Goal: Task Accomplishment & Management: Manage account settings

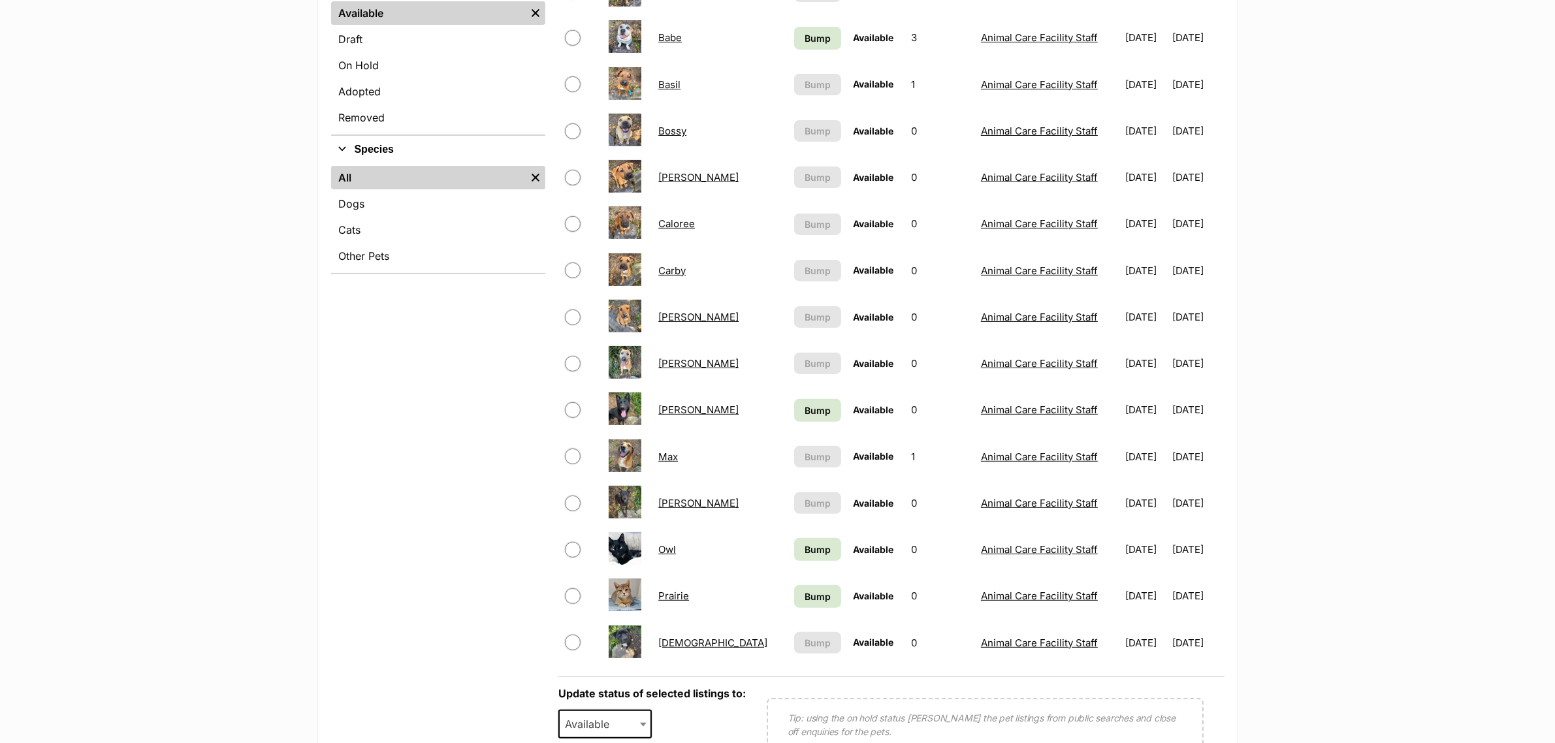
scroll to position [408, 0]
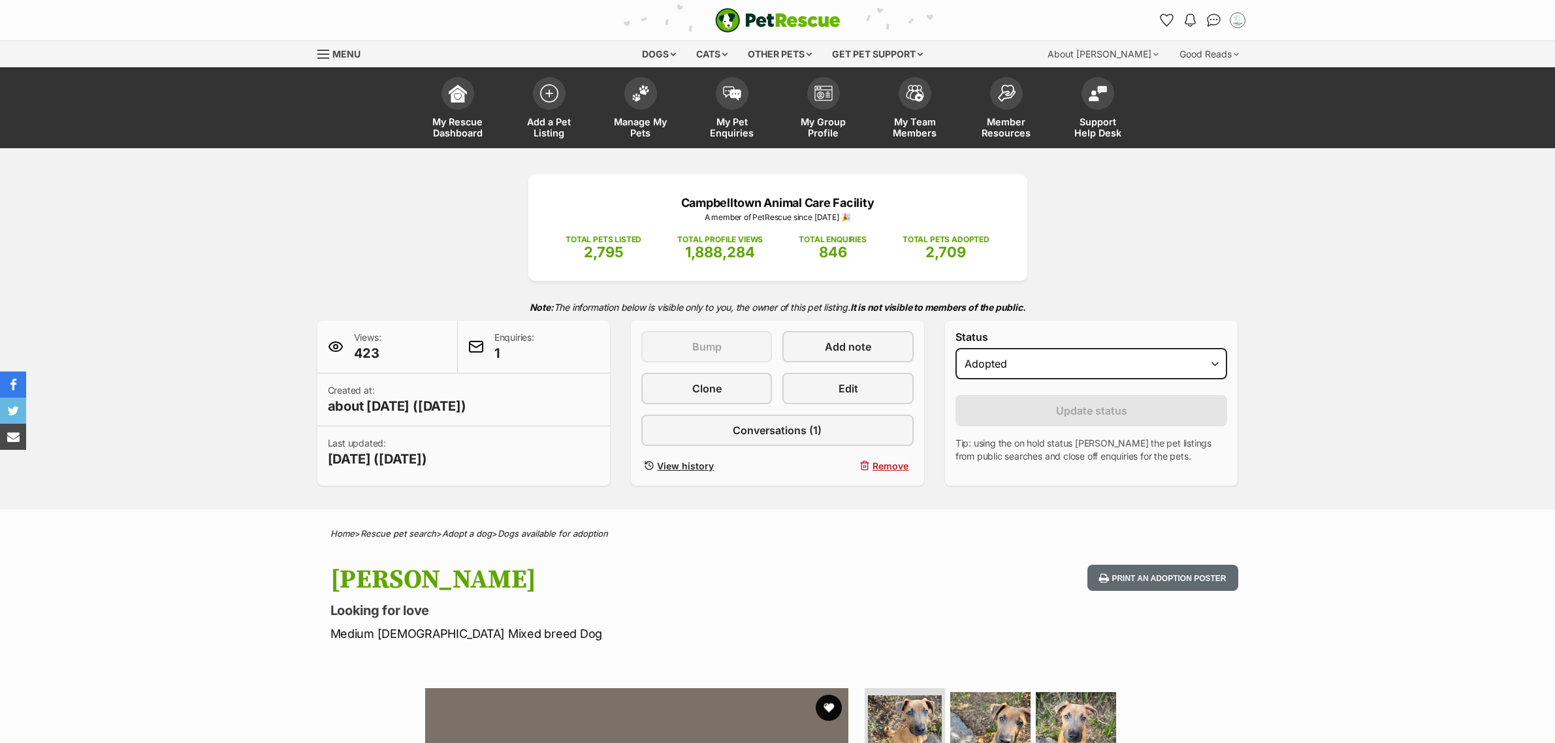
select select "rehomed"
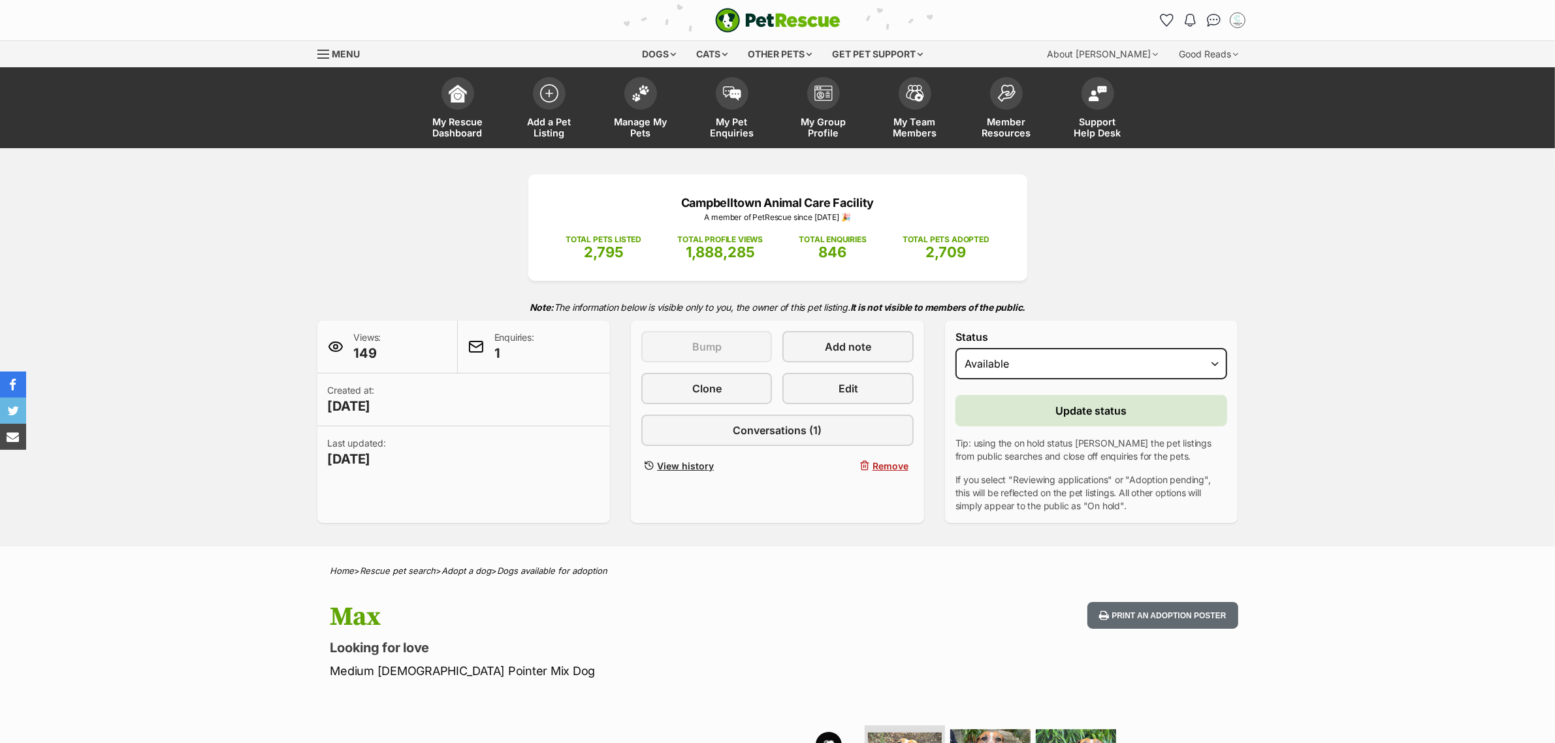
select select "rehomed"
click at [955, 348] on select "Draft - not available as listing has enquires Available On hold Adopted" at bounding box center [1091, 363] width 272 height 31
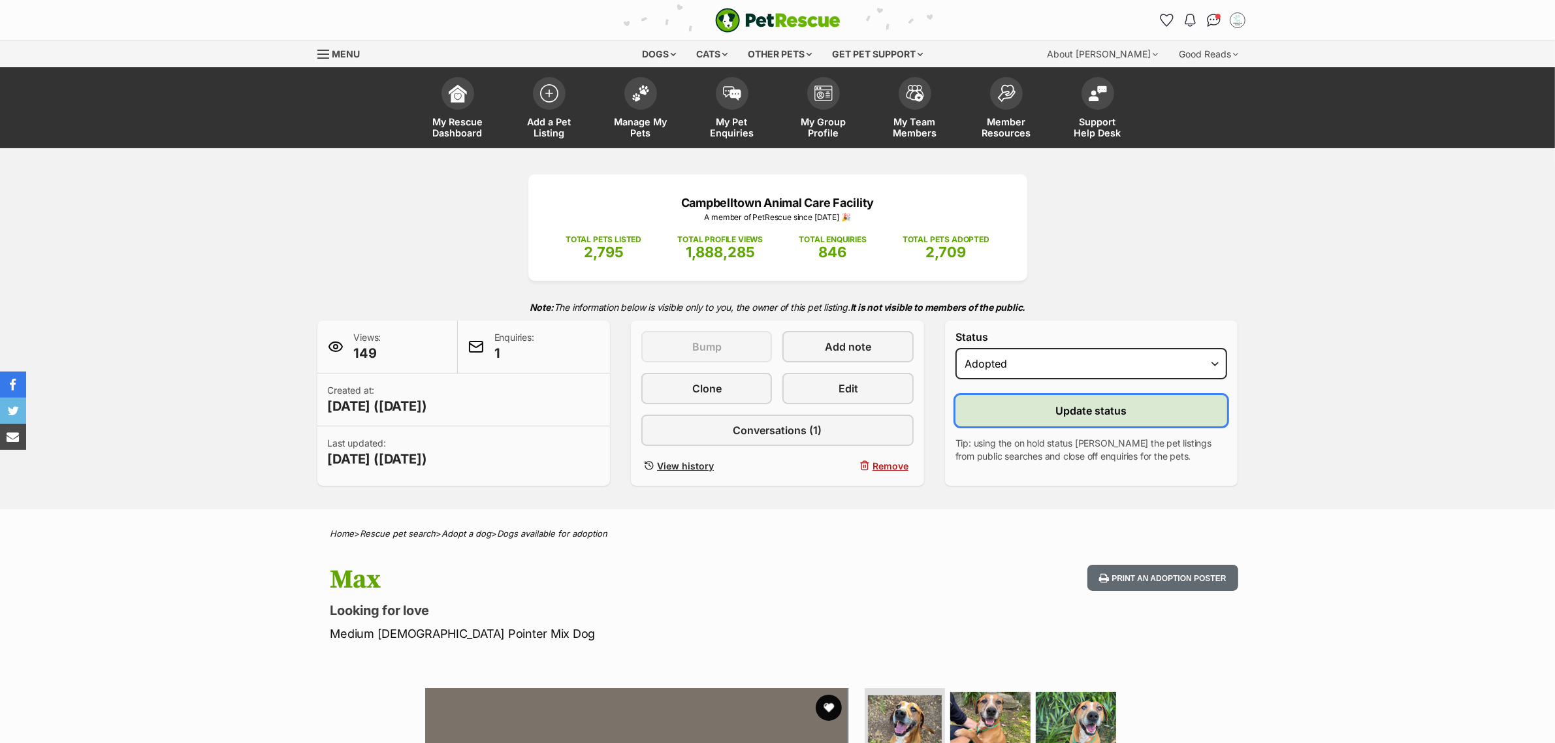
click at [1081, 410] on span "Update status" at bounding box center [1091, 411] width 71 height 16
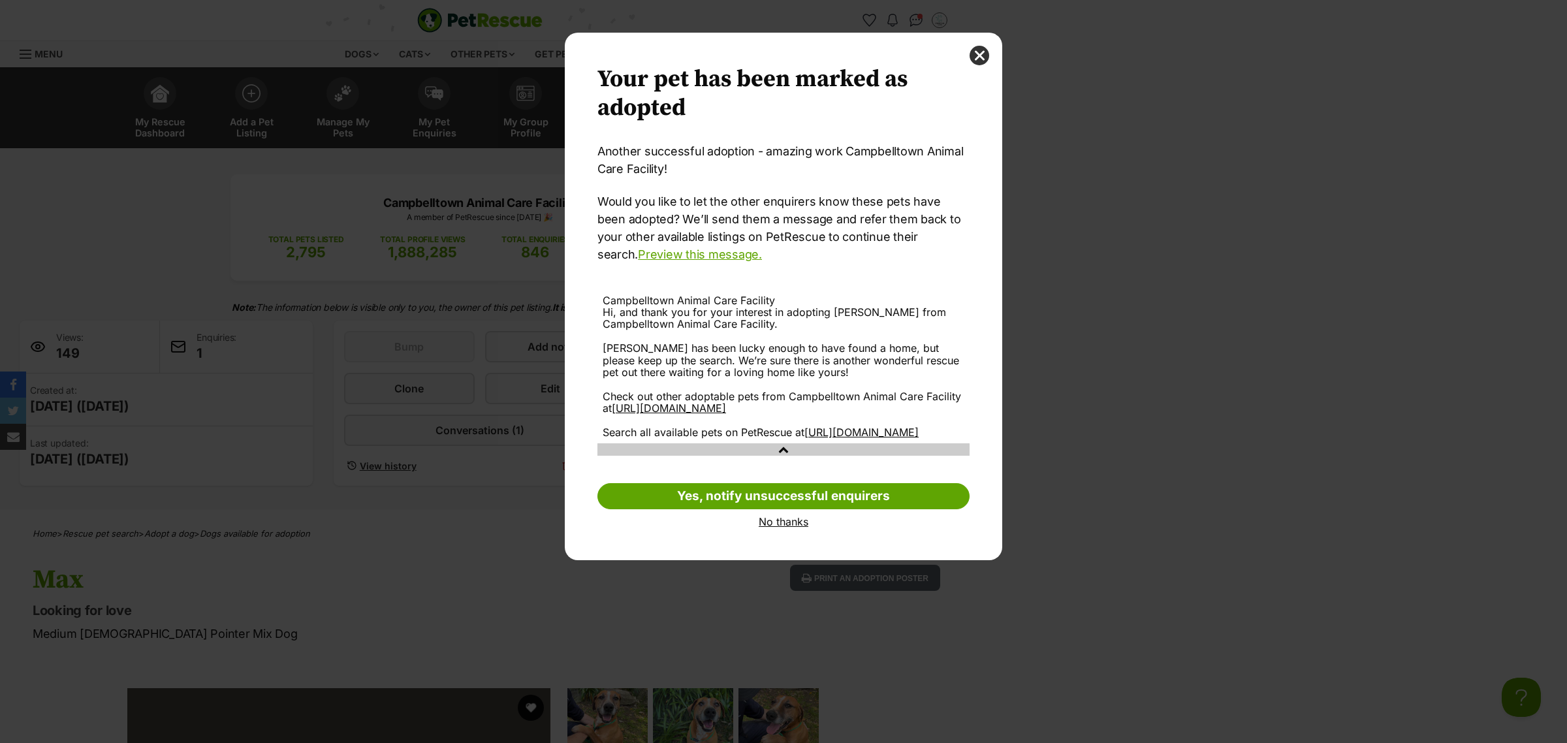
click at [774, 528] on link "No thanks" at bounding box center [784, 522] width 372 height 12
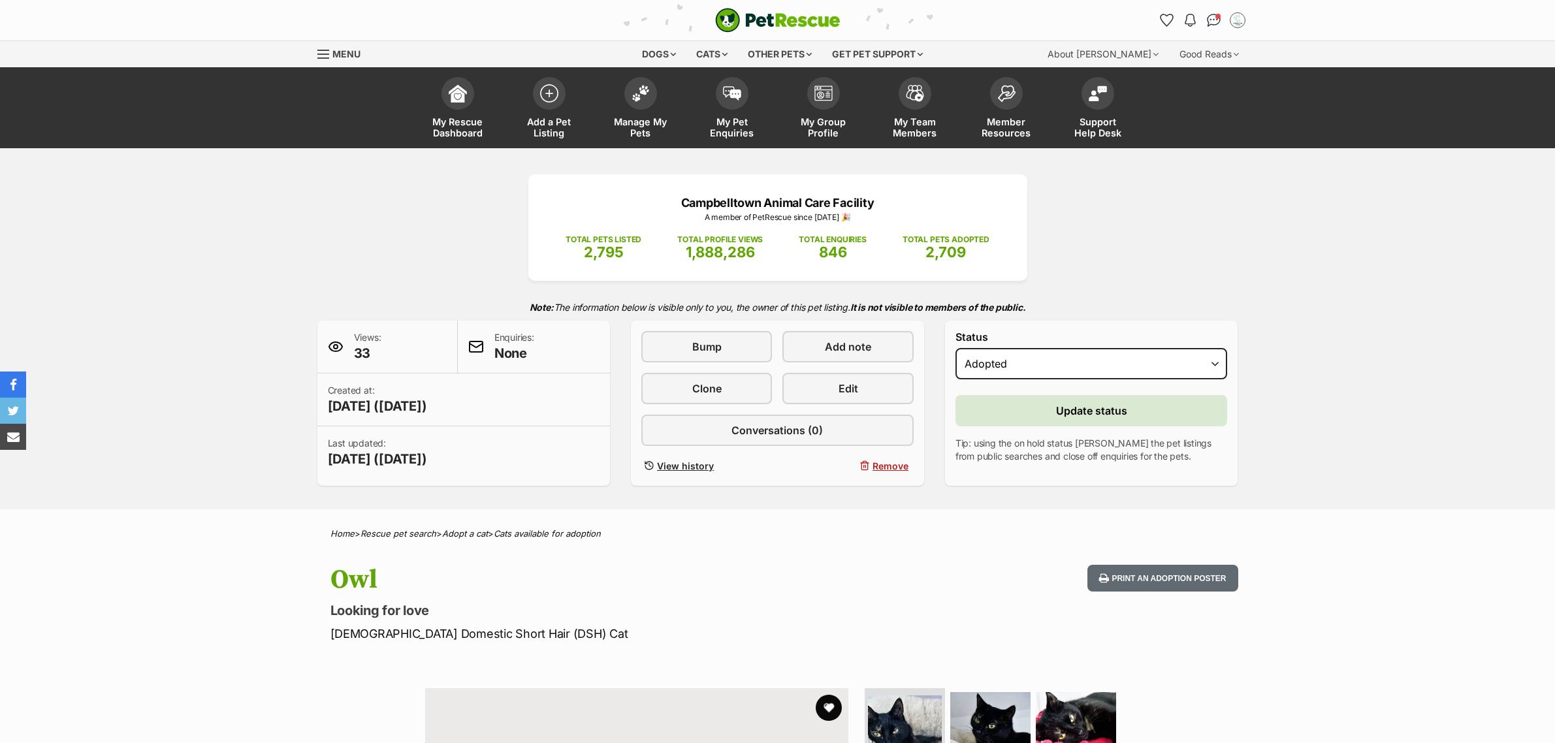
select select "rehomed"
click at [1059, 410] on span "Update status" at bounding box center [1091, 411] width 71 height 16
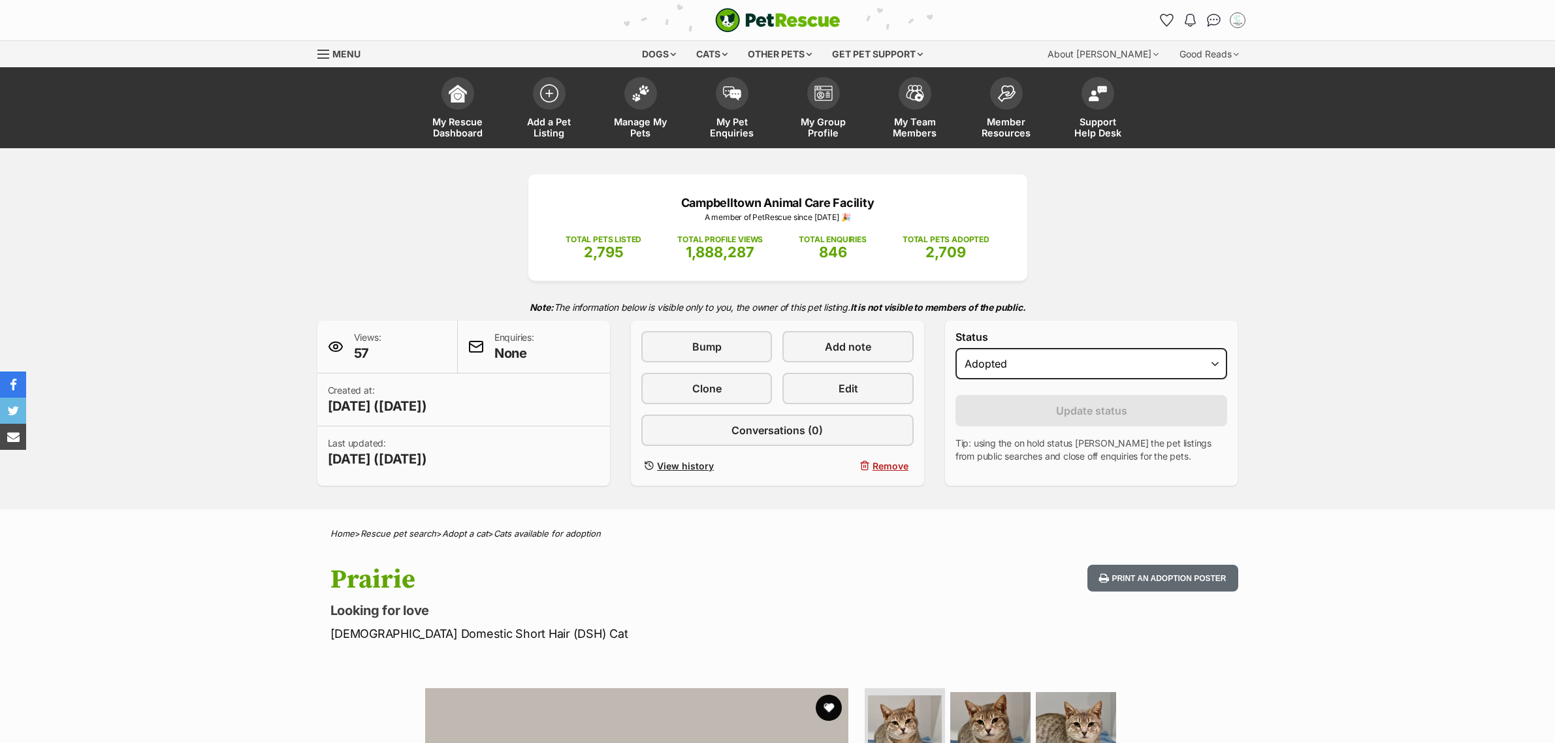
select select "rehomed"
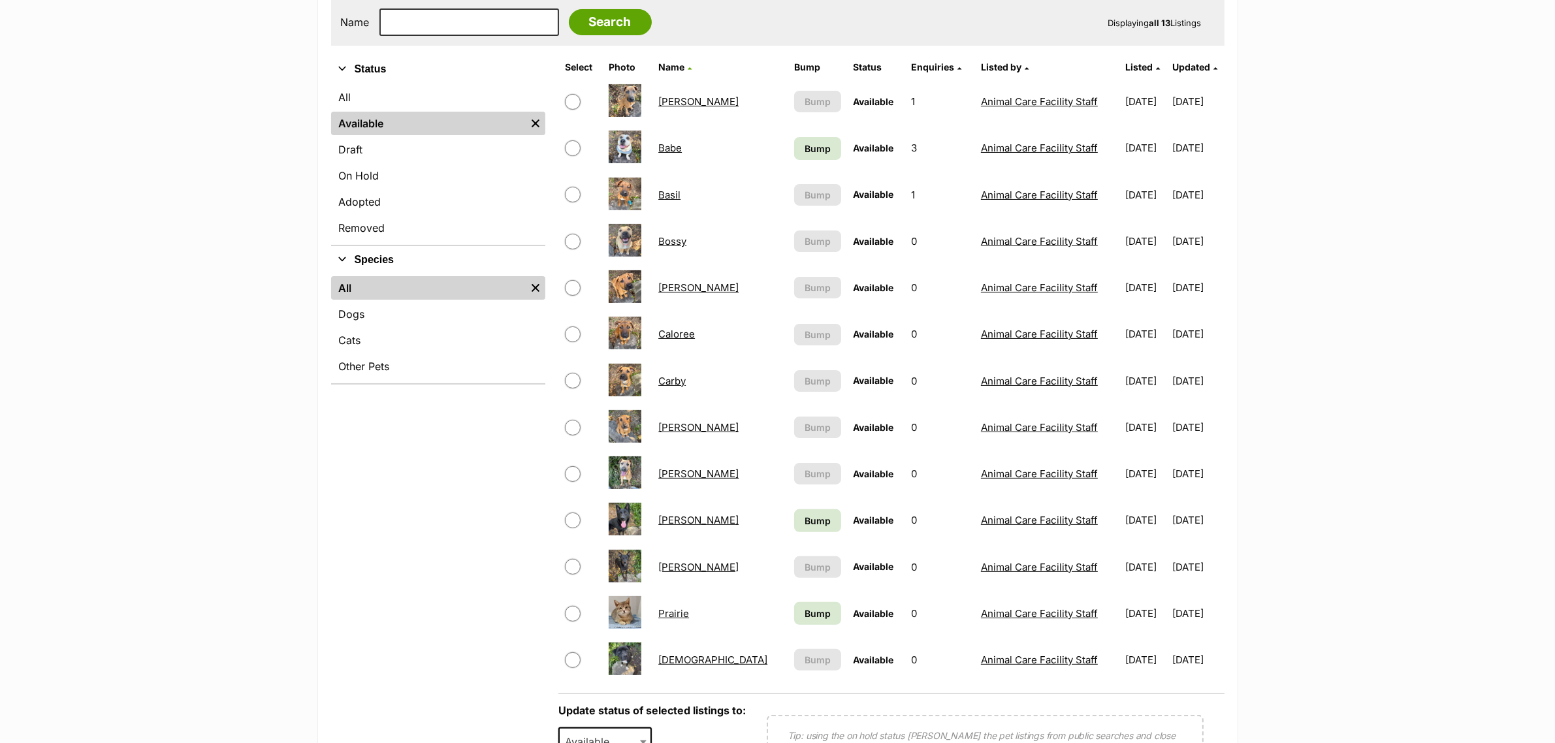
scroll to position [327, 0]
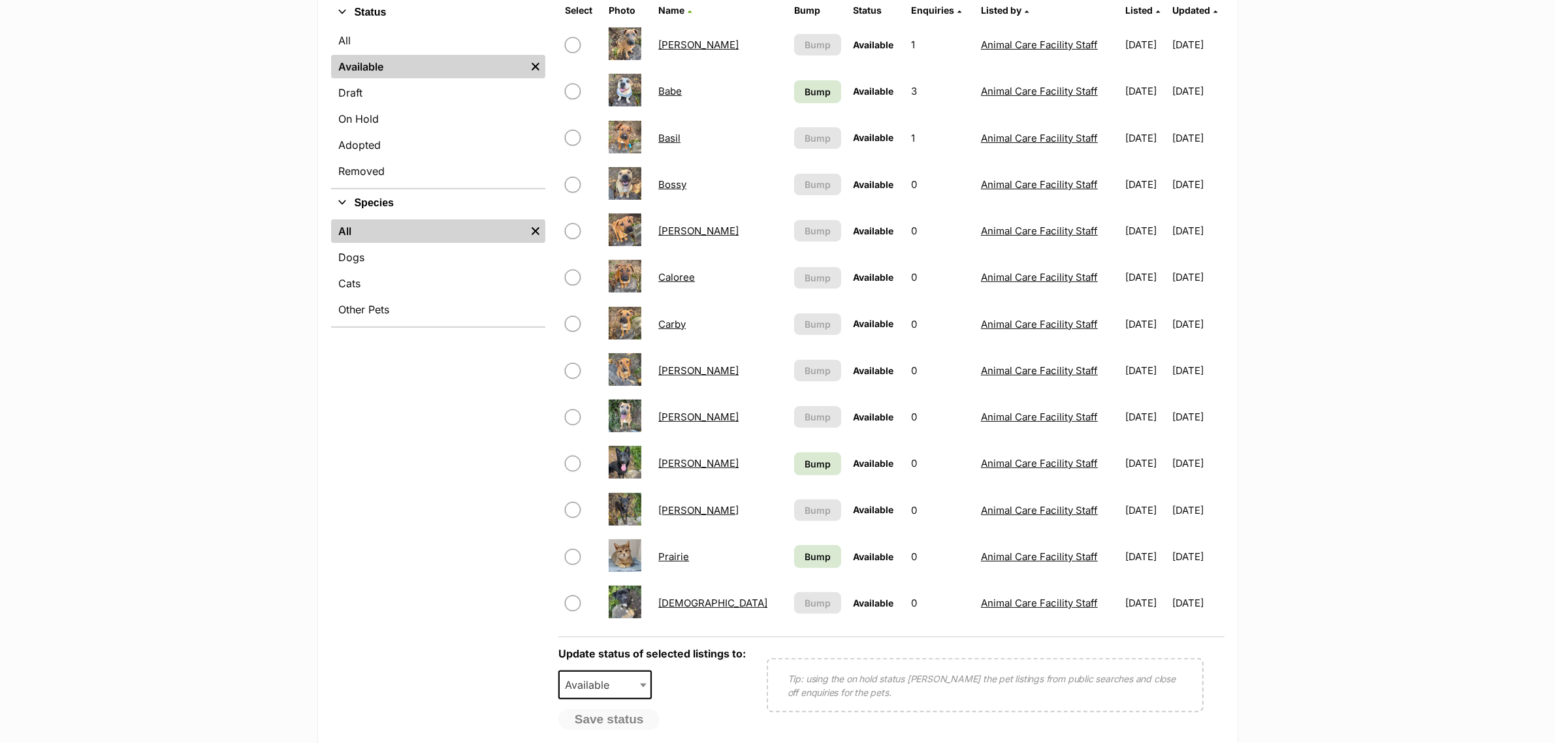
click at [576, 552] on input "checkbox" at bounding box center [573, 557] width 16 height 16
checkbox input "true"
click at [594, 678] on span "Available" at bounding box center [591, 685] width 63 height 18
select select "rehomed"
click at [598, 715] on button "Save status" at bounding box center [609, 720] width 103 height 22
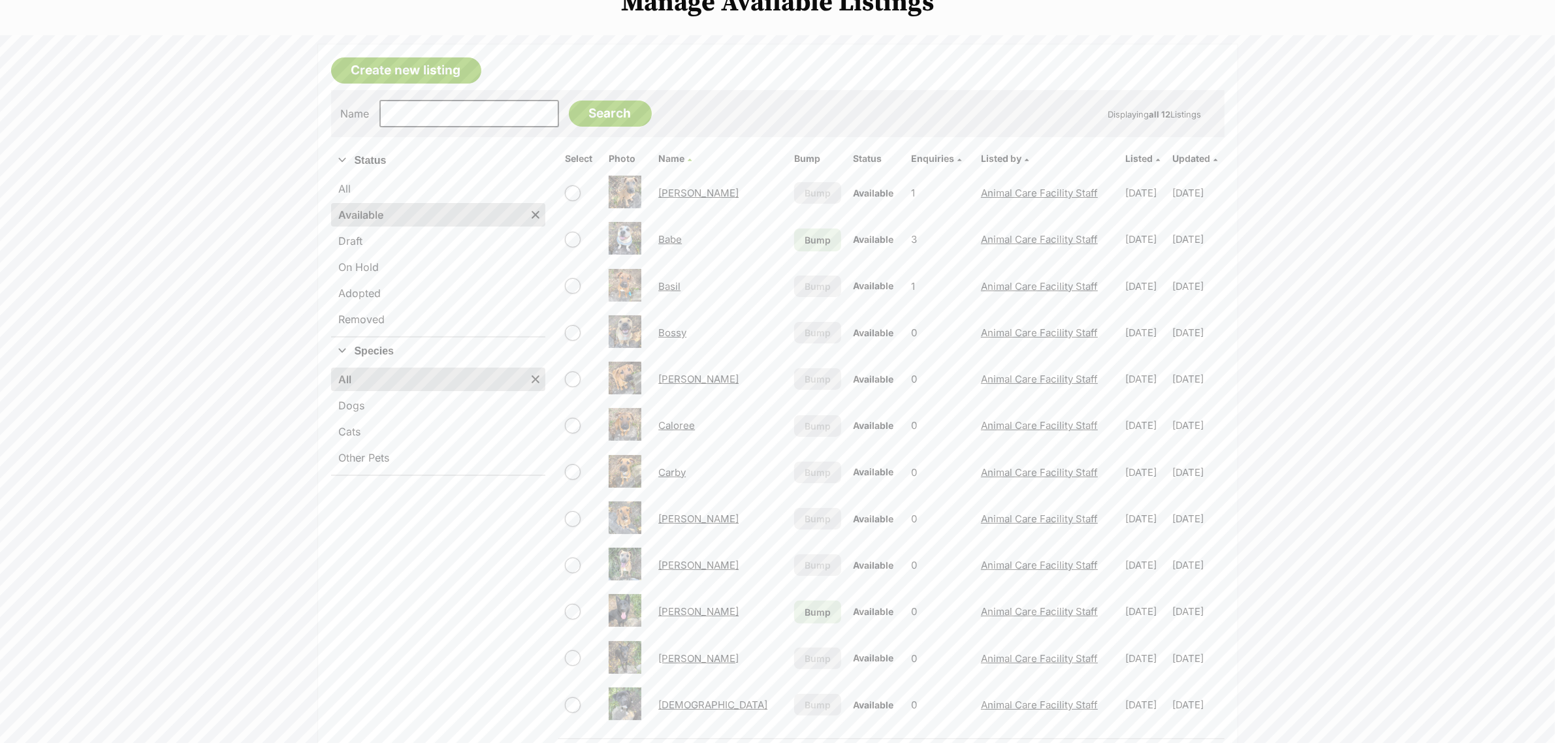
scroll to position [0, 0]
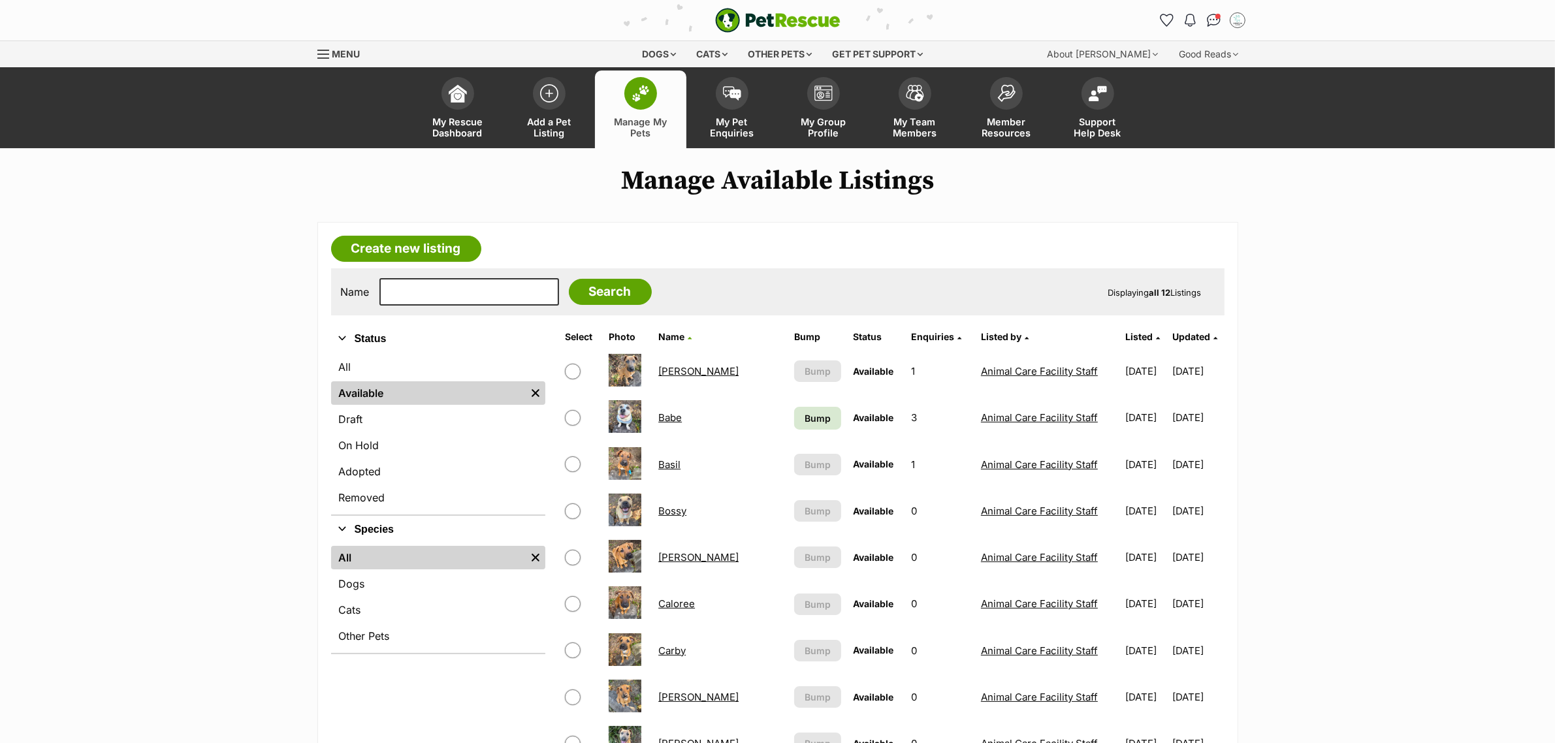
click at [573, 364] on input "checkbox" at bounding box center [573, 372] width 16 height 16
checkbox input "true"
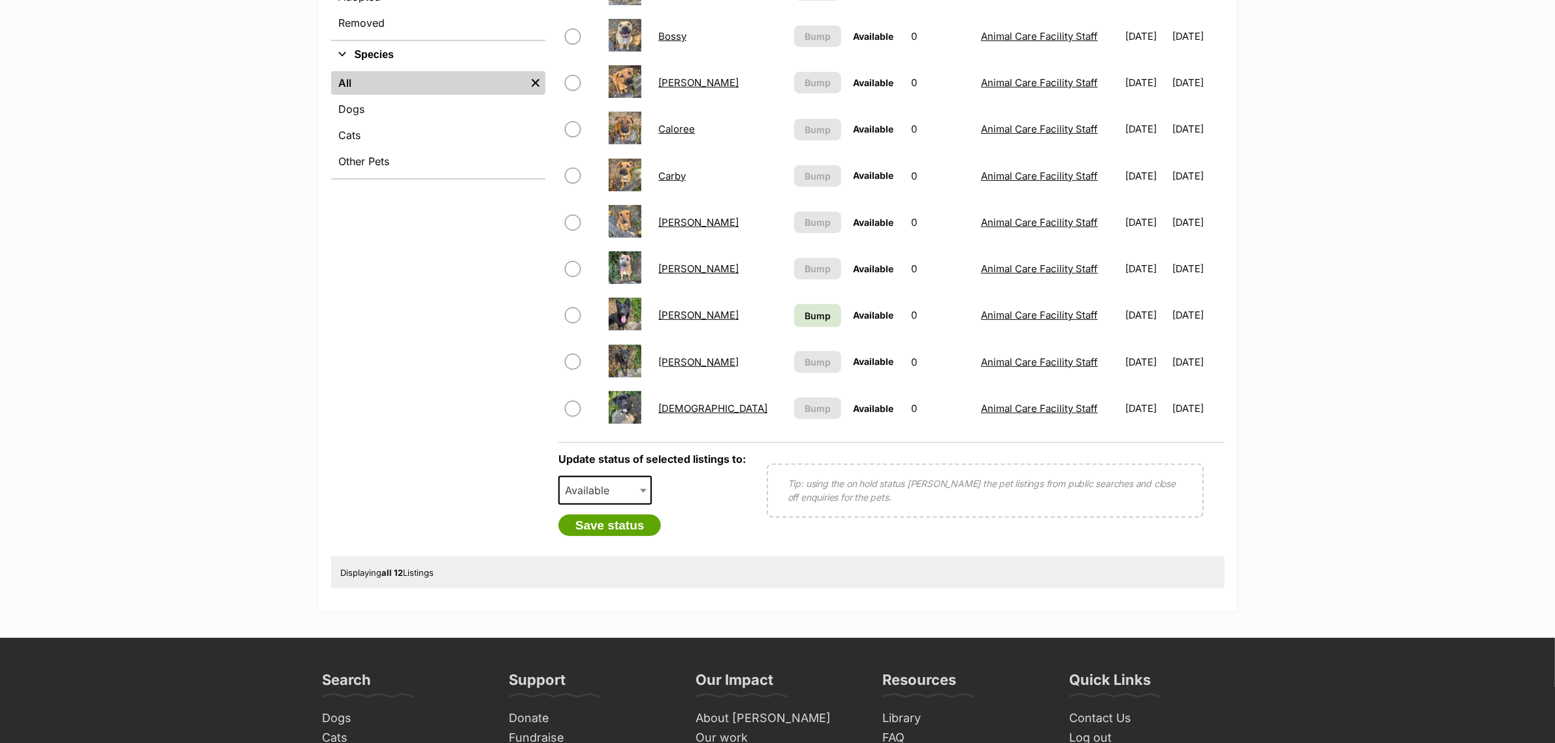
scroll to position [653, 0]
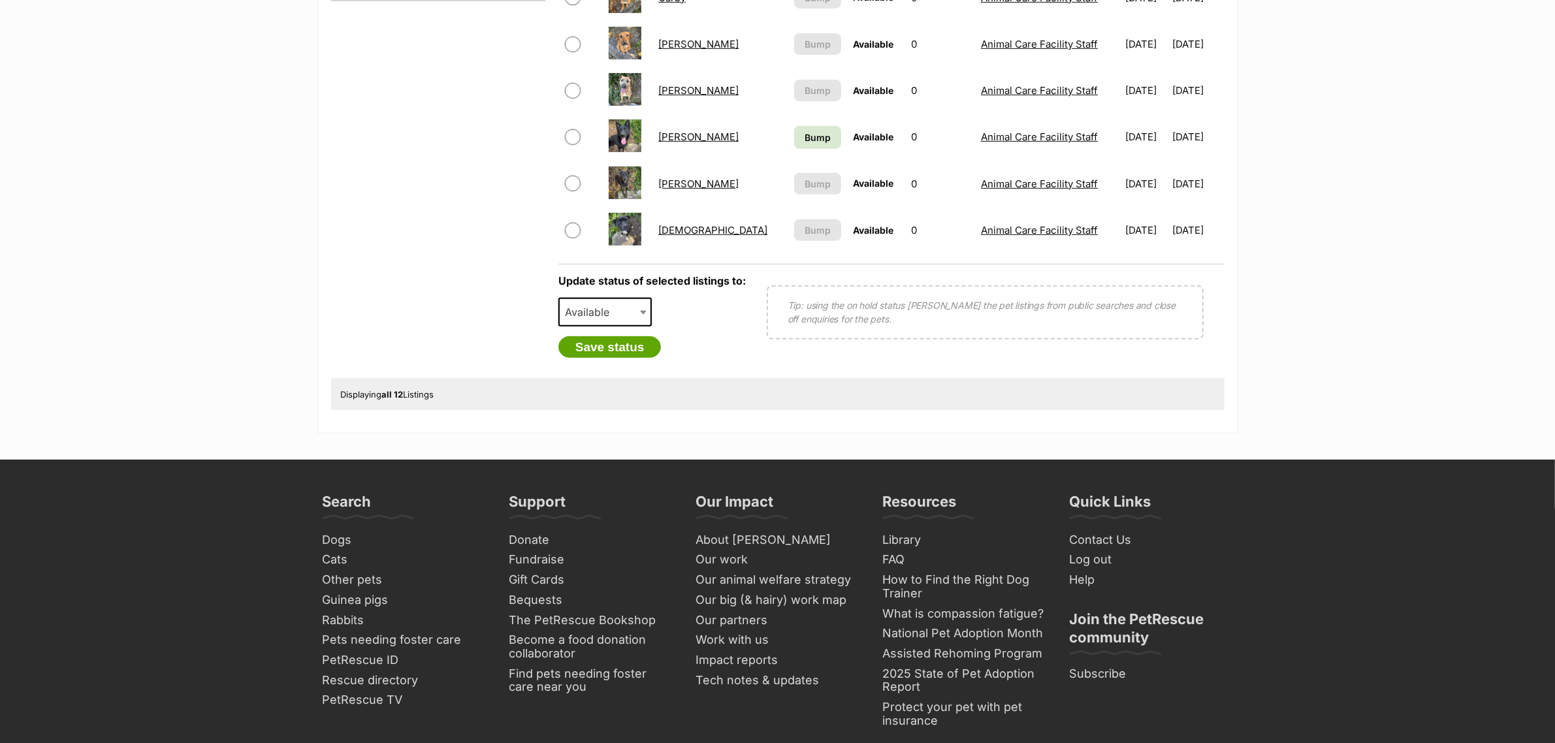
drag, startPoint x: 609, startPoint y: 306, endPoint x: 601, endPoint y: 318, distance: 15.0
click at [609, 306] on span "Available" at bounding box center [591, 312] width 63 height 18
select select "rehomed"
click at [609, 341] on button "Save status" at bounding box center [609, 347] width 103 height 22
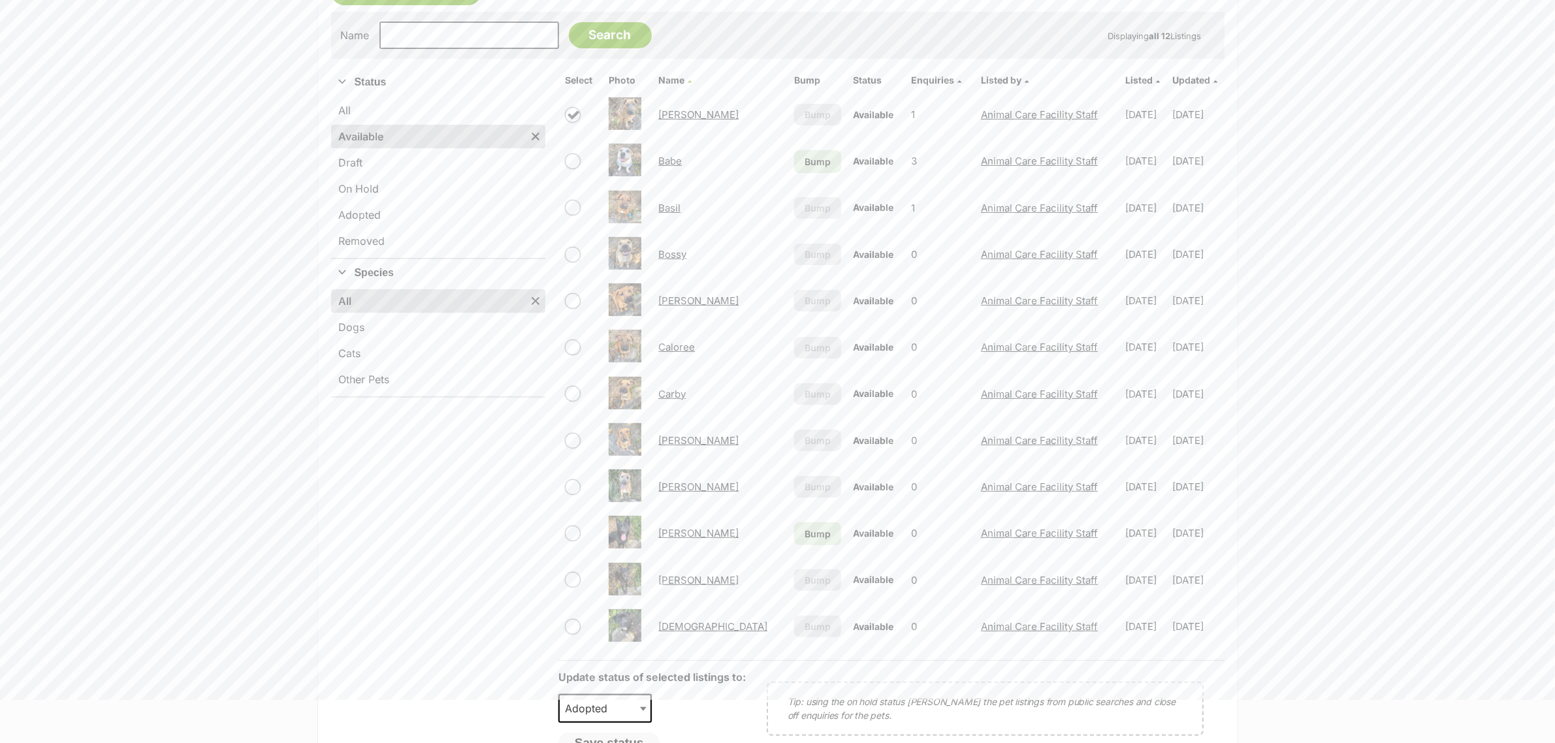
scroll to position [245, 0]
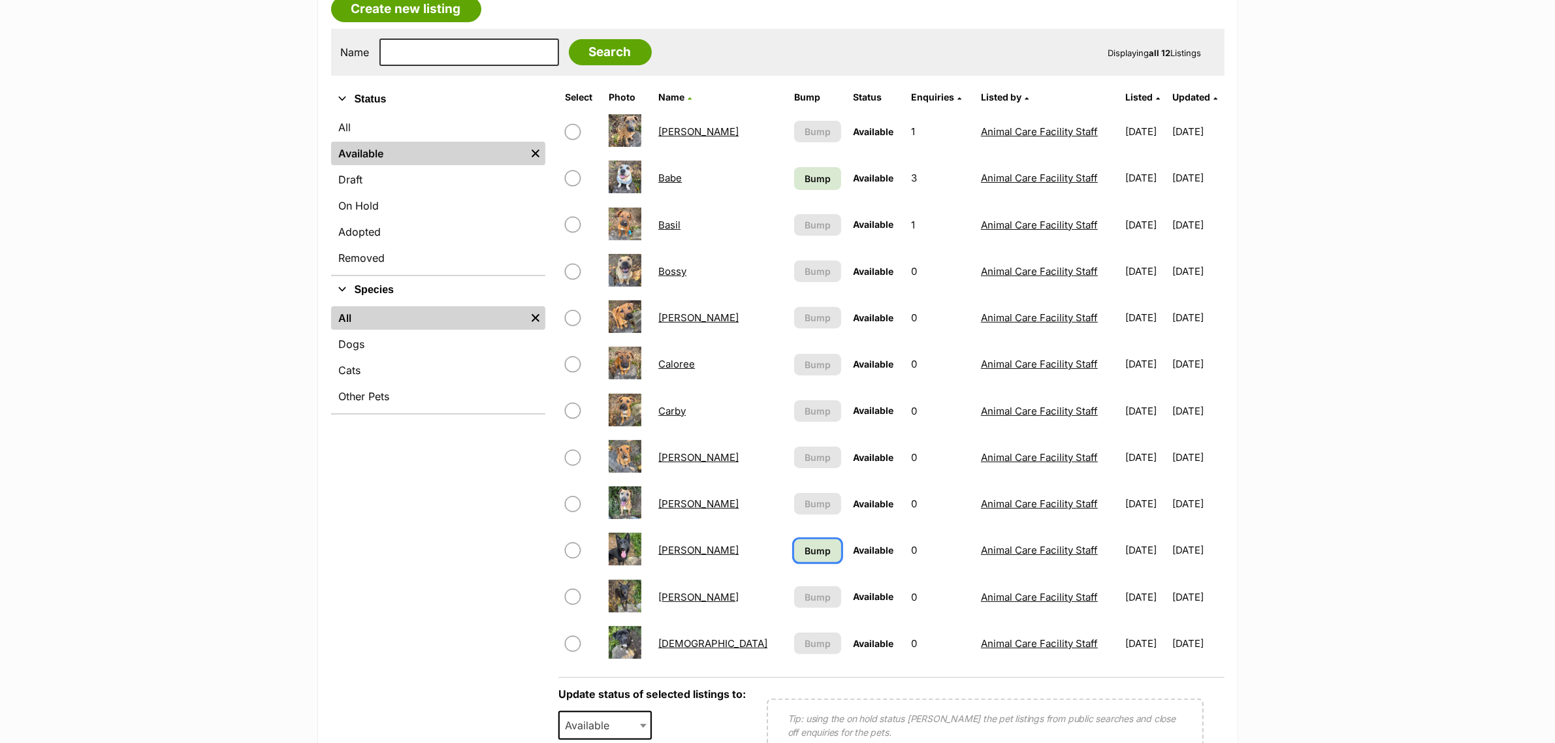
click at [805, 544] on span "Bump" at bounding box center [818, 551] width 26 height 14
click at [805, 178] on span "Bump" at bounding box center [818, 179] width 26 height 14
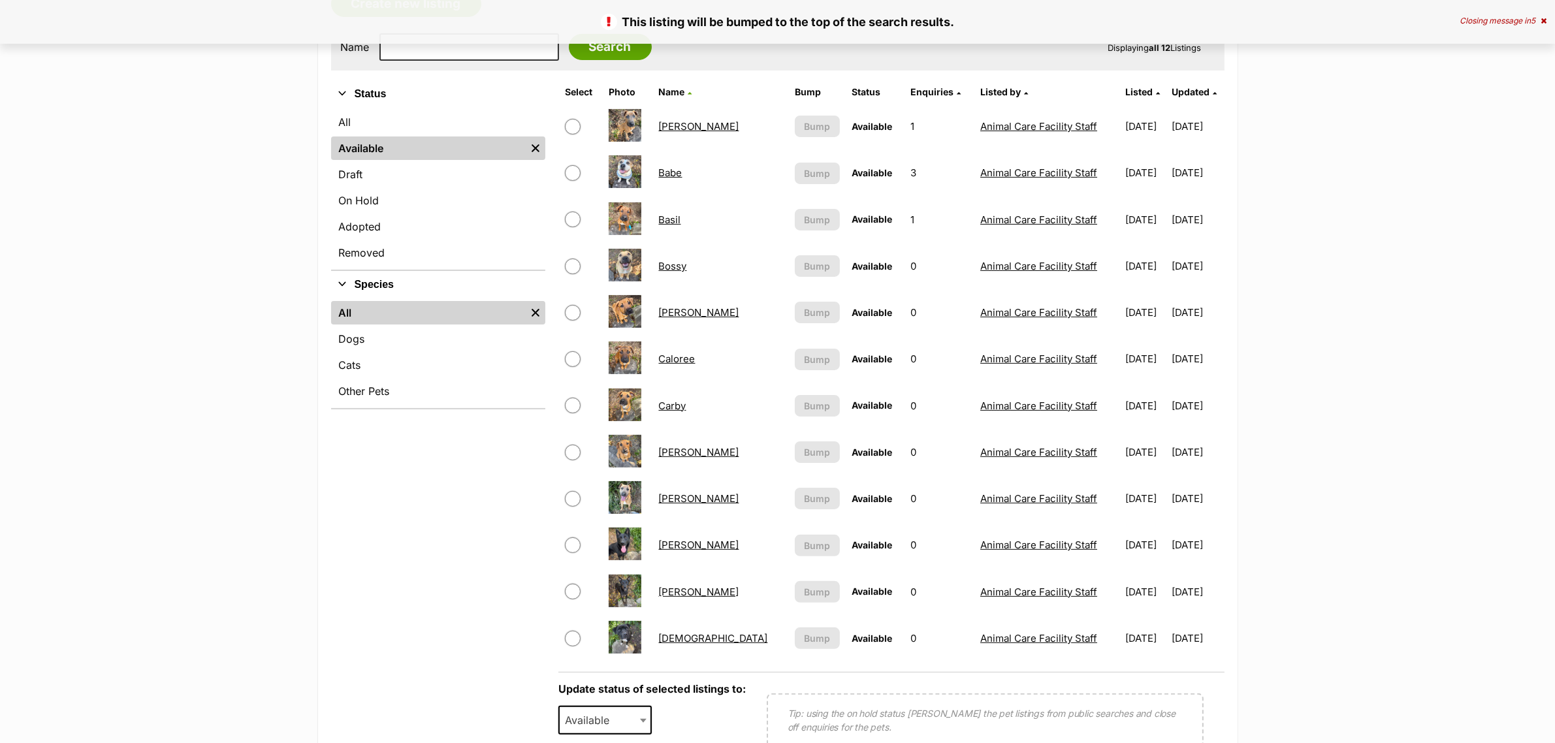
click at [579, 126] on input "checkbox" at bounding box center [573, 127] width 16 height 16
checkbox input "true"
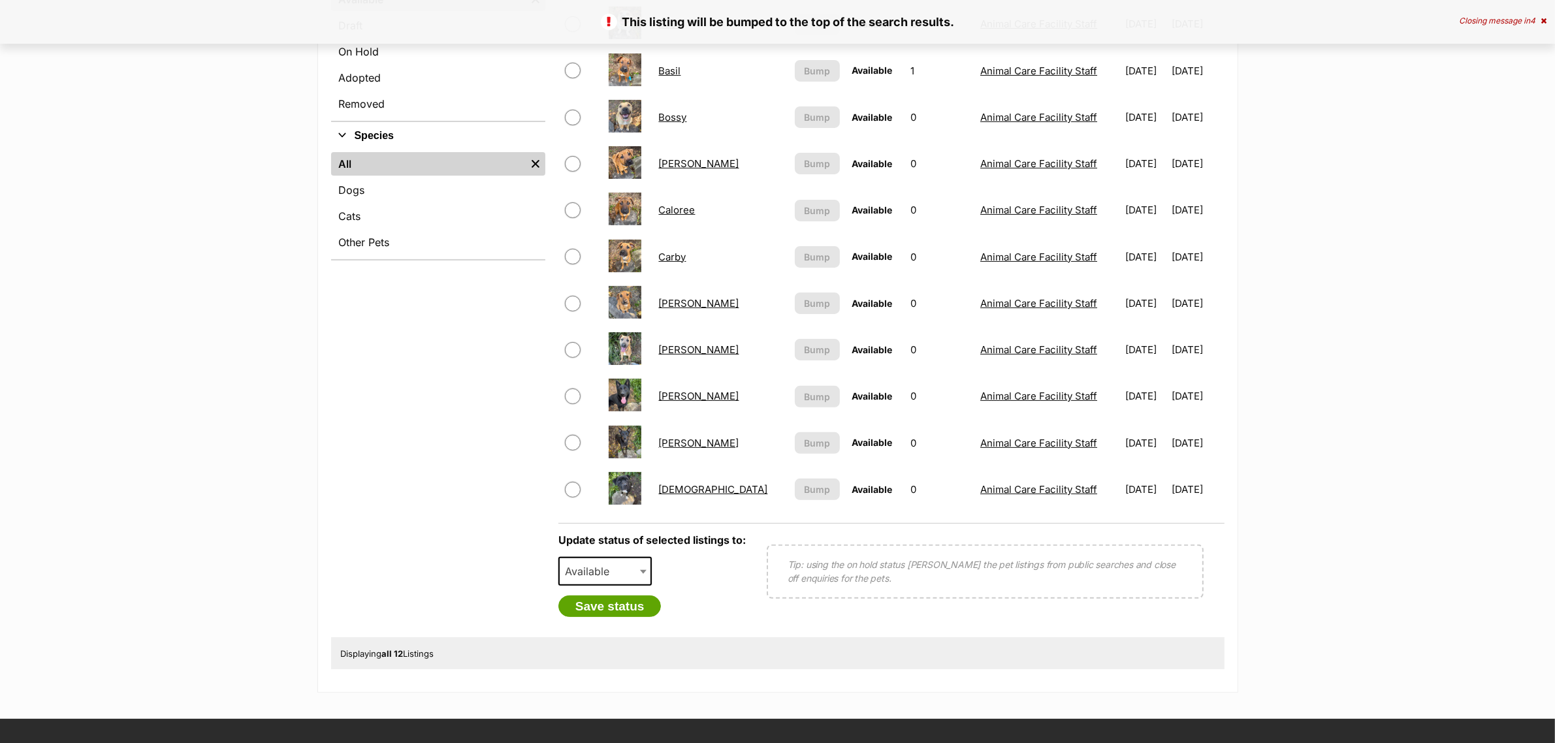
scroll to position [571, 0]
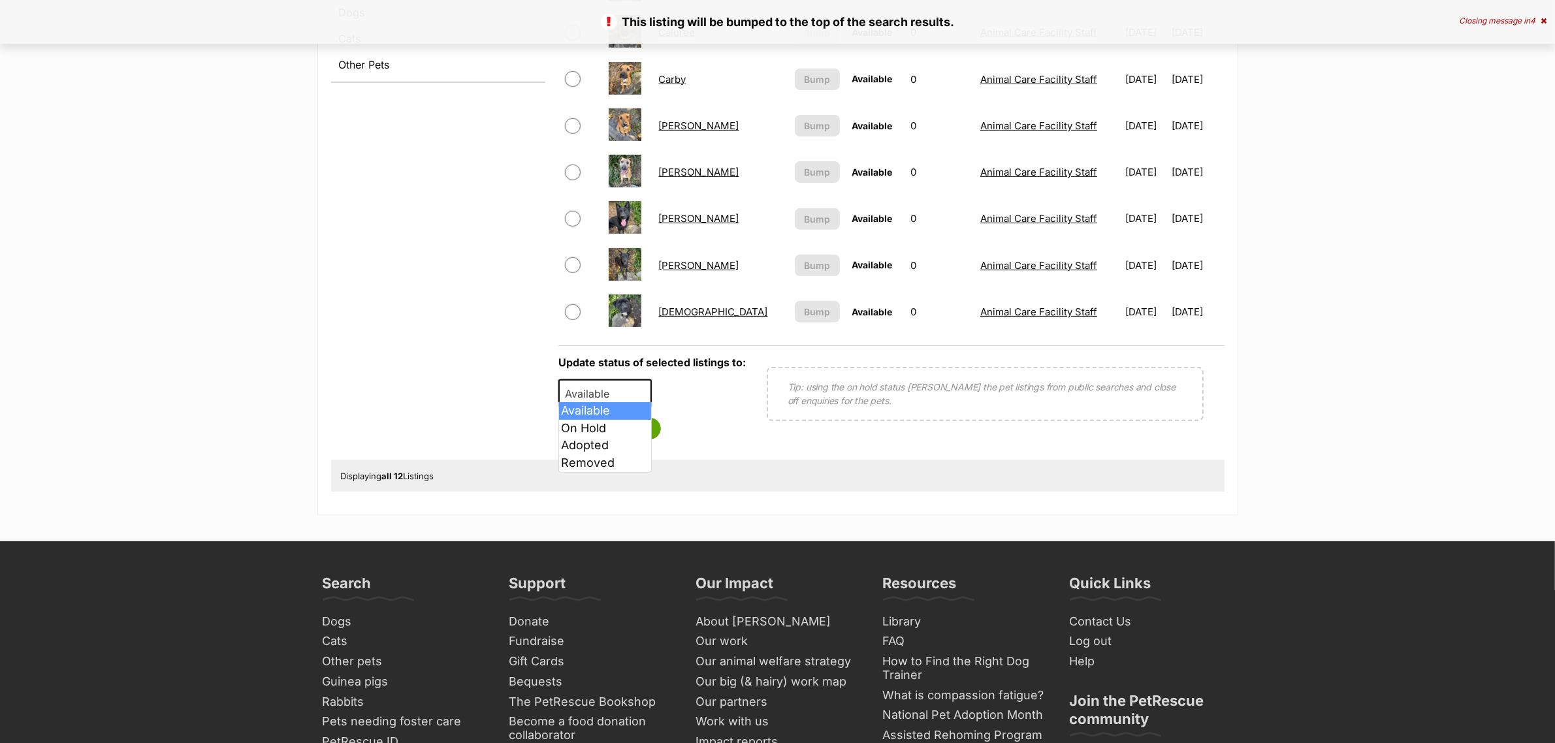
click at [606, 391] on span "Available" at bounding box center [591, 394] width 63 height 18
select select "rehomed"
click at [611, 430] on button "Save status" at bounding box center [609, 429] width 103 height 22
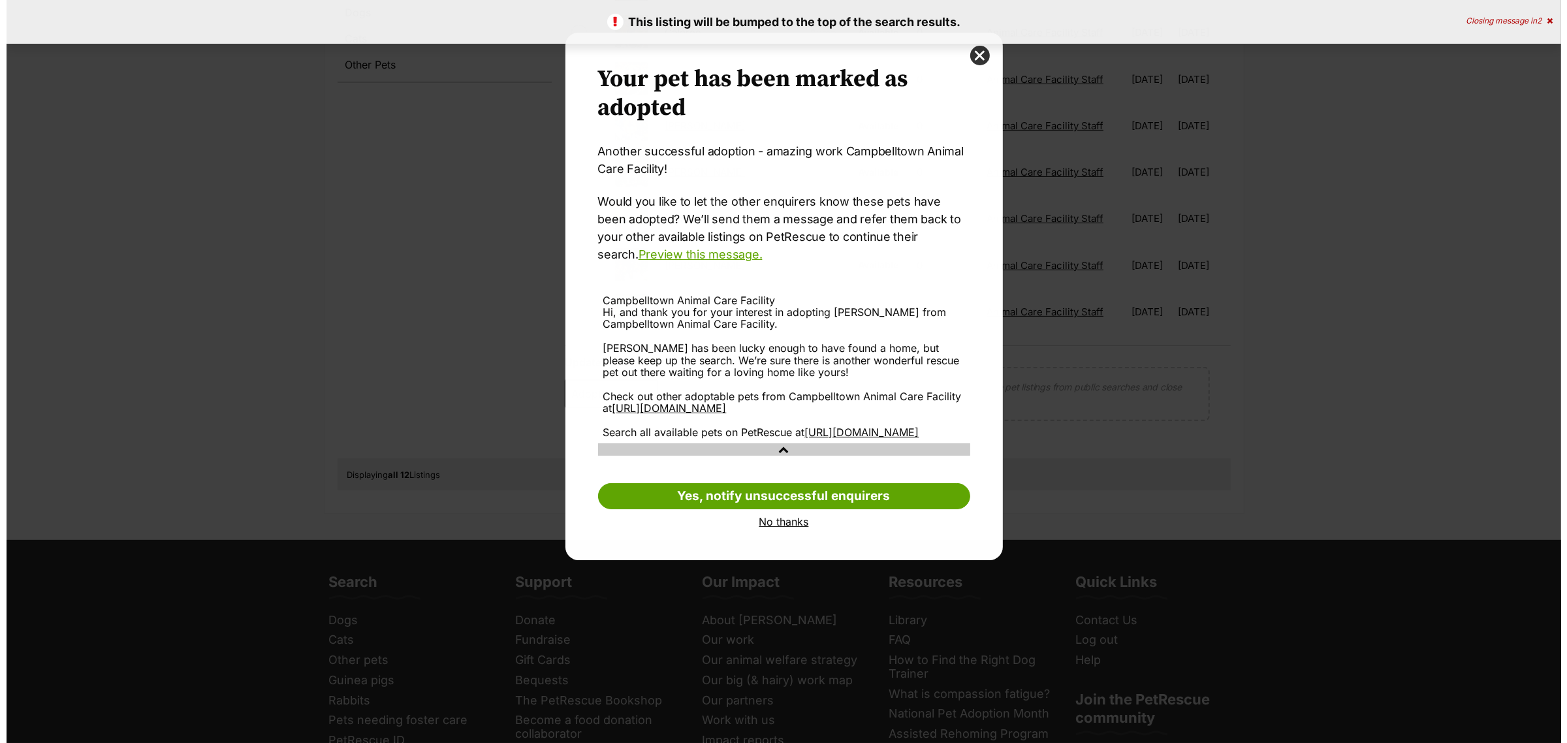
scroll to position [0, 0]
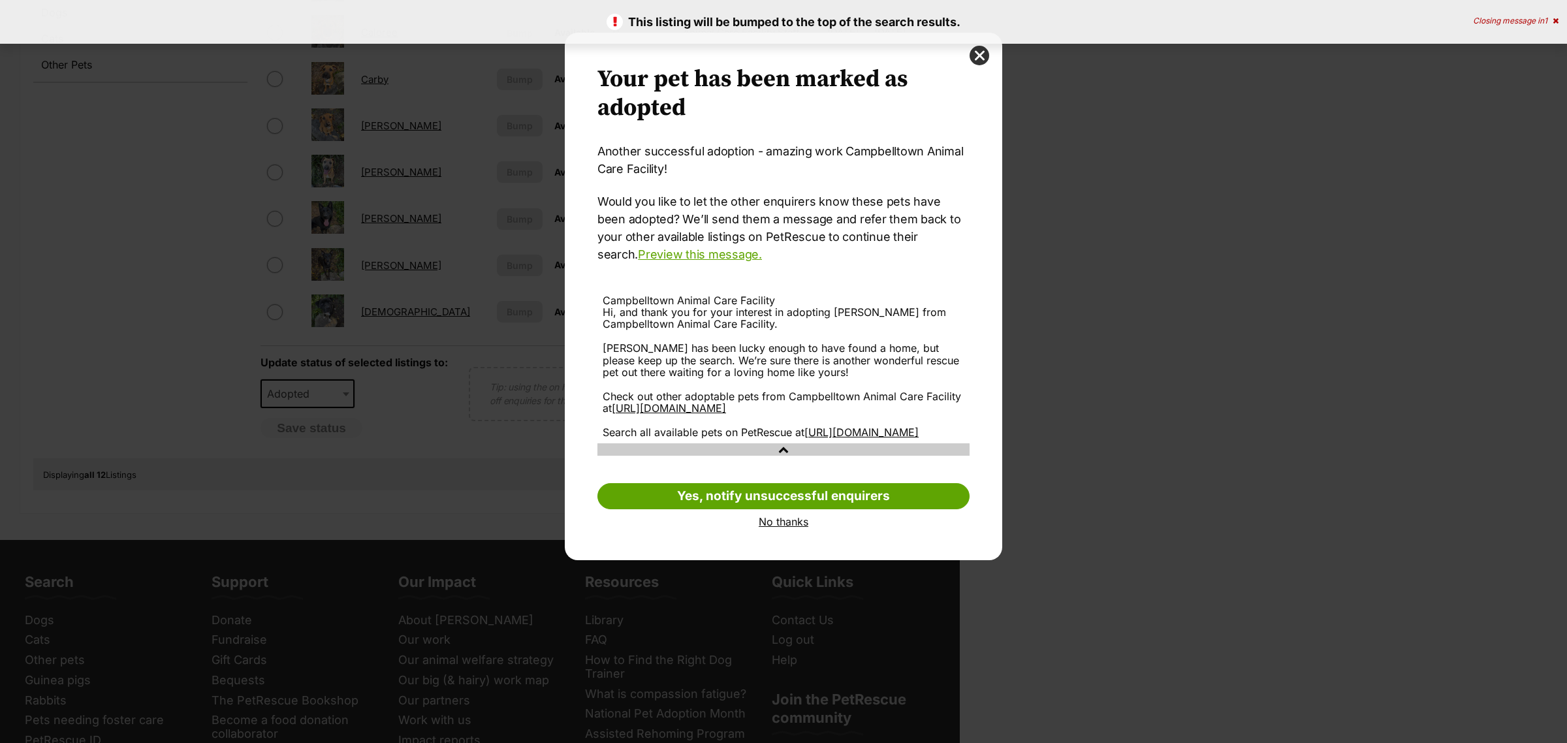
click at [799, 528] on link "No thanks" at bounding box center [784, 522] width 372 height 12
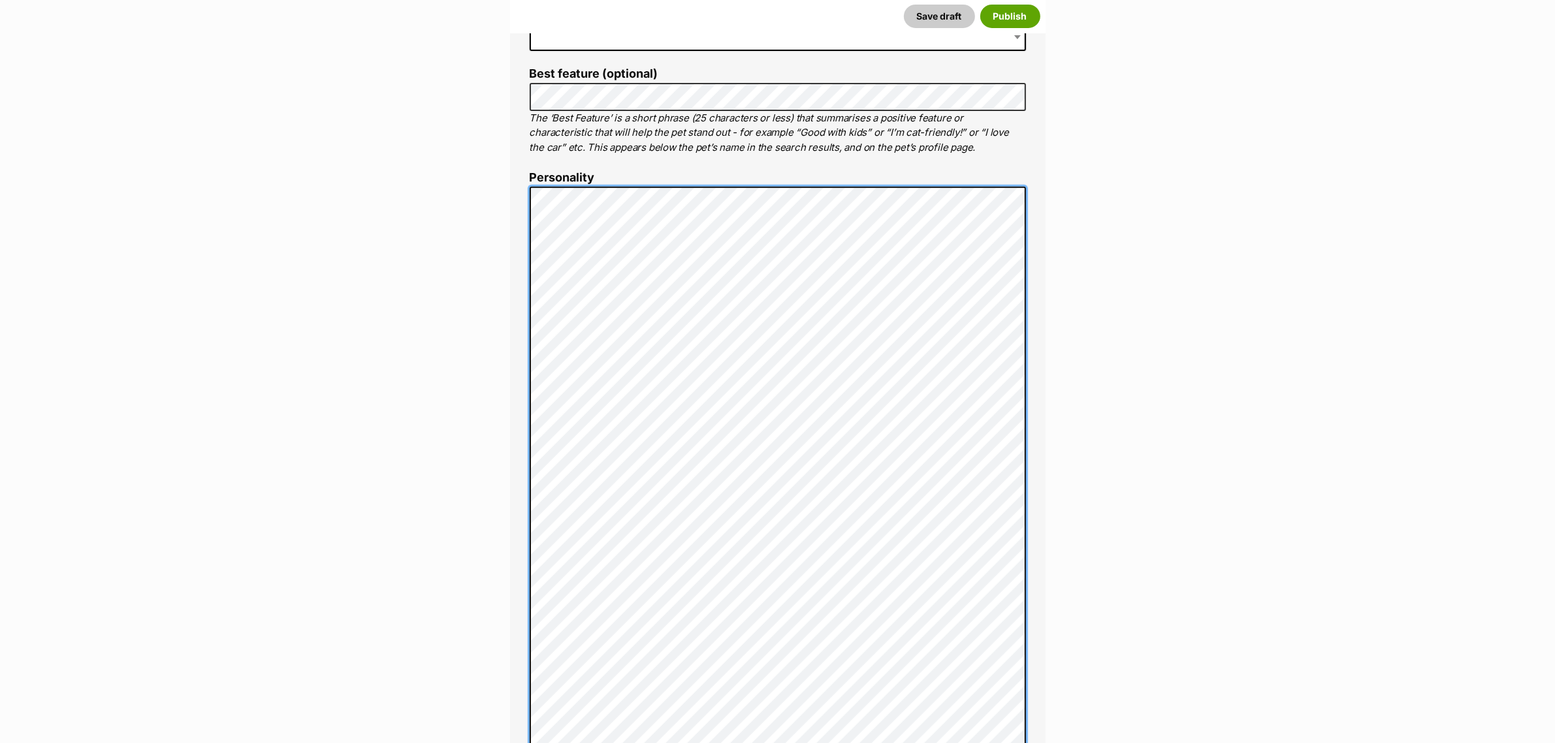
scroll to position [546, 0]
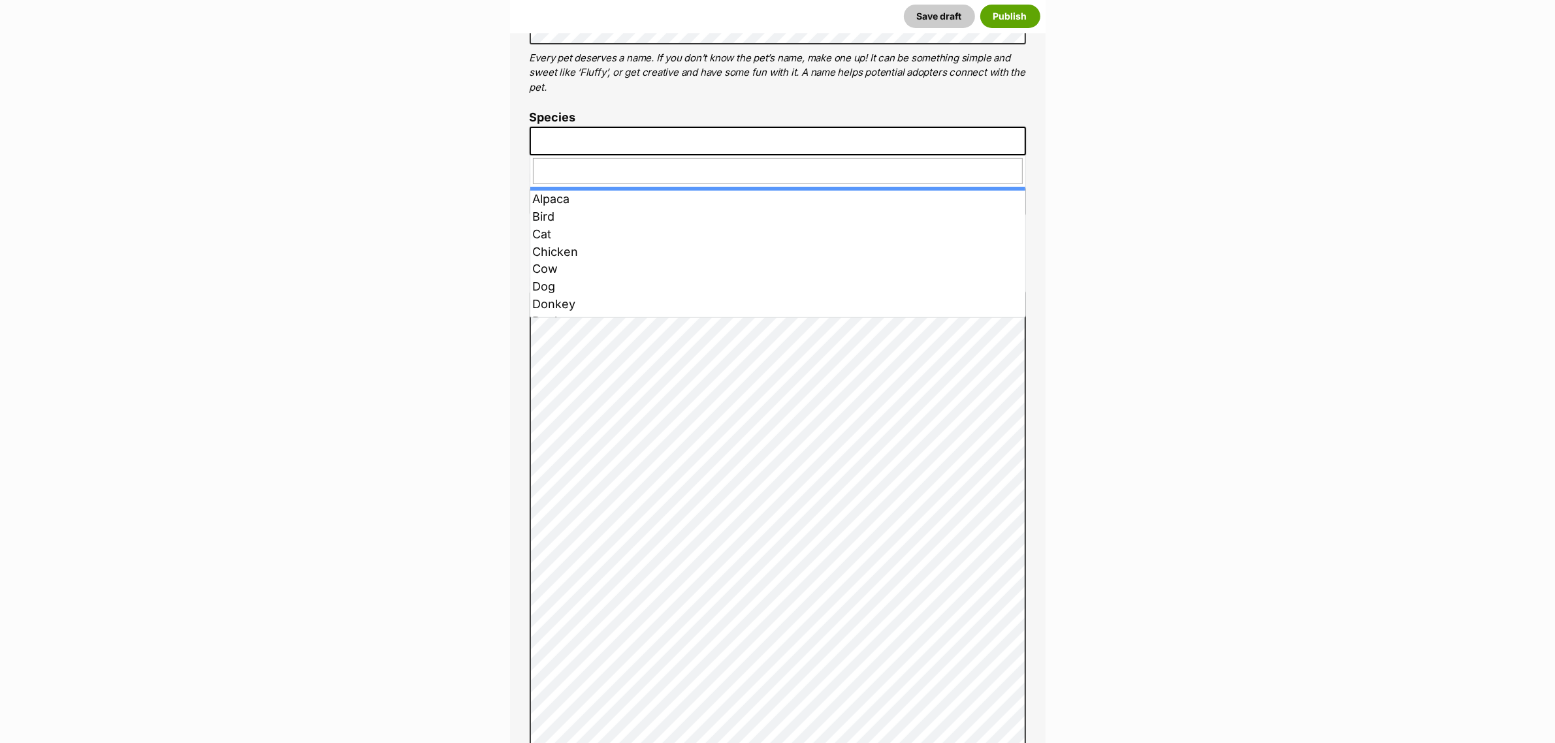
click at [569, 145] on span at bounding box center [778, 141] width 496 height 29
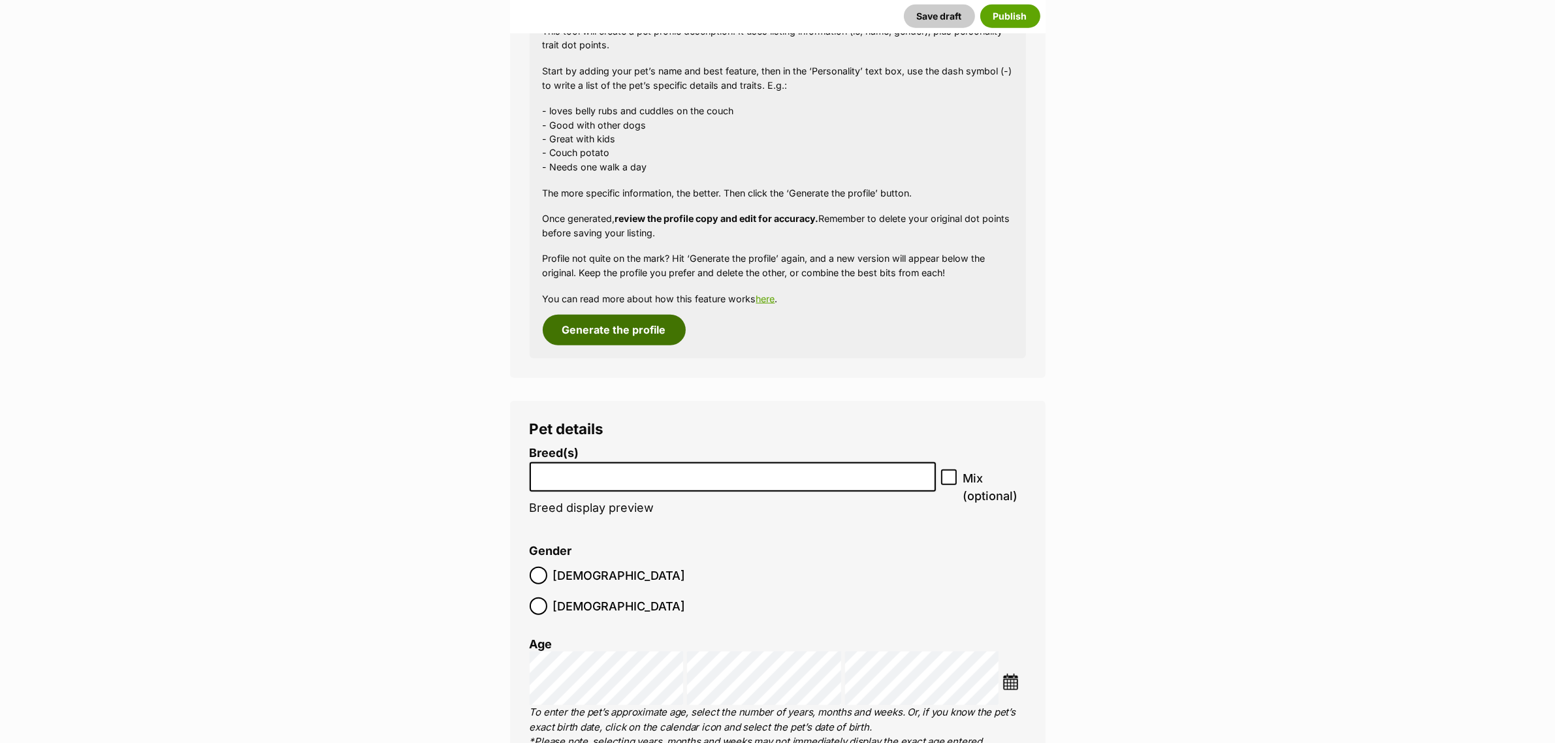
scroll to position [1770, 0]
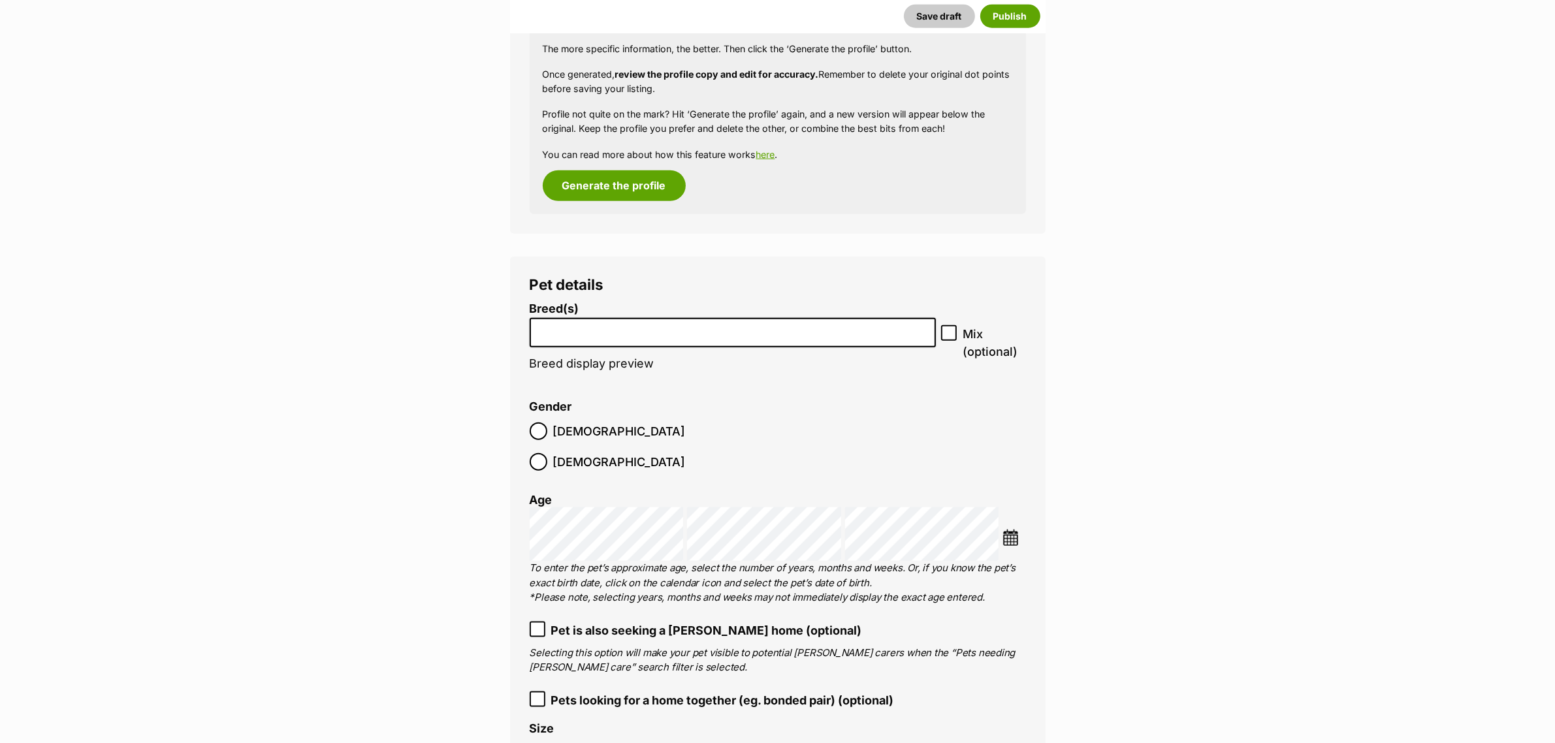
click at [578, 340] on li at bounding box center [732, 332] width 397 height 27
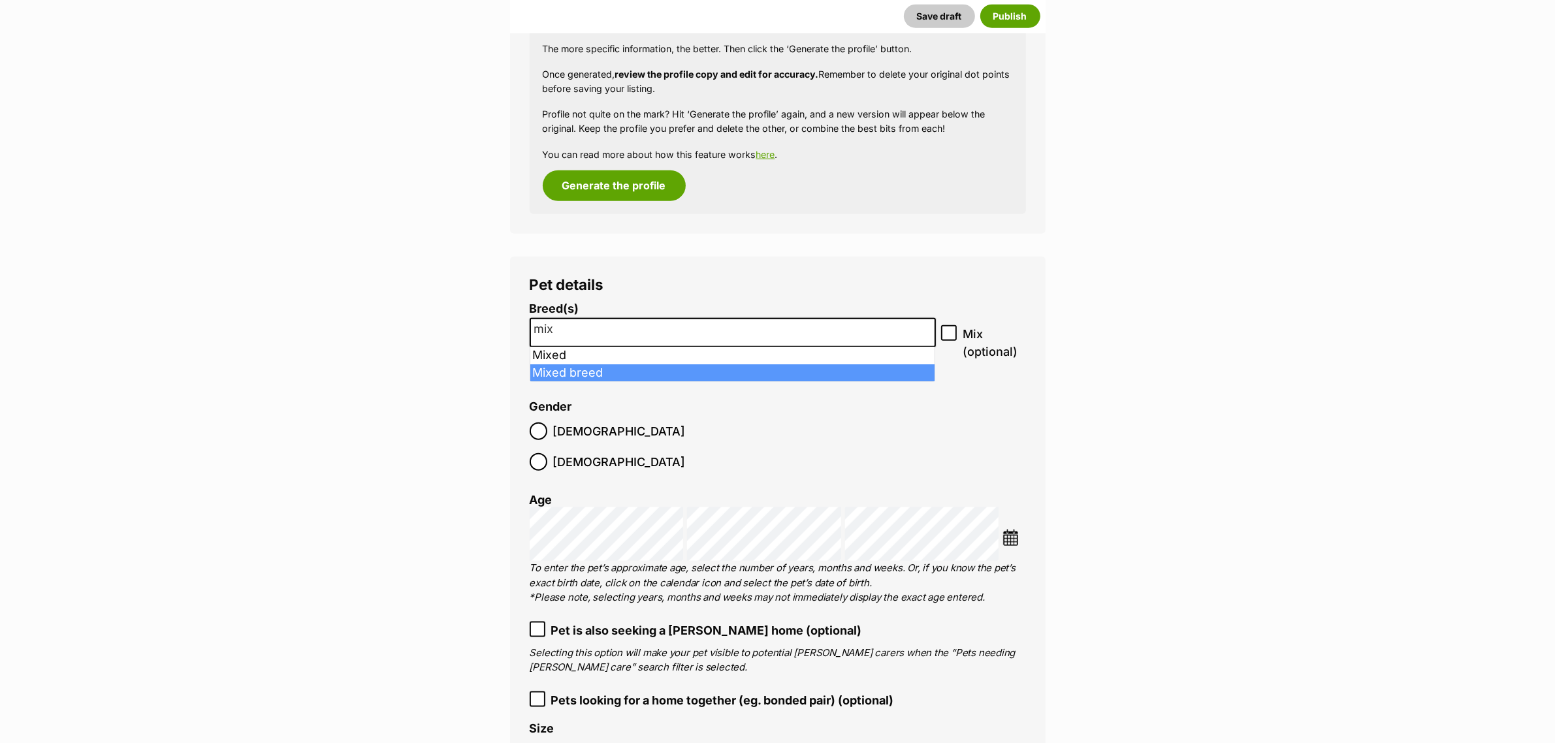
type input "mix"
select select "252261"
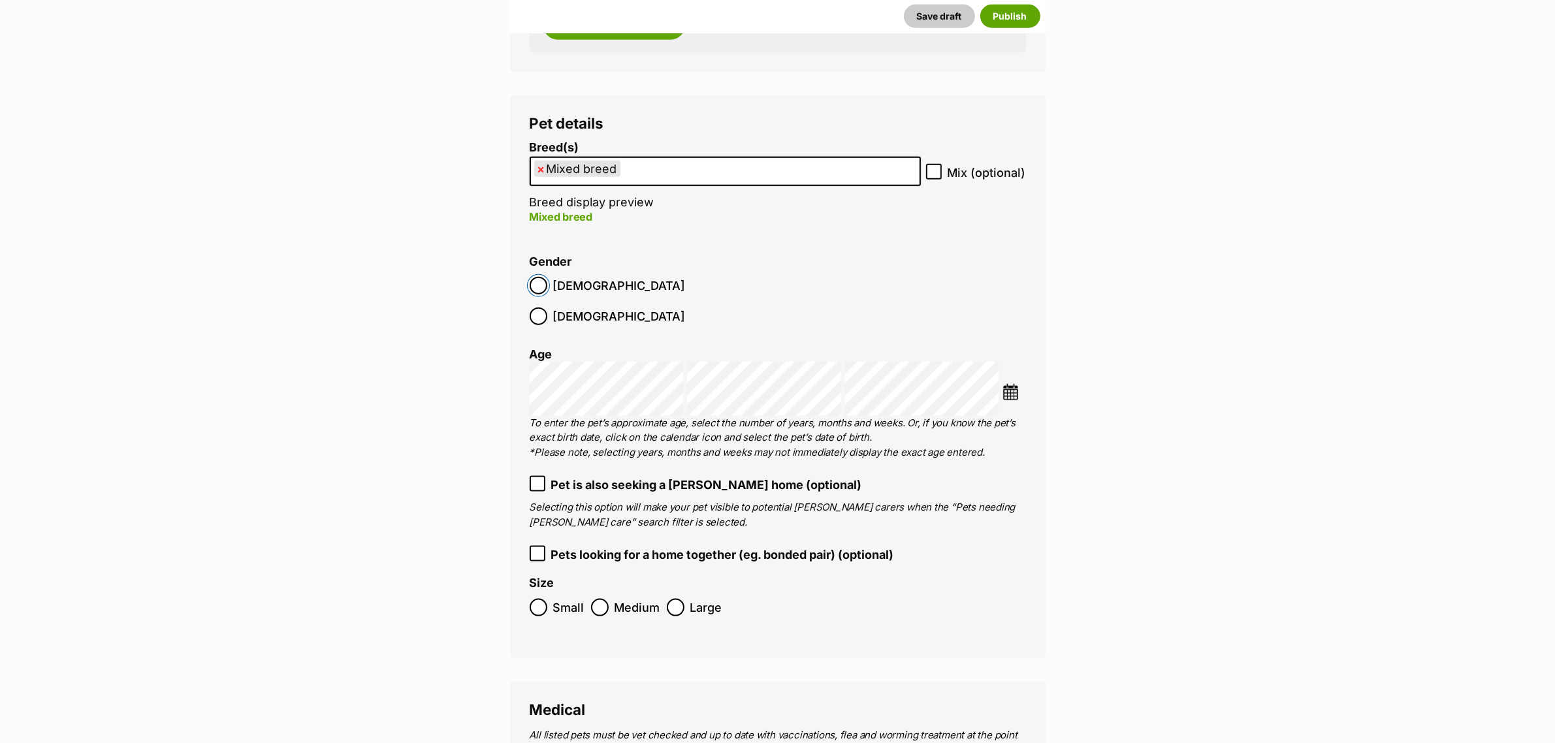
scroll to position [1934, 0]
click at [1014, 382] on img at bounding box center [1010, 390] width 16 height 16
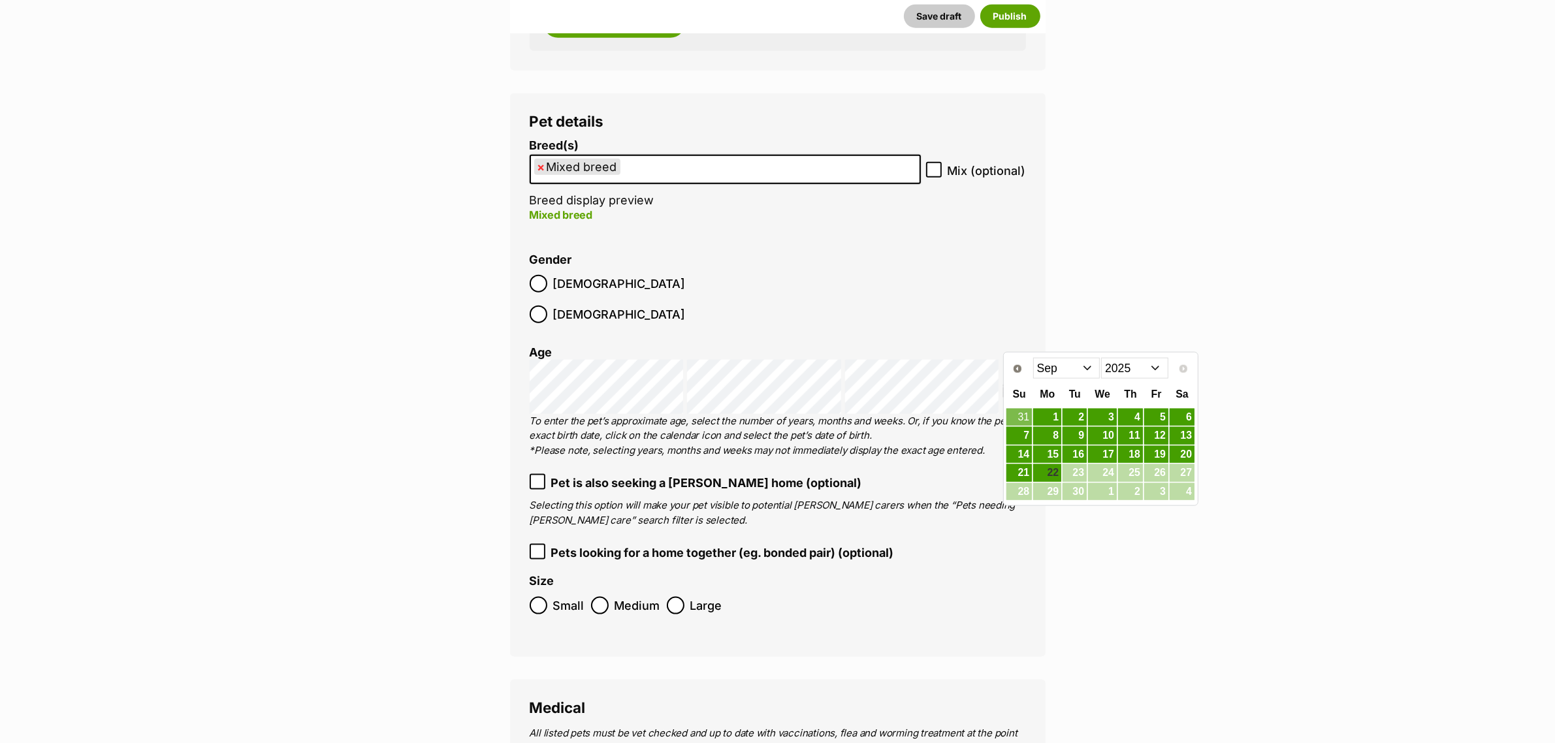
click at [1057, 364] on select "Jan Feb Mar Apr May Jun [DATE] Aug Sep" at bounding box center [1066, 368] width 67 height 21
click at [1027, 439] on link "4" at bounding box center [1018, 436] width 25 height 16
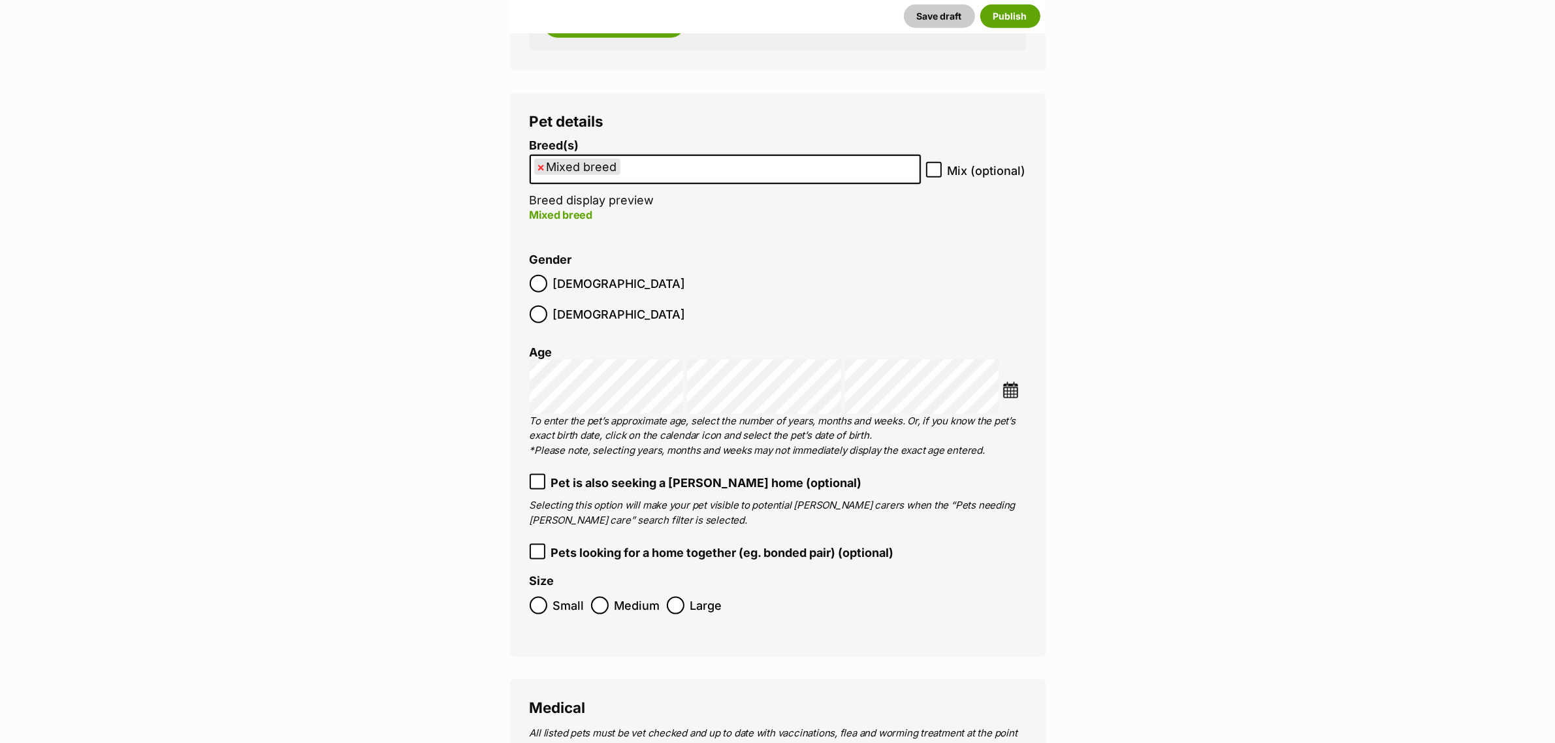
scroll to position [2342, 0]
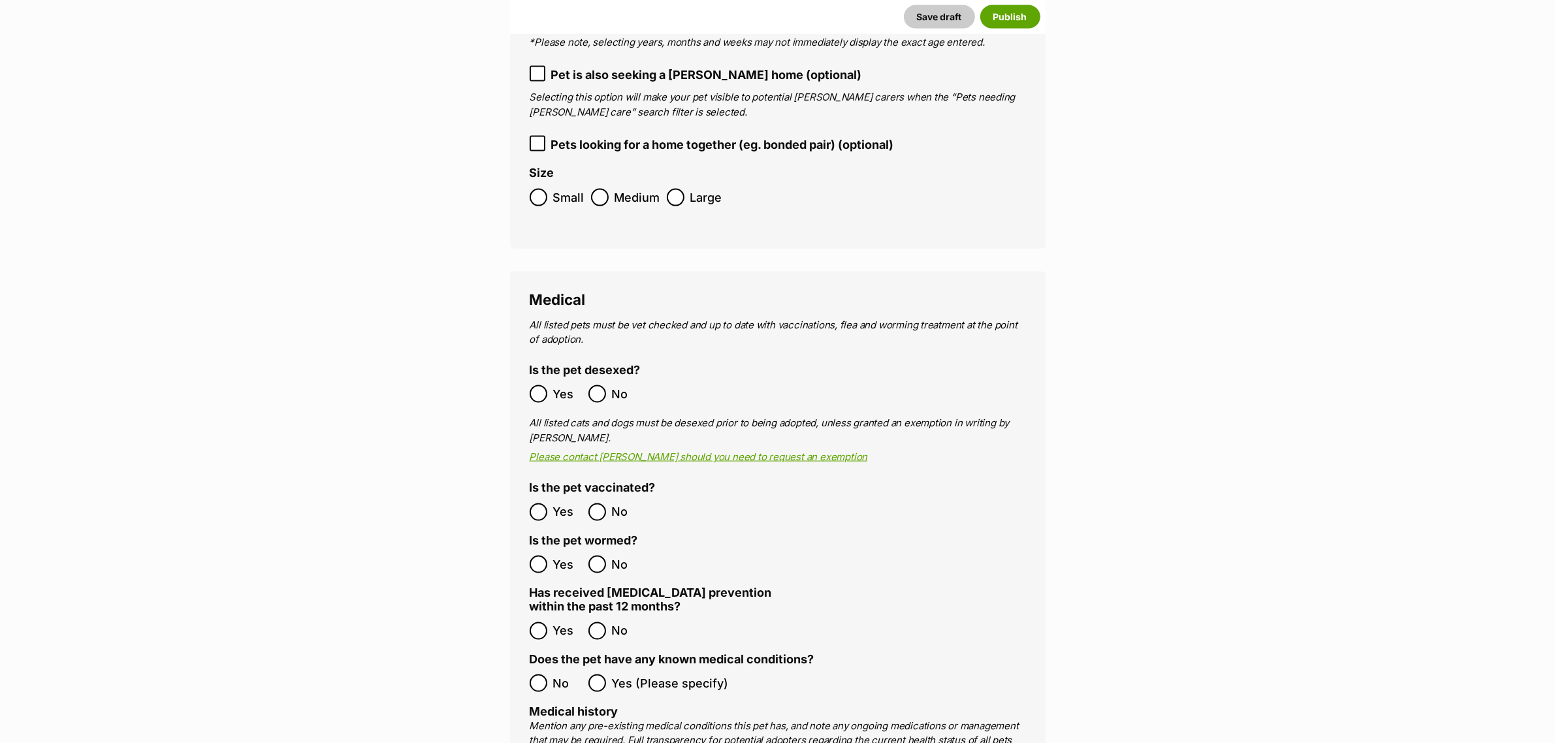
drag, startPoint x: 549, startPoint y: 645, endPoint x: 539, endPoint y: 602, distance: 43.6
click at [549, 675] on label "No" at bounding box center [556, 684] width 52 height 18
click at [539, 549] on ol "Yes No" at bounding box center [654, 564] width 248 height 31
click at [540, 534] on legend "Is the pet wormed?" at bounding box center [584, 542] width 108 height 16
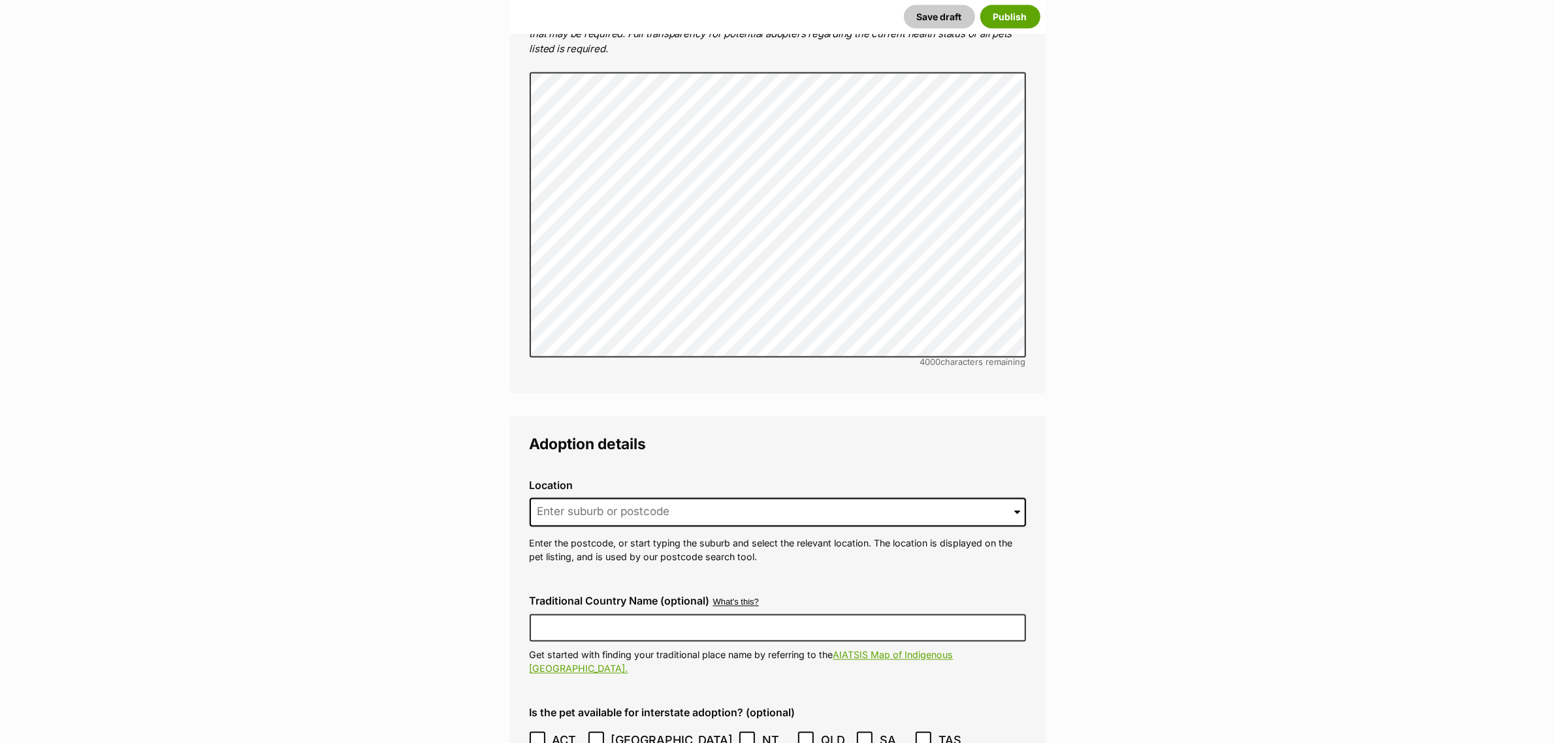
scroll to position [3076, 0]
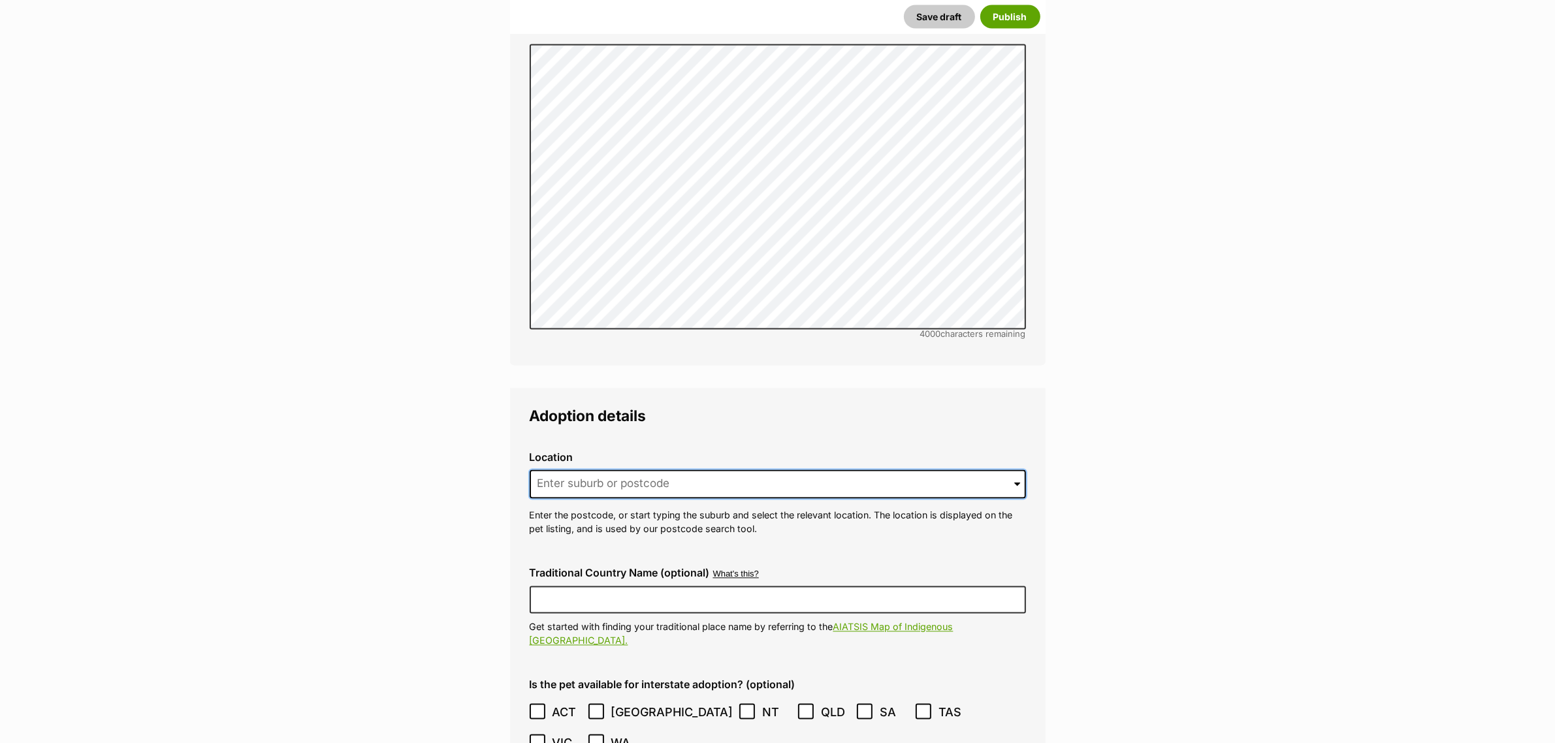
click at [680, 470] on input at bounding box center [778, 484] width 496 height 29
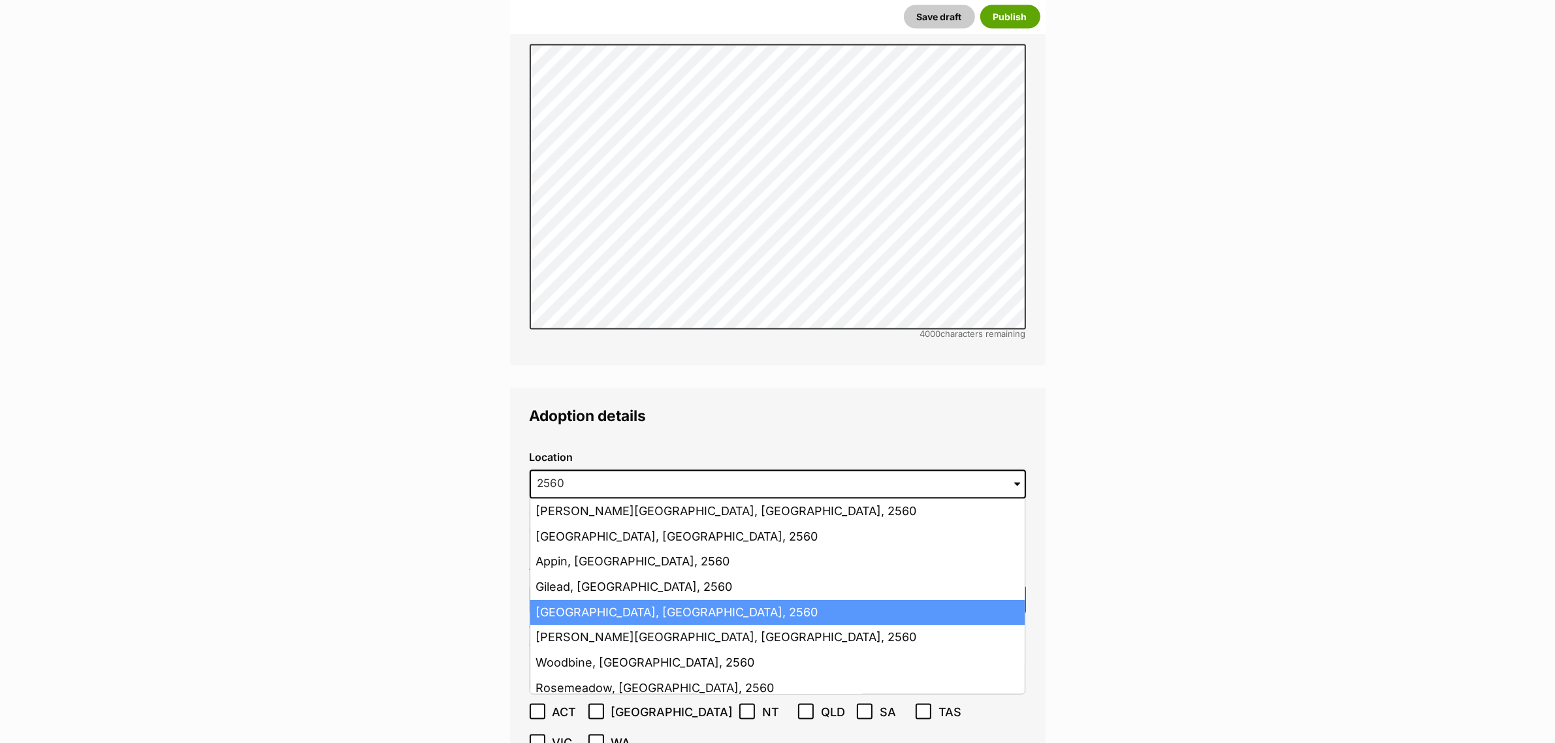
click at [603, 601] on li "[GEOGRAPHIC_DATA], [GEOGRAPHIC_DATA], 2560" at bounding box center [777, 613] width 494 height 25
type input "[GEOGRAPHIC_DATA], [GEOGRAPHIC_DATA], 2560"
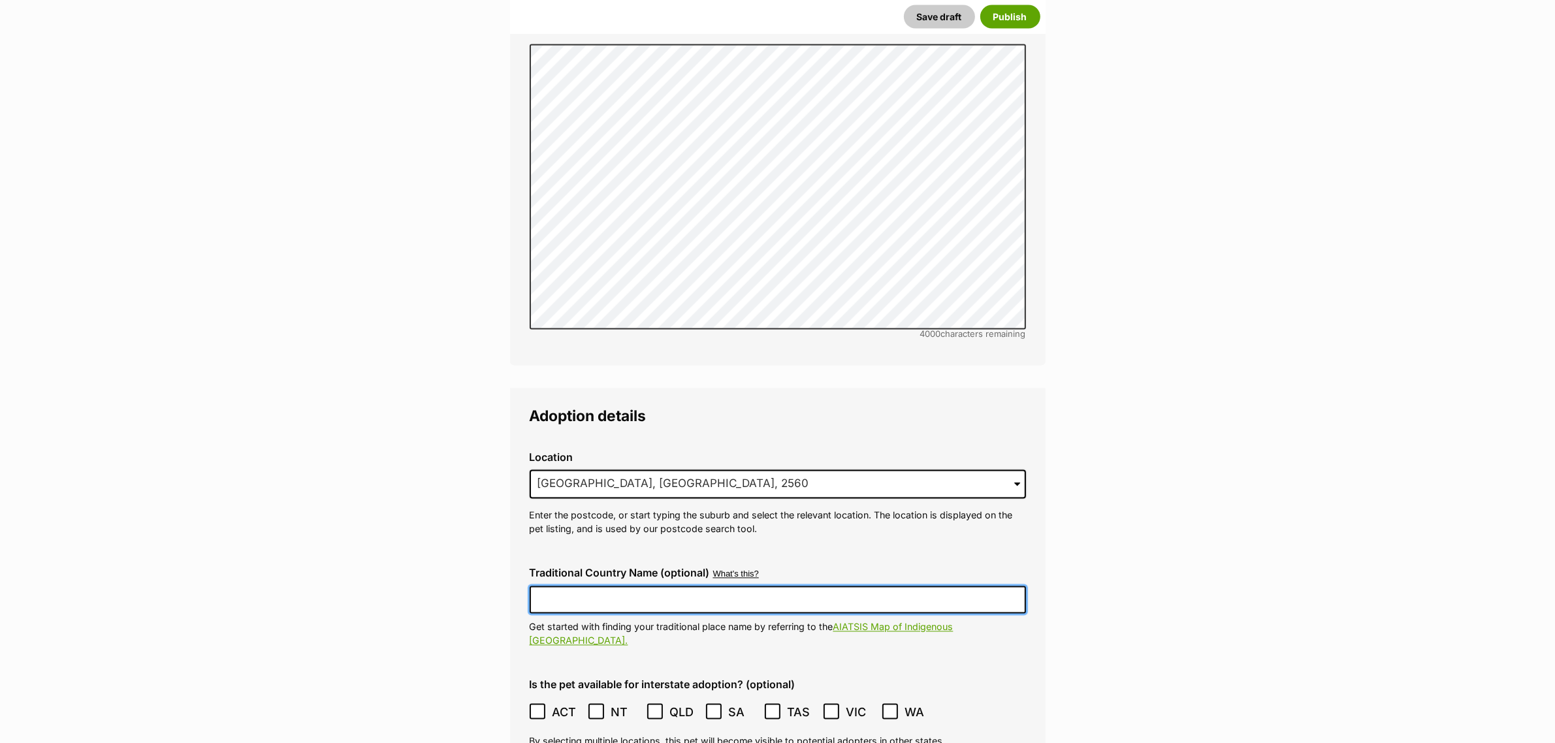
click at [594, 586] on input "Traditional Country Name (optional)" at bounding box center [778, 599] width 496 height 27
type input "Dharawal"
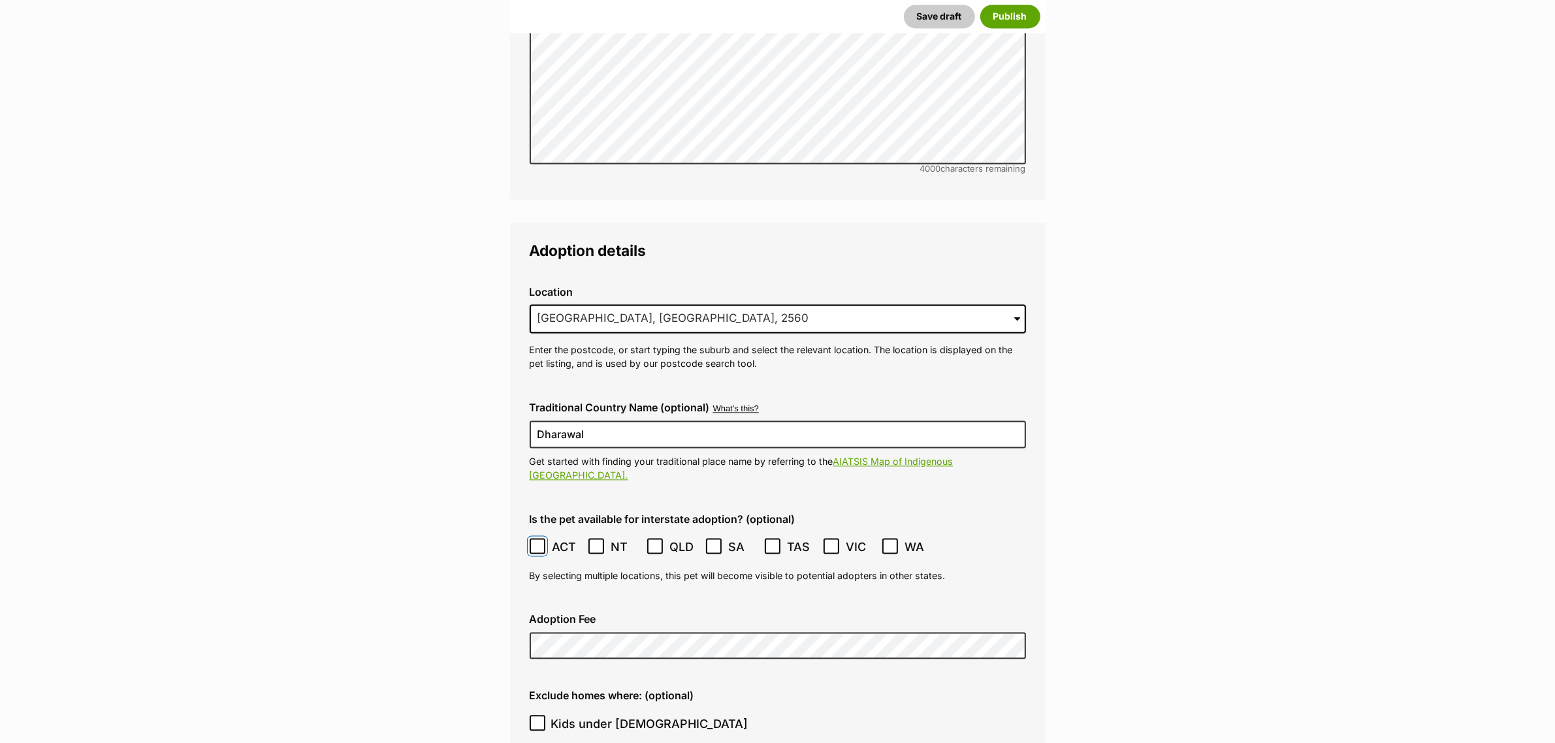
scroll to position [3403, 0]
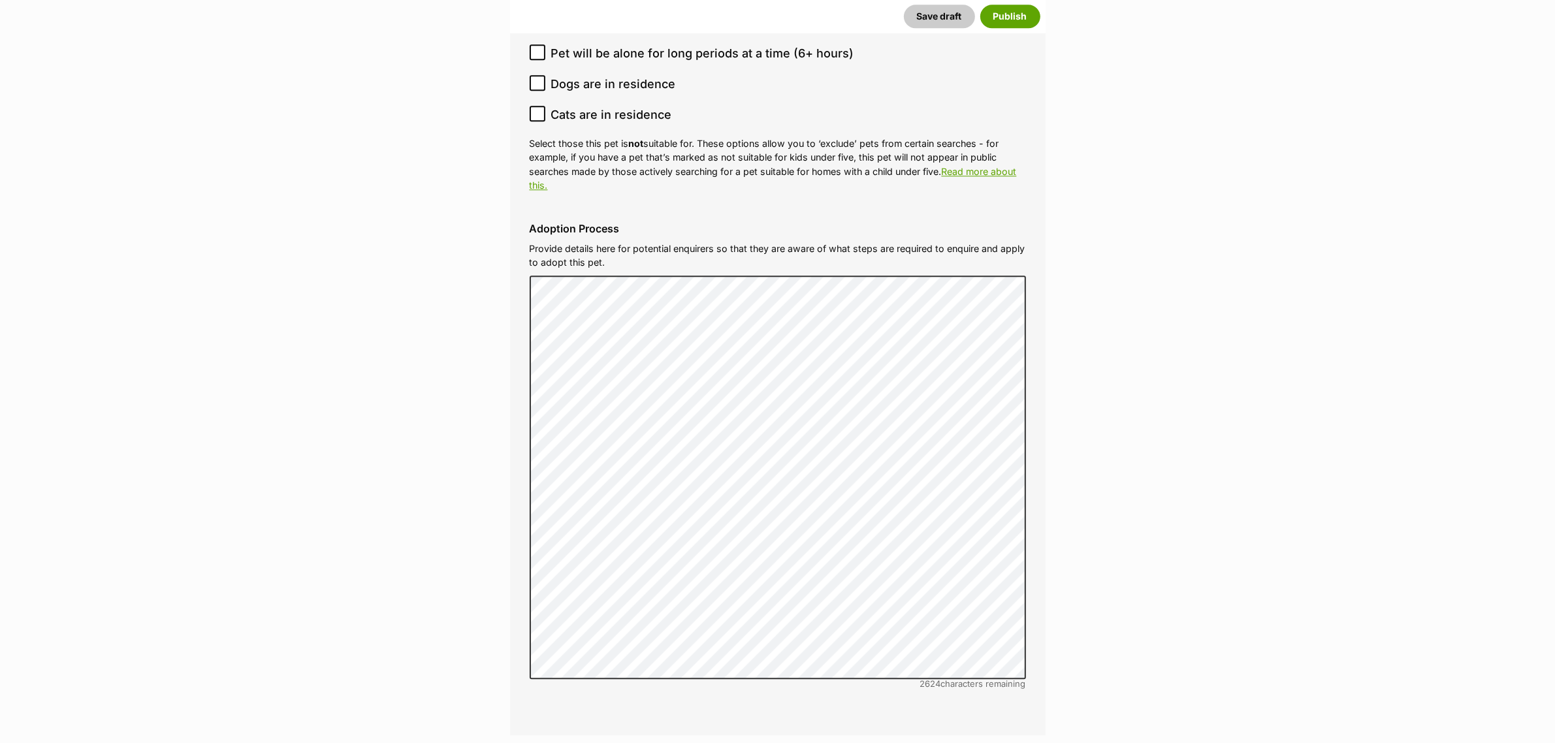
scroll to position [4301, 0]
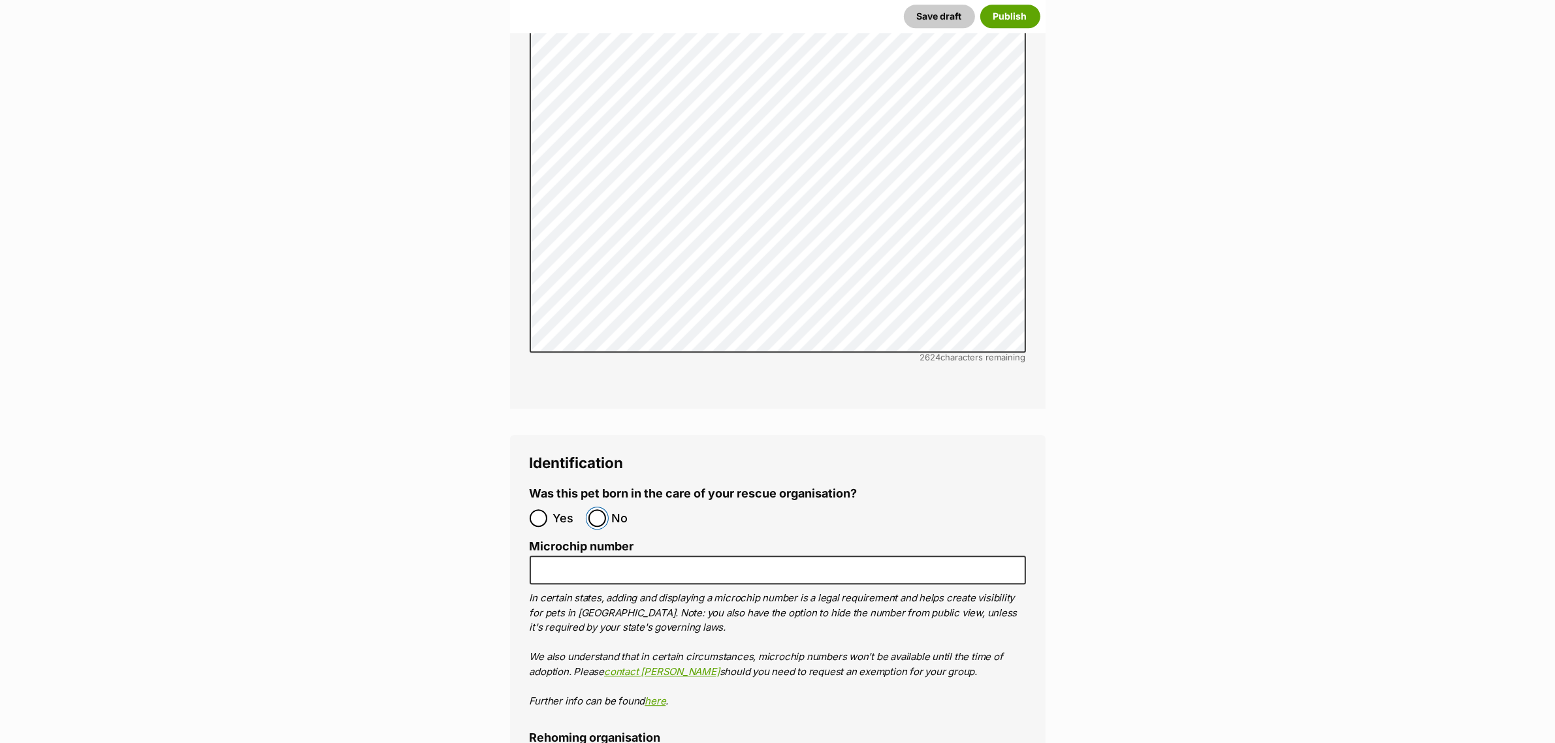
click at [591, 509] on input "No" at bounding box center [597, 518] width 18 height 18
radio input "true"
click at [1009, 15] on button "Publish" at bounding box center [1010, 17] width 60 height 24
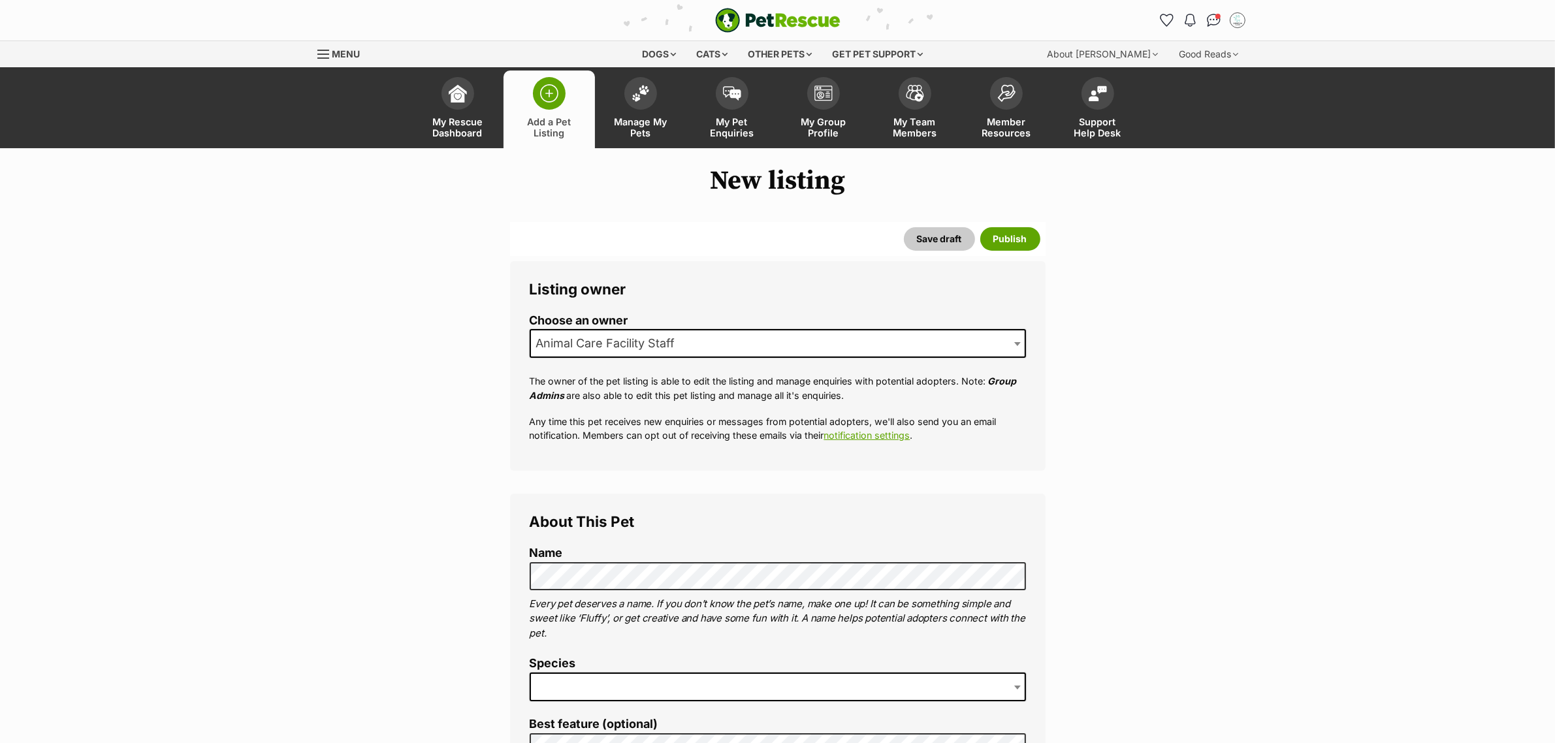
click at [588, 682] on span at bounding box center [778, 687] width 496 height 29
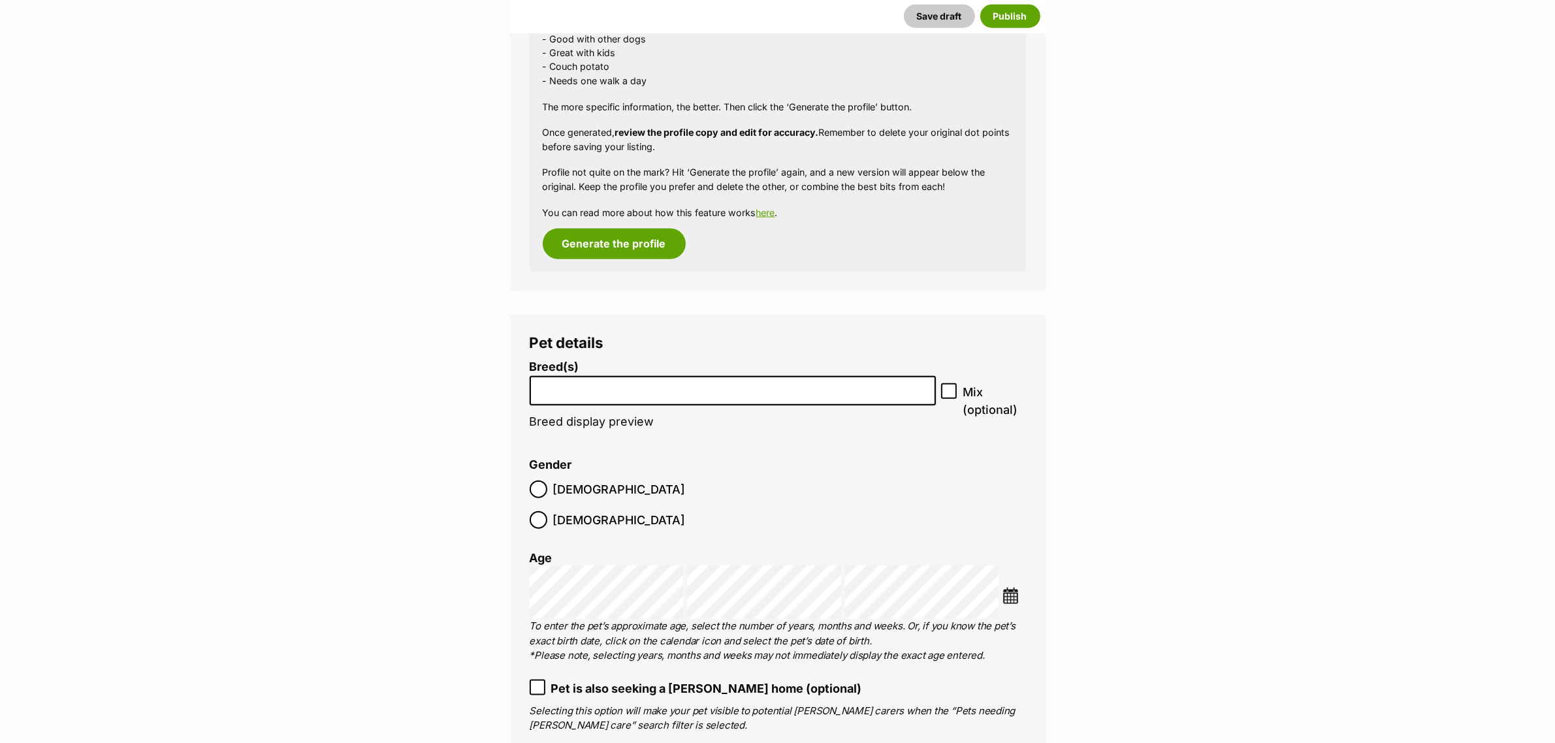
scroll to position [1852, 0]
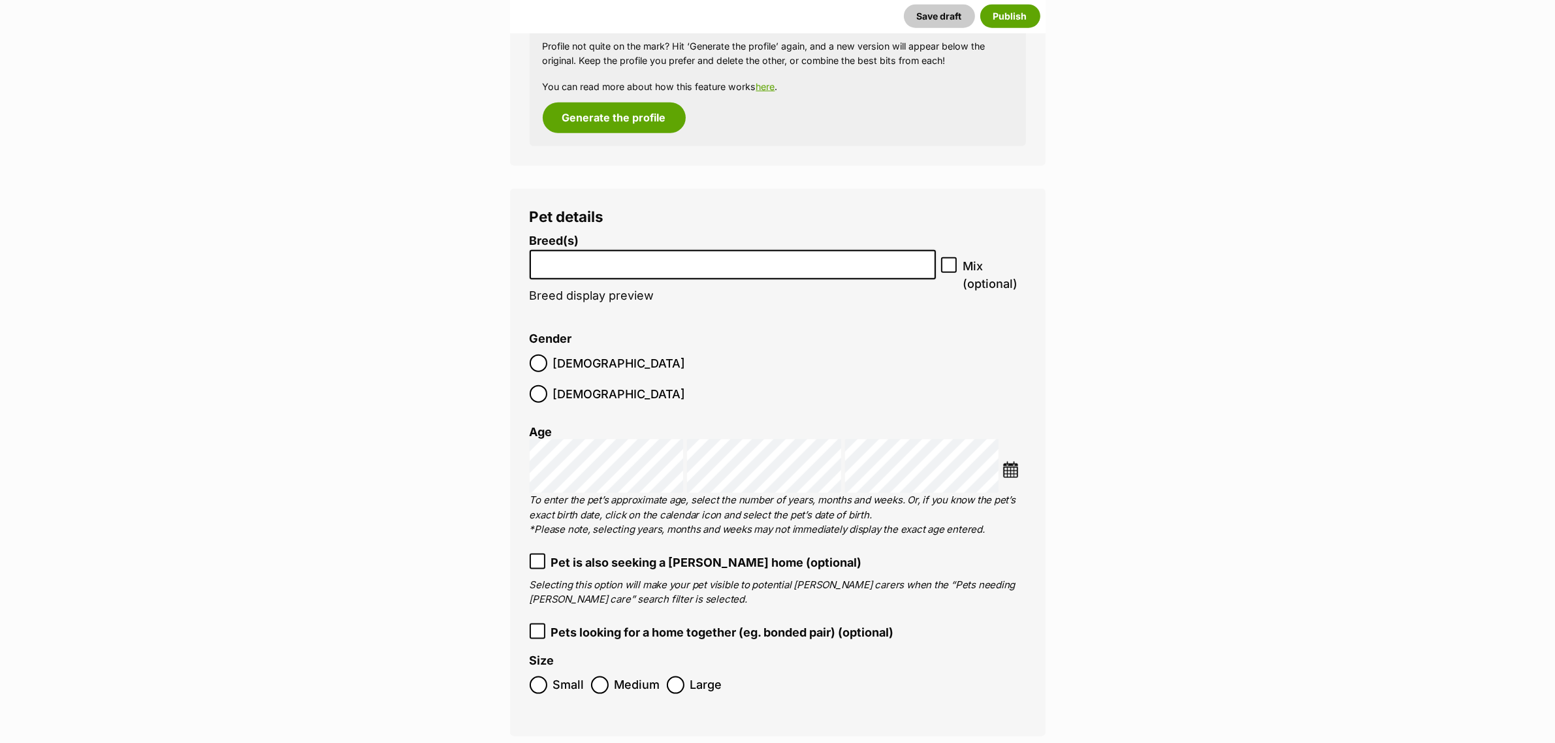
click at [584, 269] on li at bounding box center [732, 264] width 397 height 27
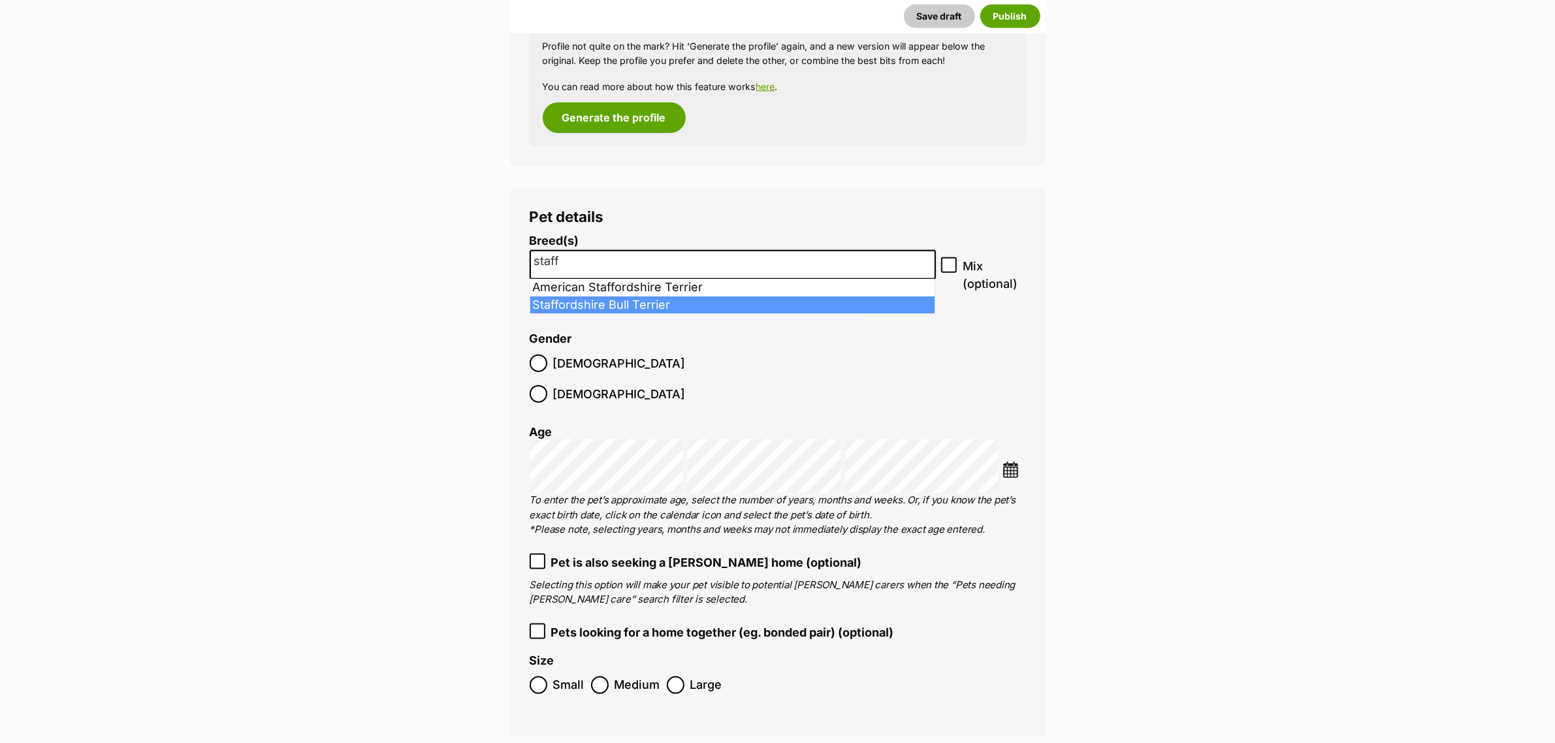
type input "staff"
select select "198"
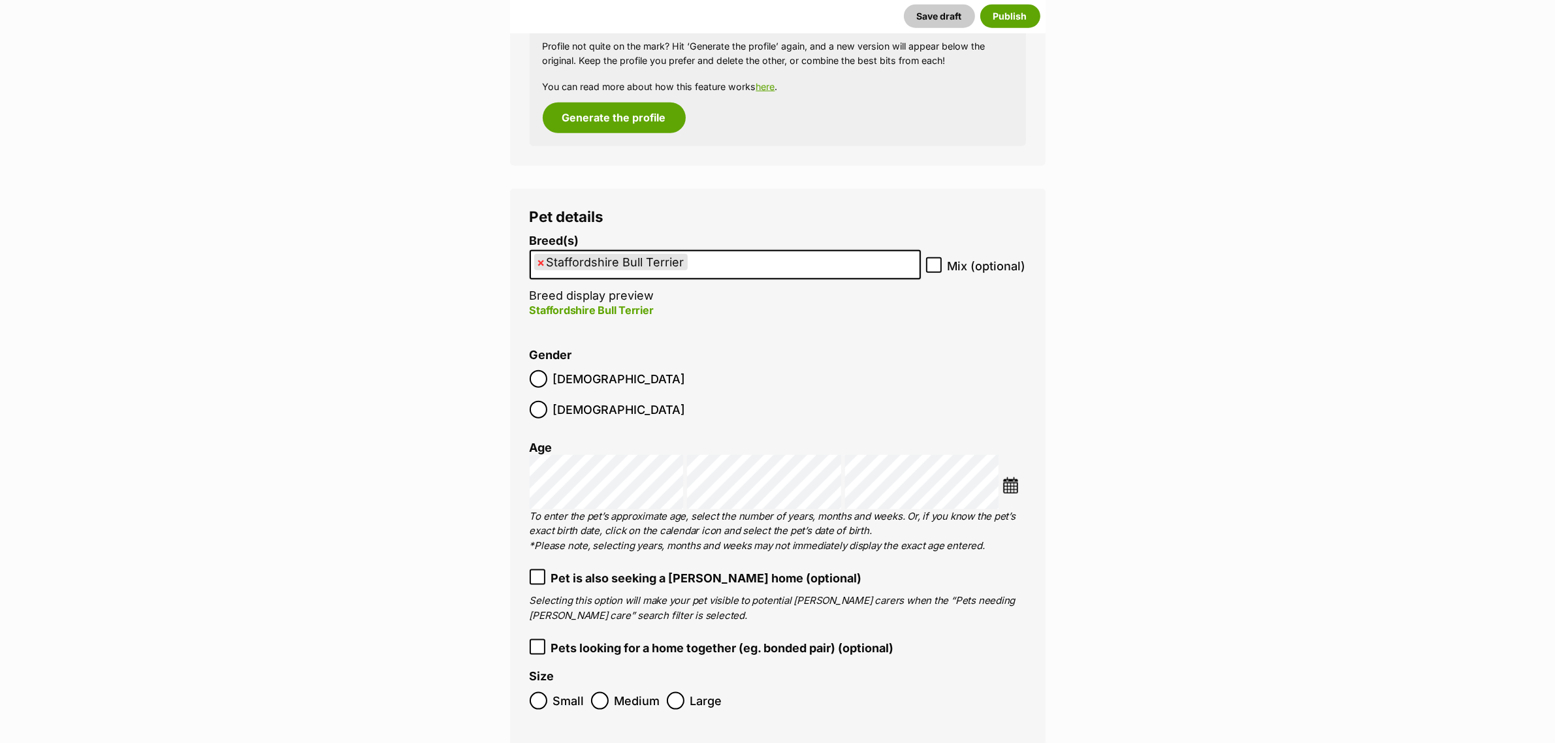
click at [935, 266] on icon at bounding box center [934, 266] width 8 height 6
click at [935, 266] on input "Mix (optional)" at bounding box center [934, 265] width 16 height 16
checkbox input "true"
click at [1019, 477] on img at bounding box center [1010, 485] width 16 height 16
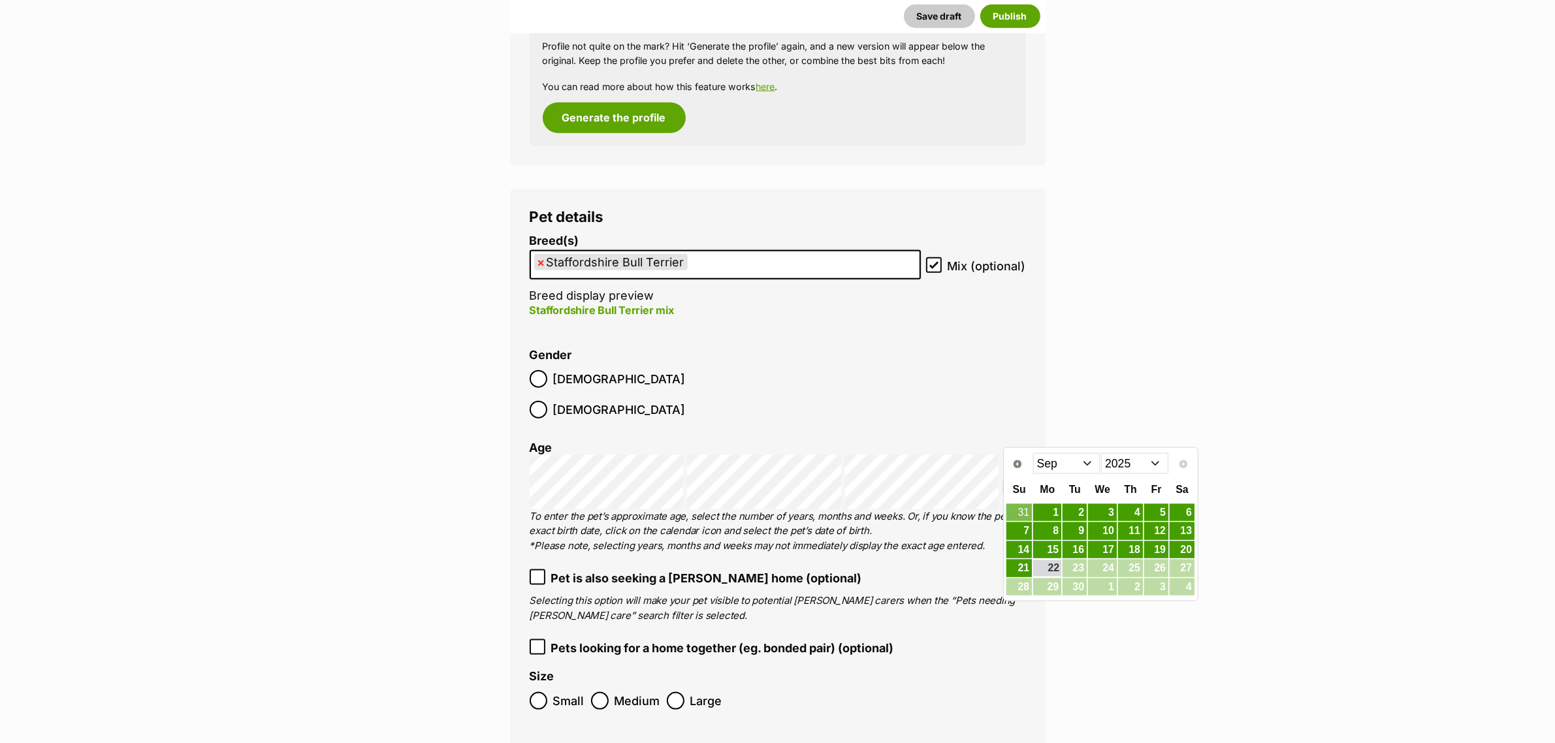
click at [1074, 462] on select "Jan Feb Mar Apr May Jun [DATE] Aug Sep" at bounding box center [1066, 463] width 67 height 21
click at [1046, 594] on link "30" at bounding box center [1047, 587] width 28 height 16
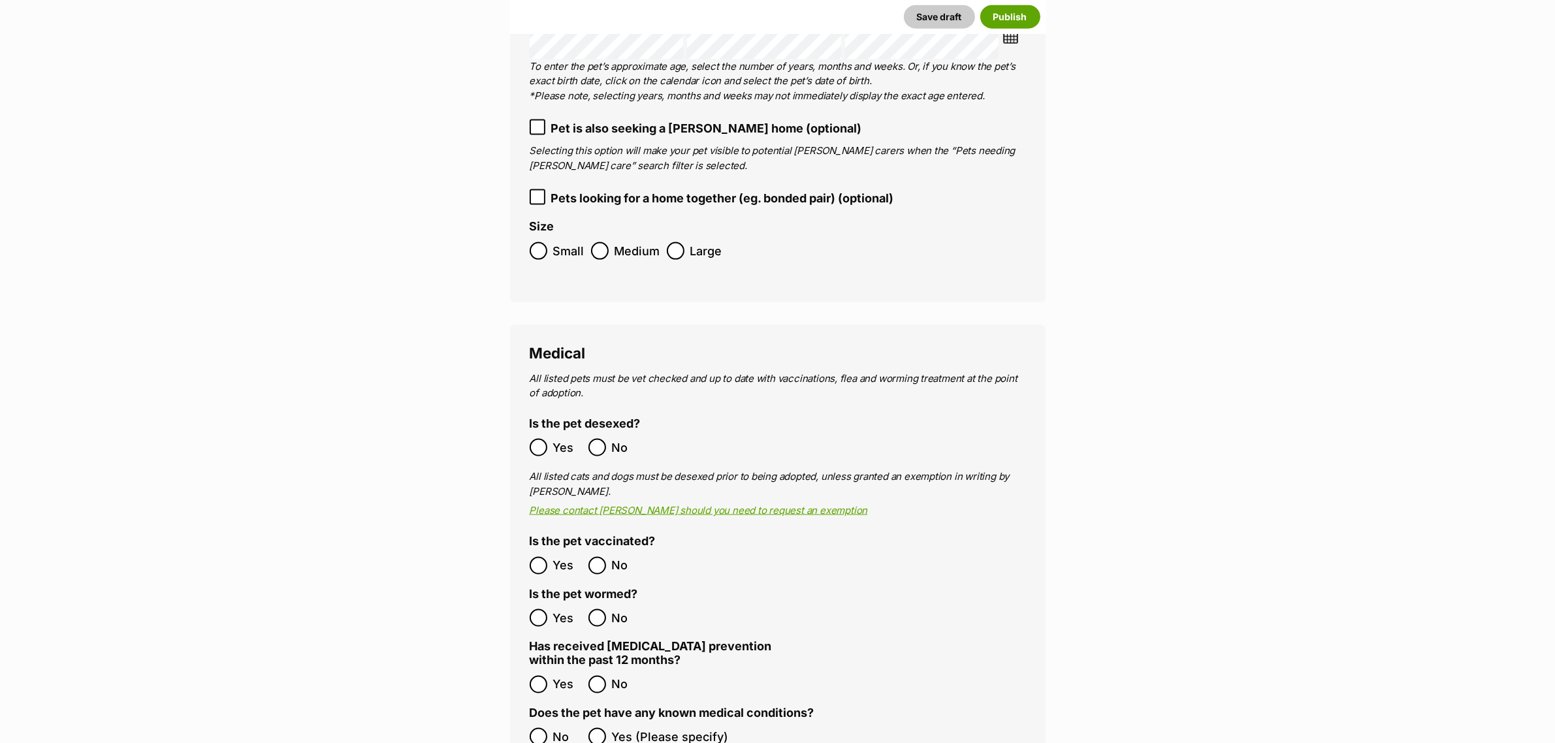
scroll to position [2423, 0]
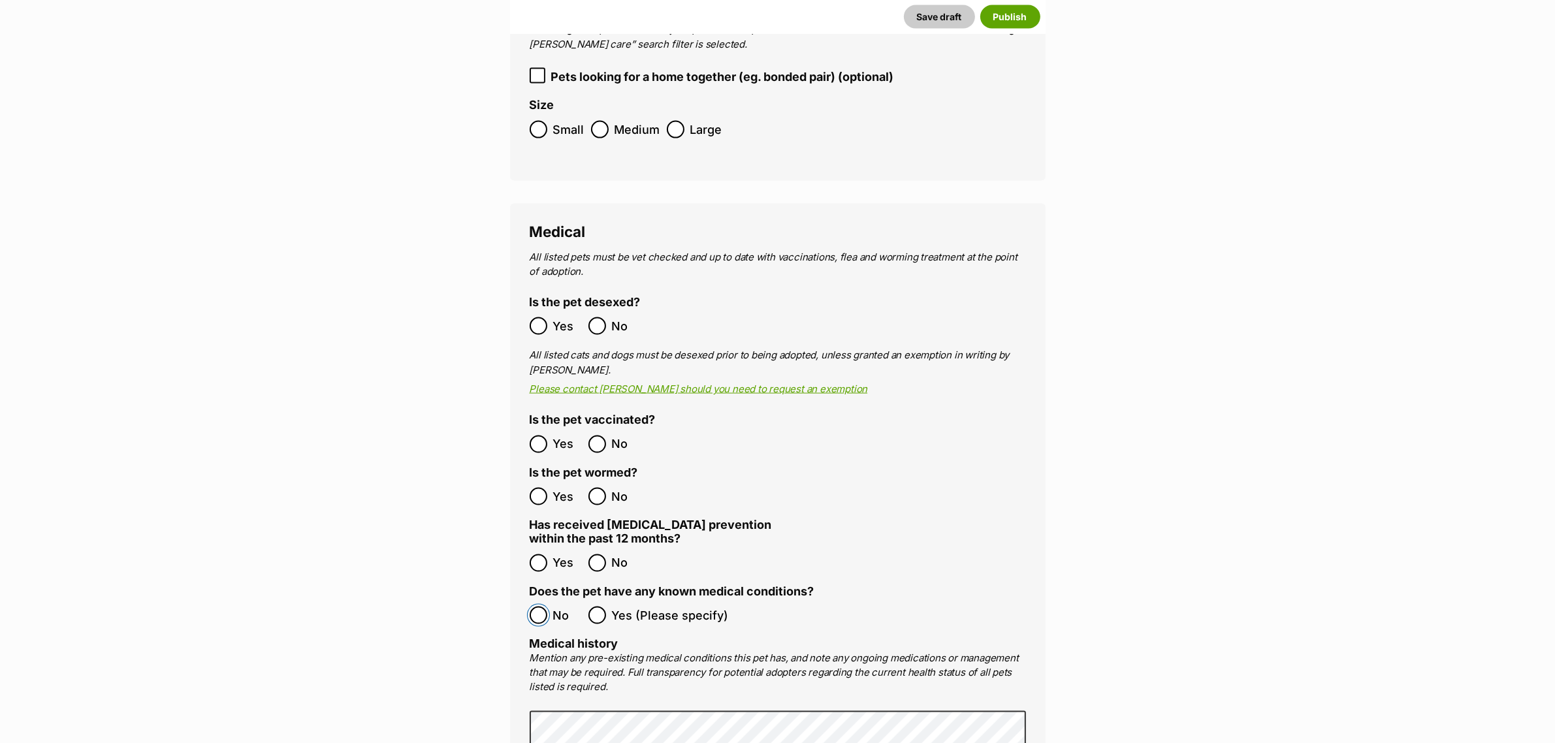
click at [556, 607] on label "No" at bounding box center [556, 616] width 52 height 18
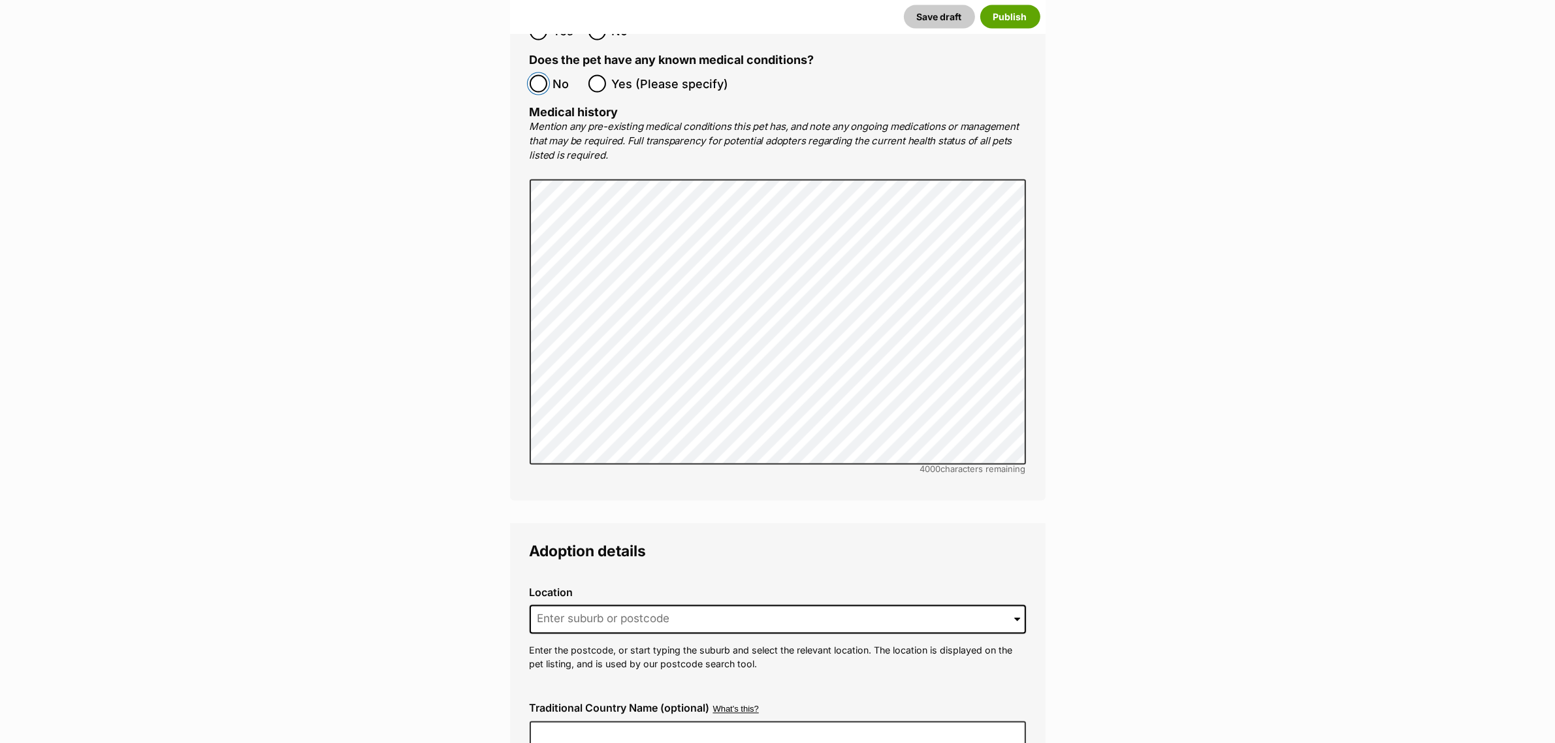
scroll to position [3076, 0]
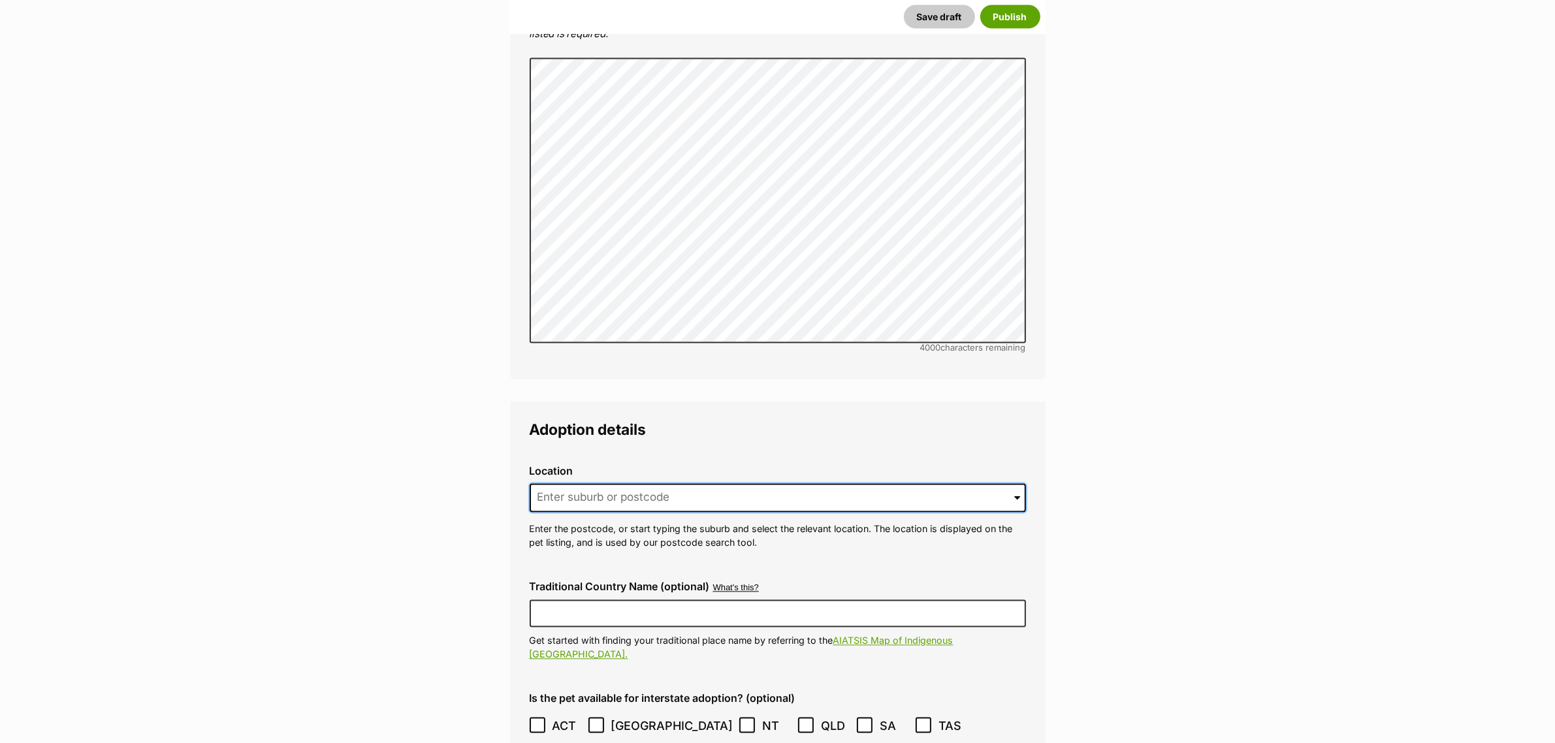
click at [707, 484] on input at bounding box center [778, 498] width 496 height 29
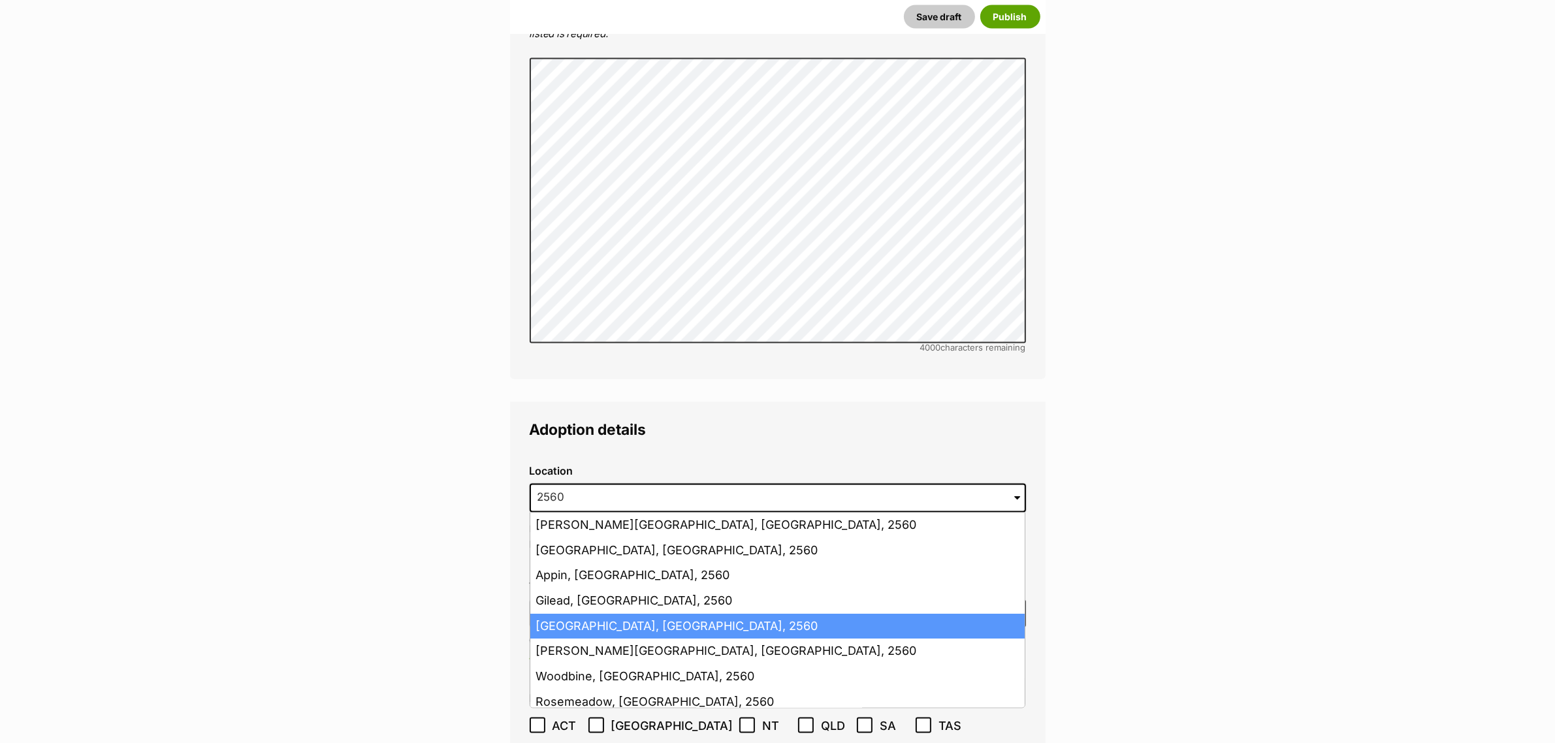
click at [667, 615] on li "[GEOGRAPHIC_DATA], [GEOGRAPHIC_DATA], 2560" at bounding box center [777, 627] width 494 height 25
type input "[GEOGRAPHIC_DATA], [GEOGRAPHIC_DATA], 2560"
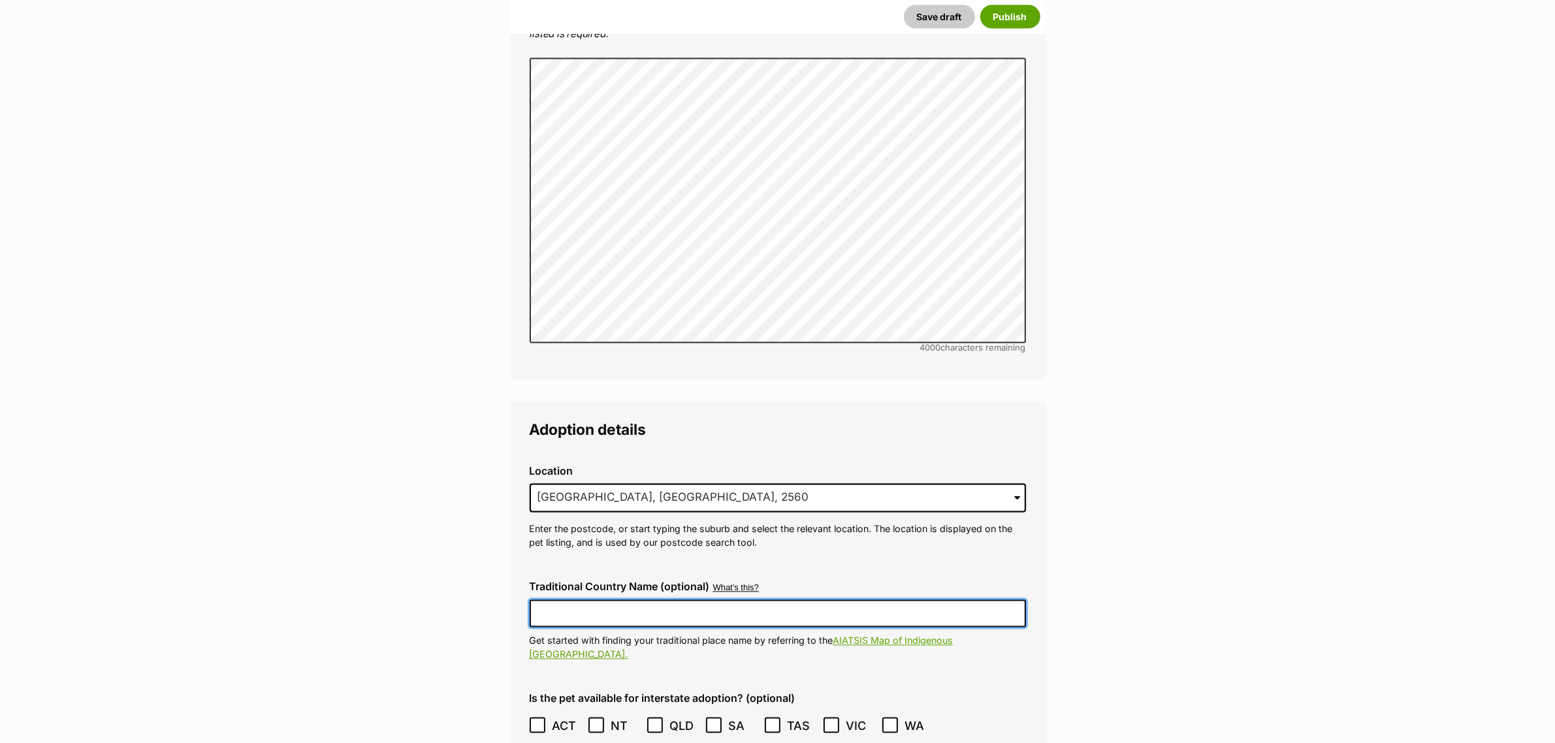
click at [585, 600] on input "Traditional Country Name (optional)" at bounding box center [778, 613] width 496 height 27
type input "Dharawal"
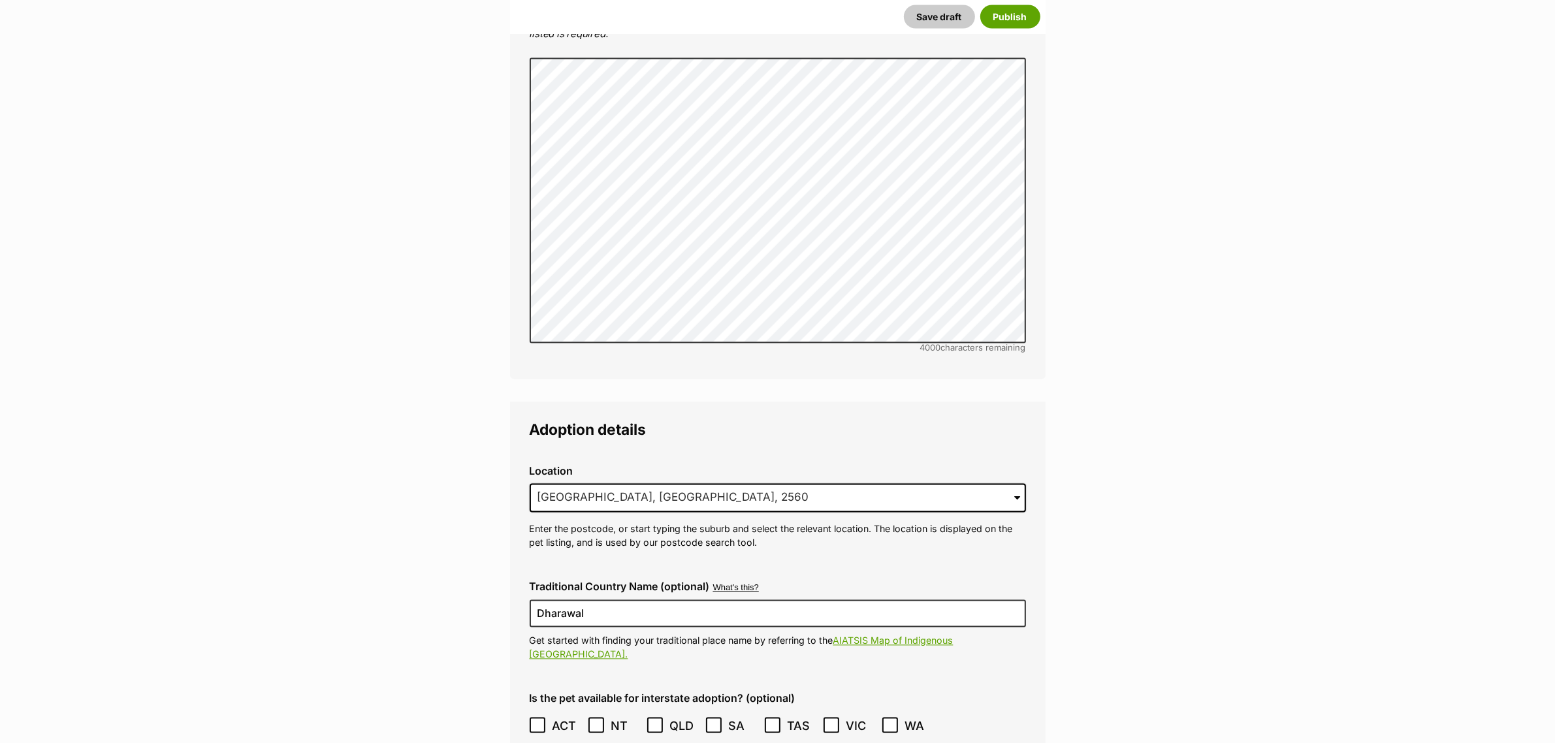
click at [526, 682] on div "Is the pet available for interstate adoption? (optional) ACT NSW NT QLD SA TAS …" at bounding box center [777, 727] width 517 height 91
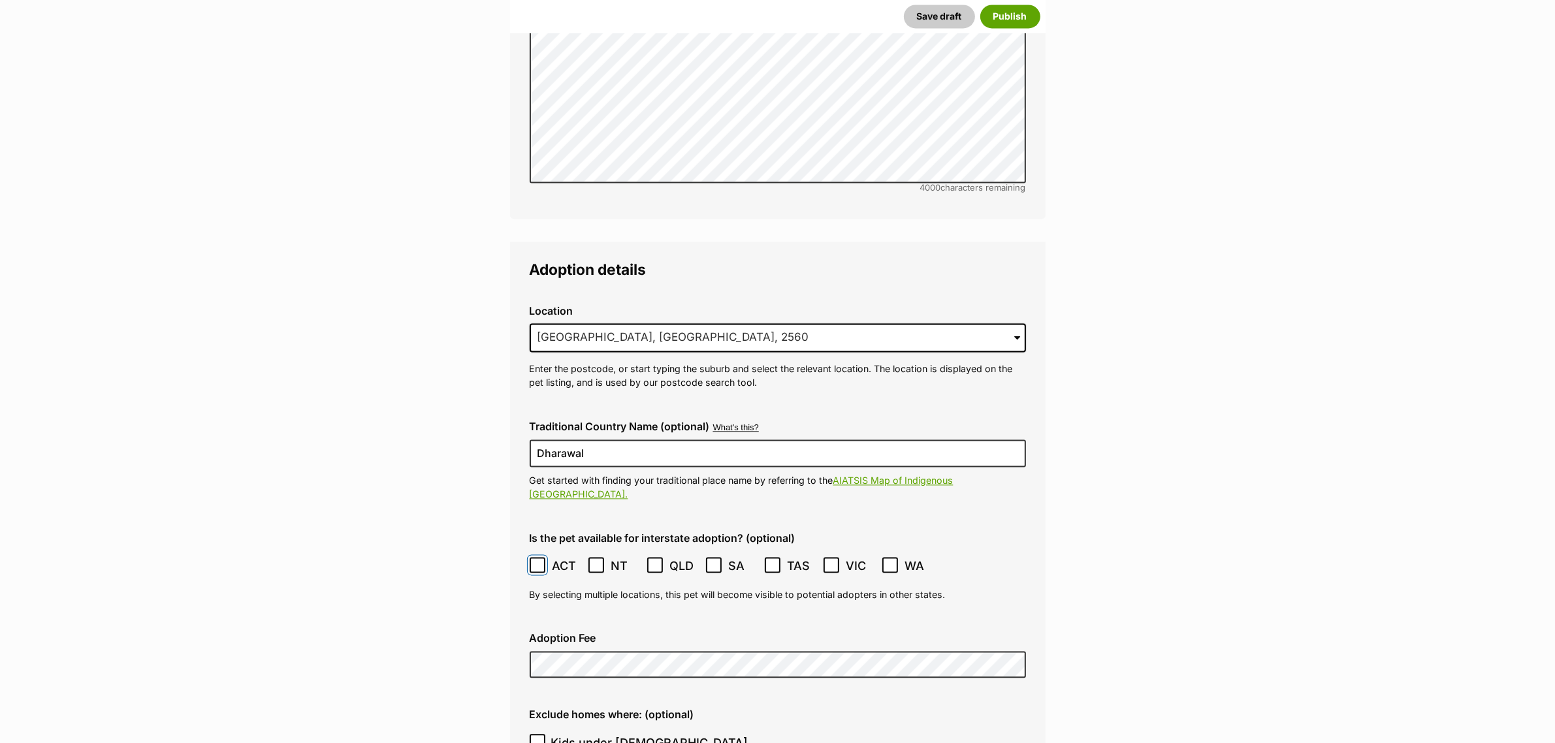
scroll to position [3485, 0]
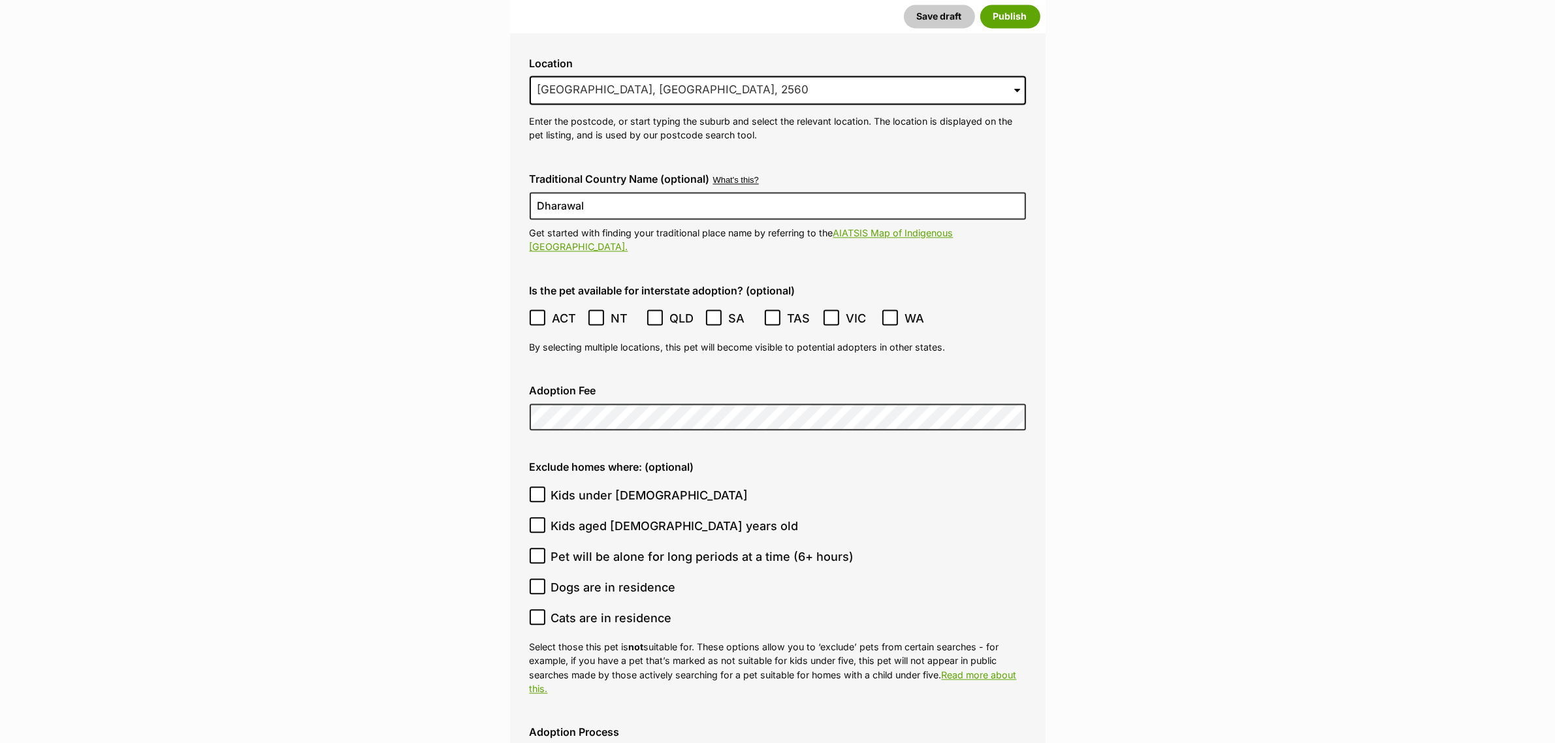
click at [1036, 520] on fieldset "Adoption details Location 0 options available. 3509 Campbelltown, New South Wal…" at bounding box center [777, 616] width 535 height 1245
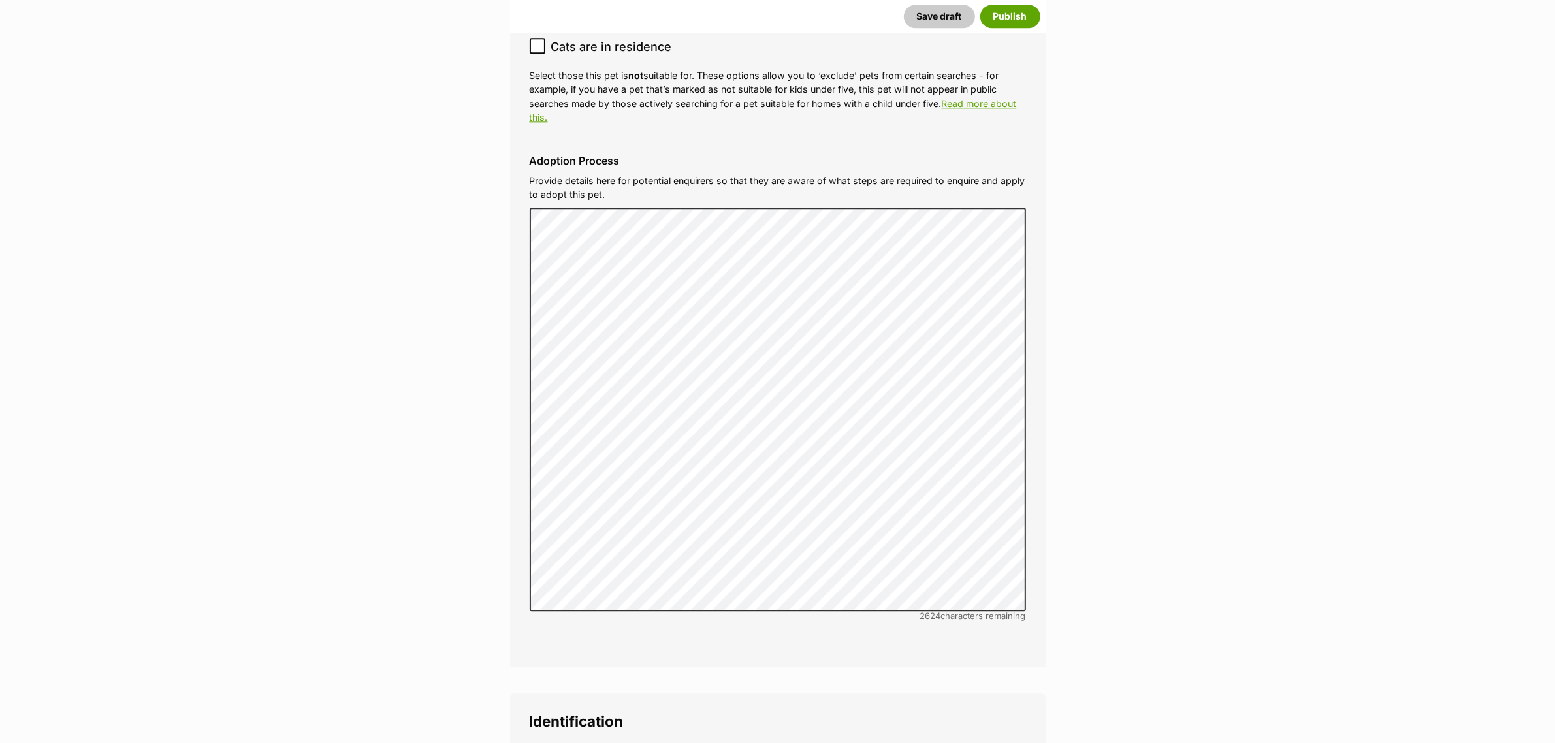
scroll to position [4219, 0]
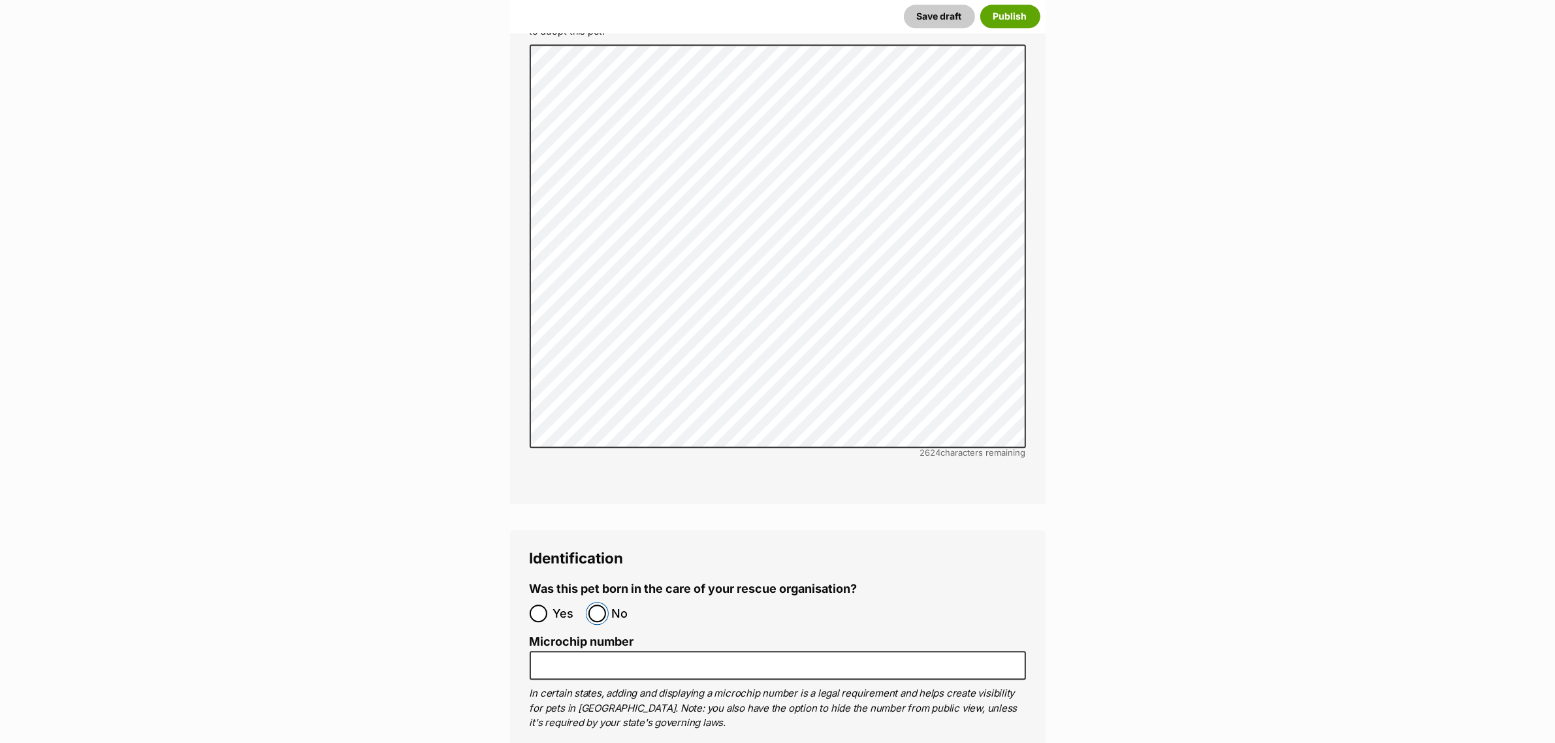
click at [603, 605] on input "No" at bounding box center [597, 614] width 18 height 18
radio input "true"
click at [1010, 20] on button "Publish" at bounding box center [1010, 17] width 60 height 24
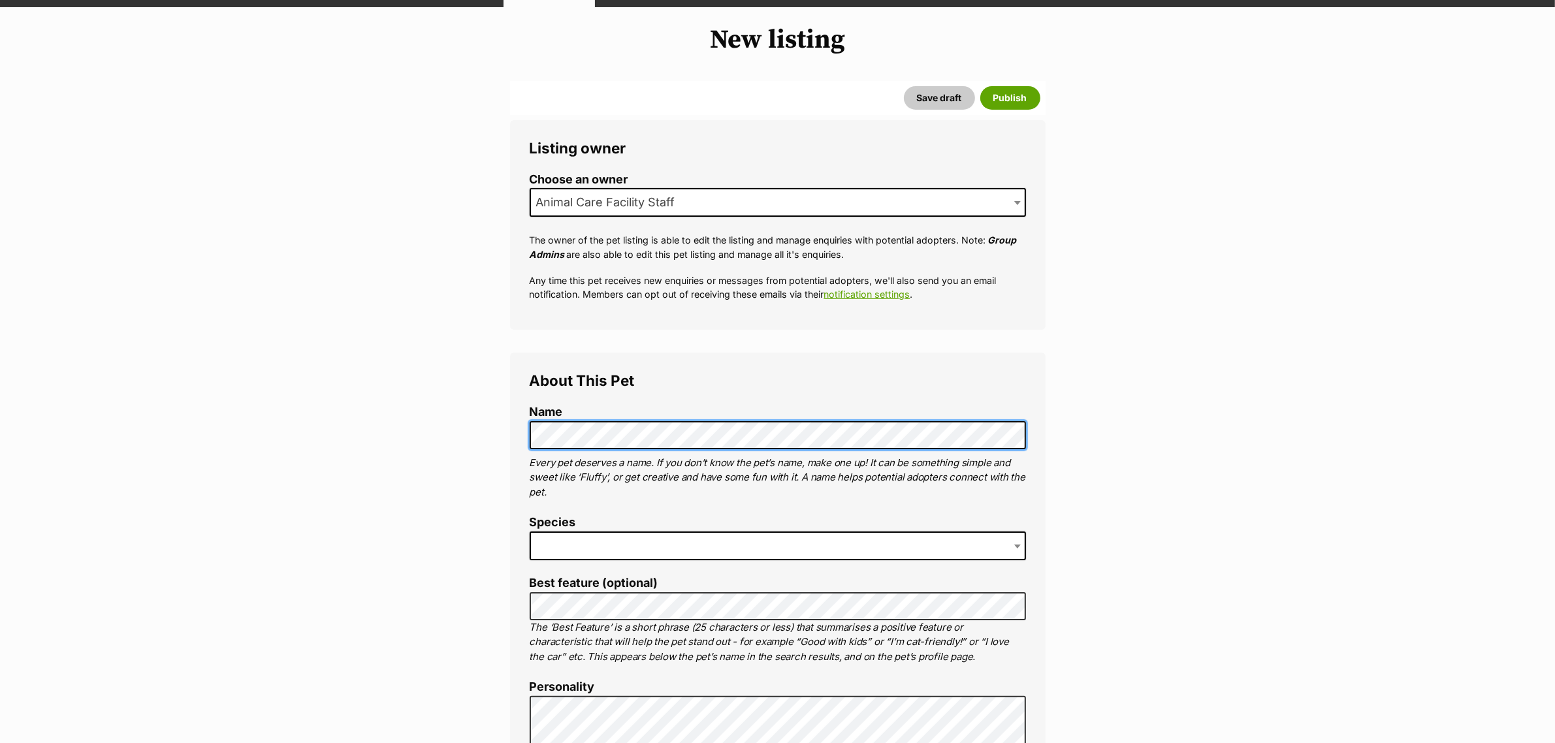
scroll to position [245, 0]
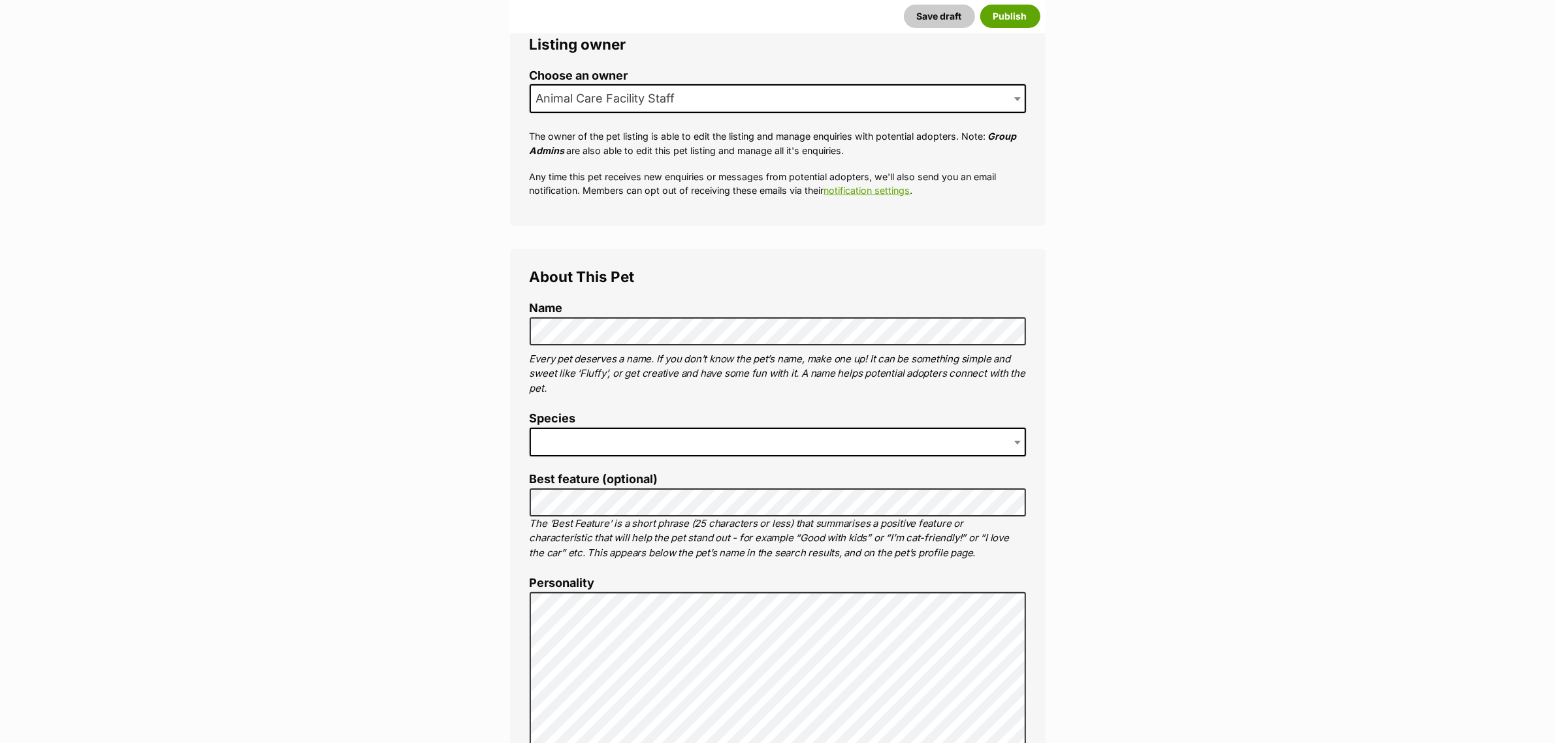
click at [594, 444] on span at bounding box center [778, 442] width 496 height 29
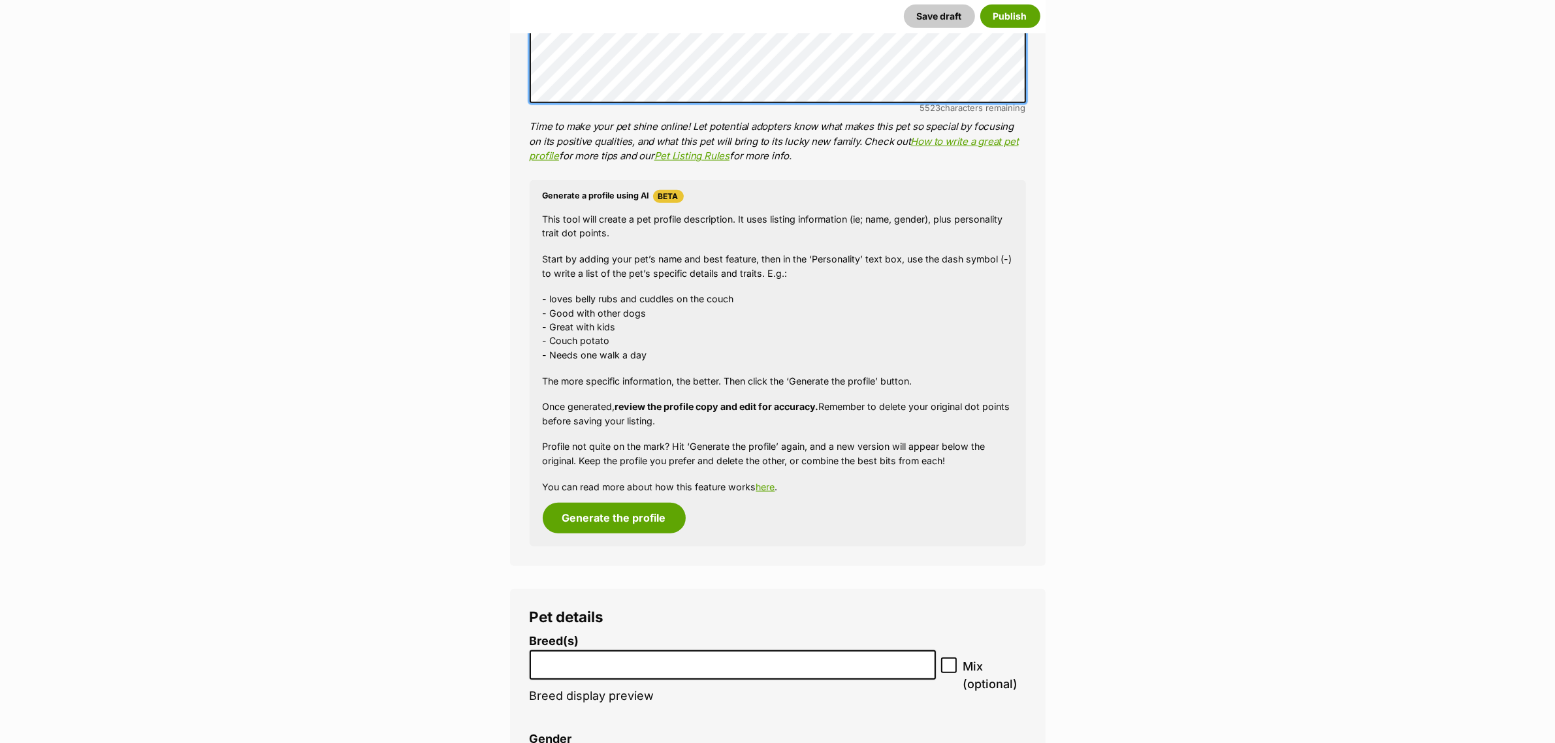
scroll to position [1552, 0]
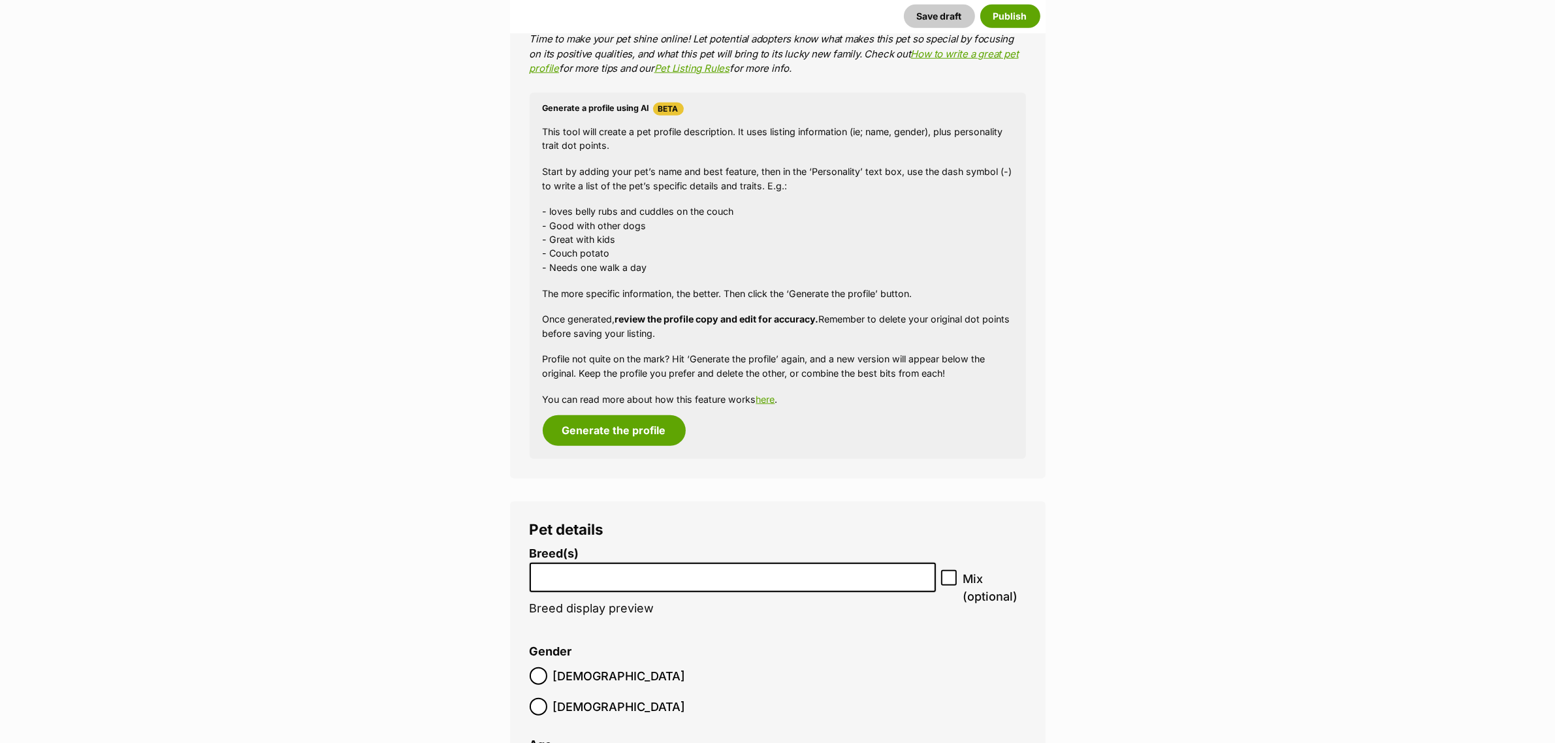
click at [582, 577] on input "search" at bounding box center [732, 574] width 397 height 14
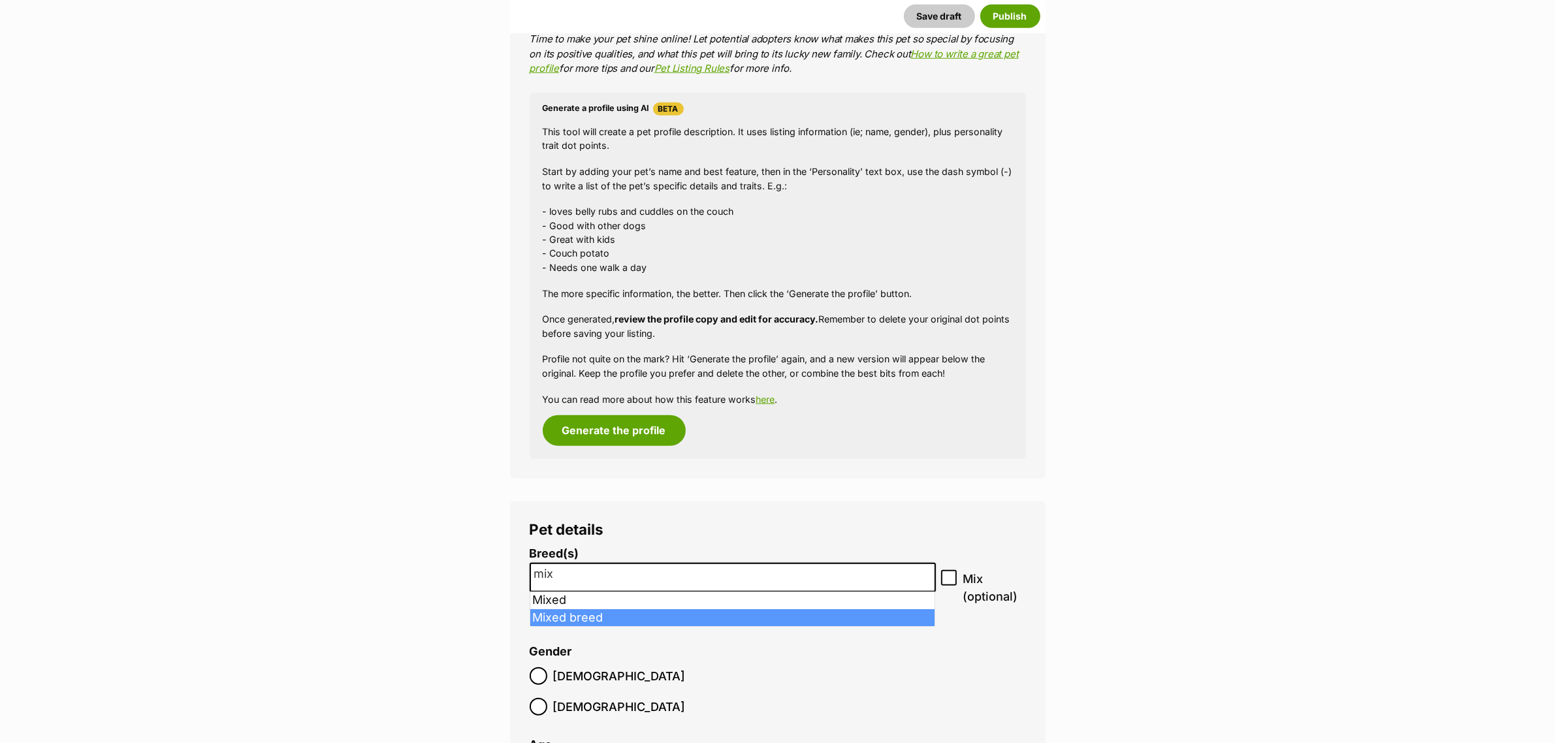
type input "mix"
select select "252261"
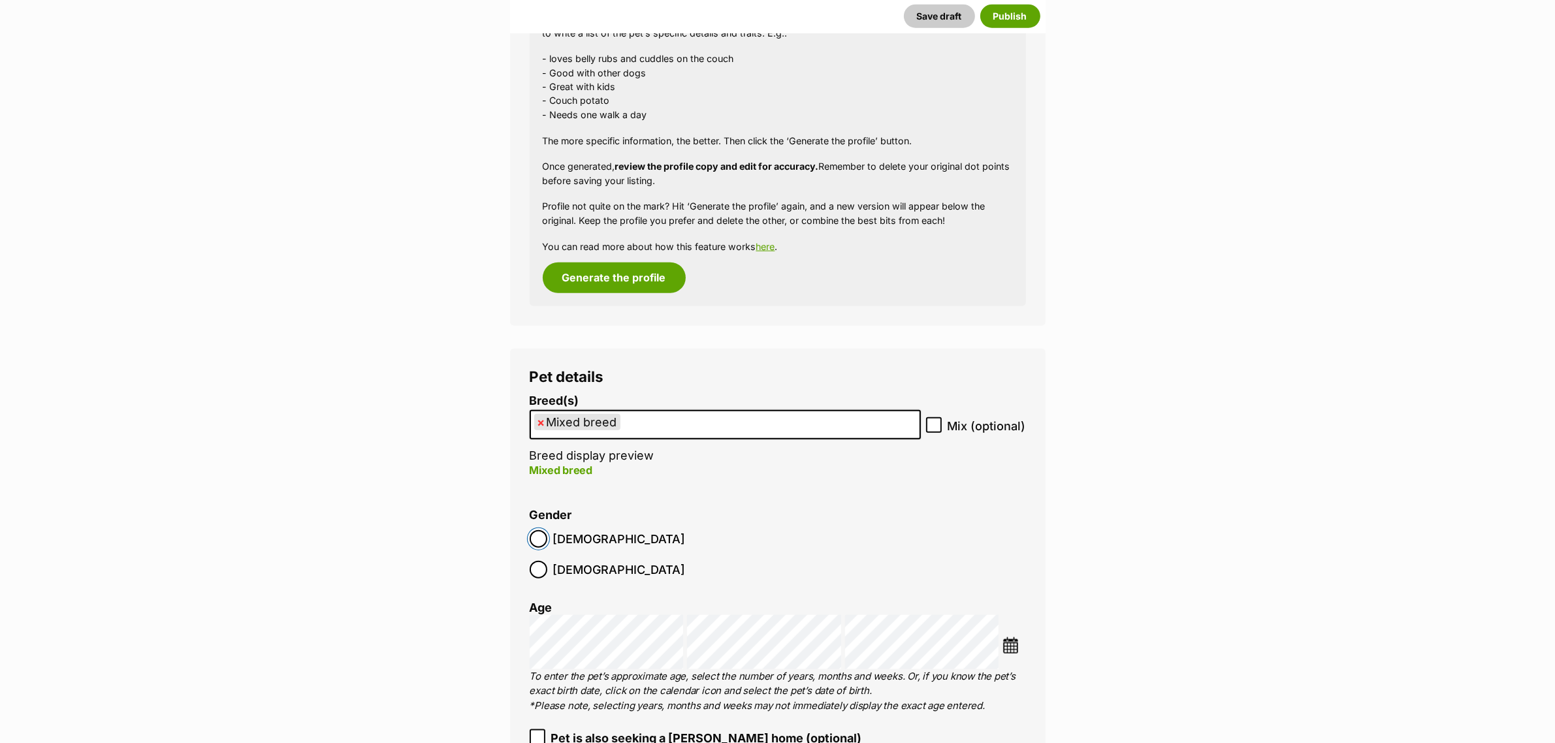
scroll to position [1879, 0]
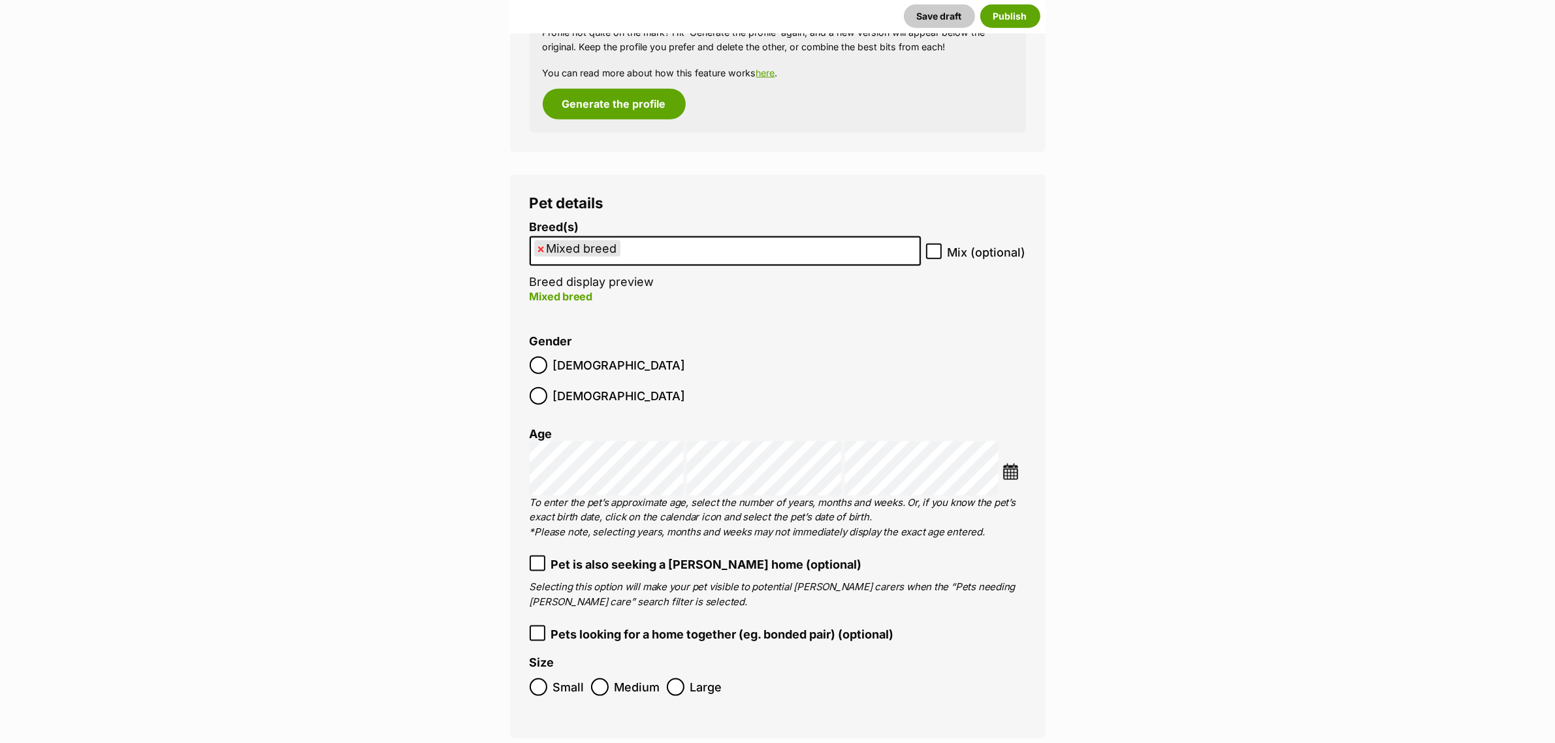
click at [1011, 464] on img at bounding box center [1010, 472] width 16 height 16
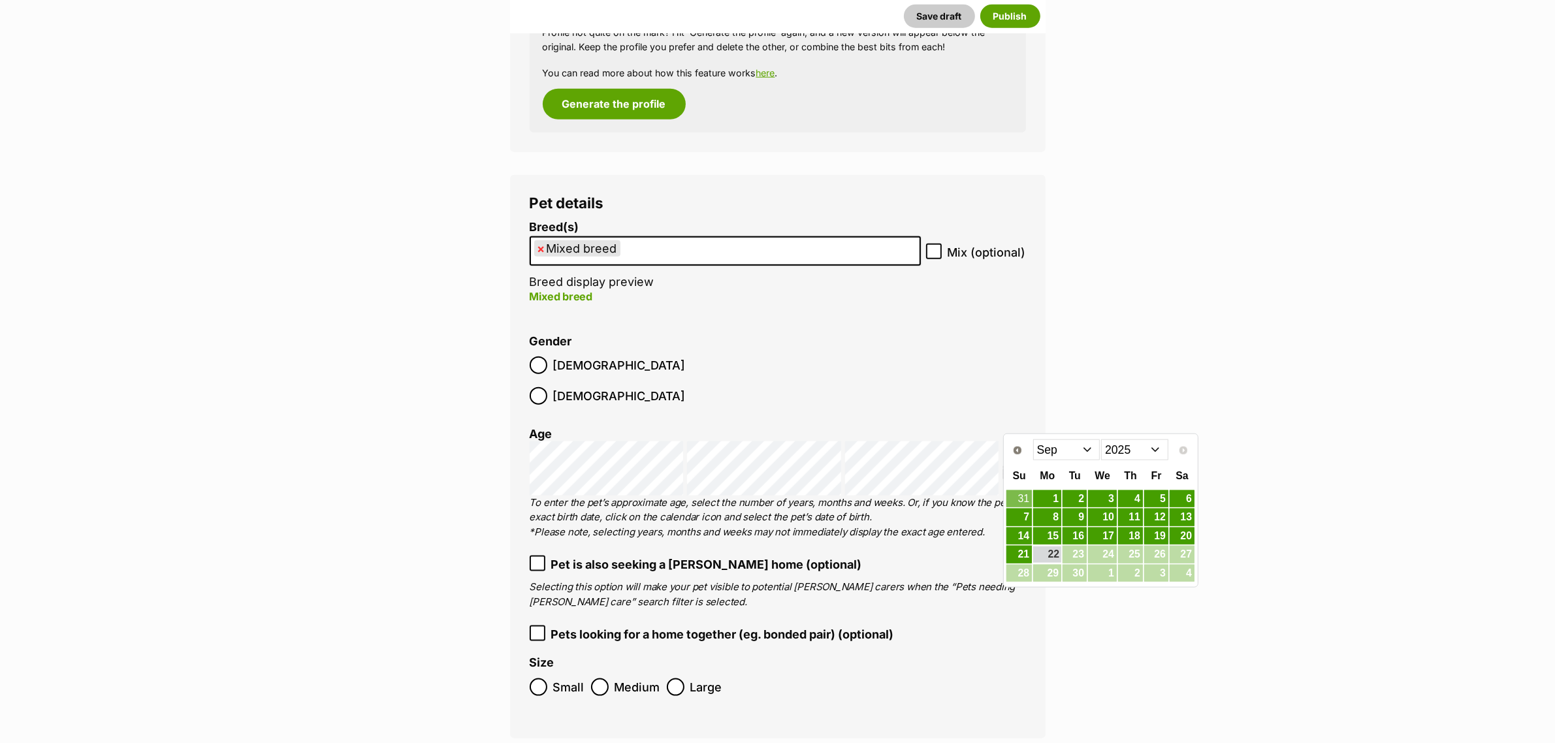
click at [1091, 452] on select "Jan Feb Mar Apr May Jun Jul Aug Sep" at bounding box center [1066, 449] width 67 height 21
click at [1021, 522] on link "4" at bounding box center [1018, 517] width 25 height 16
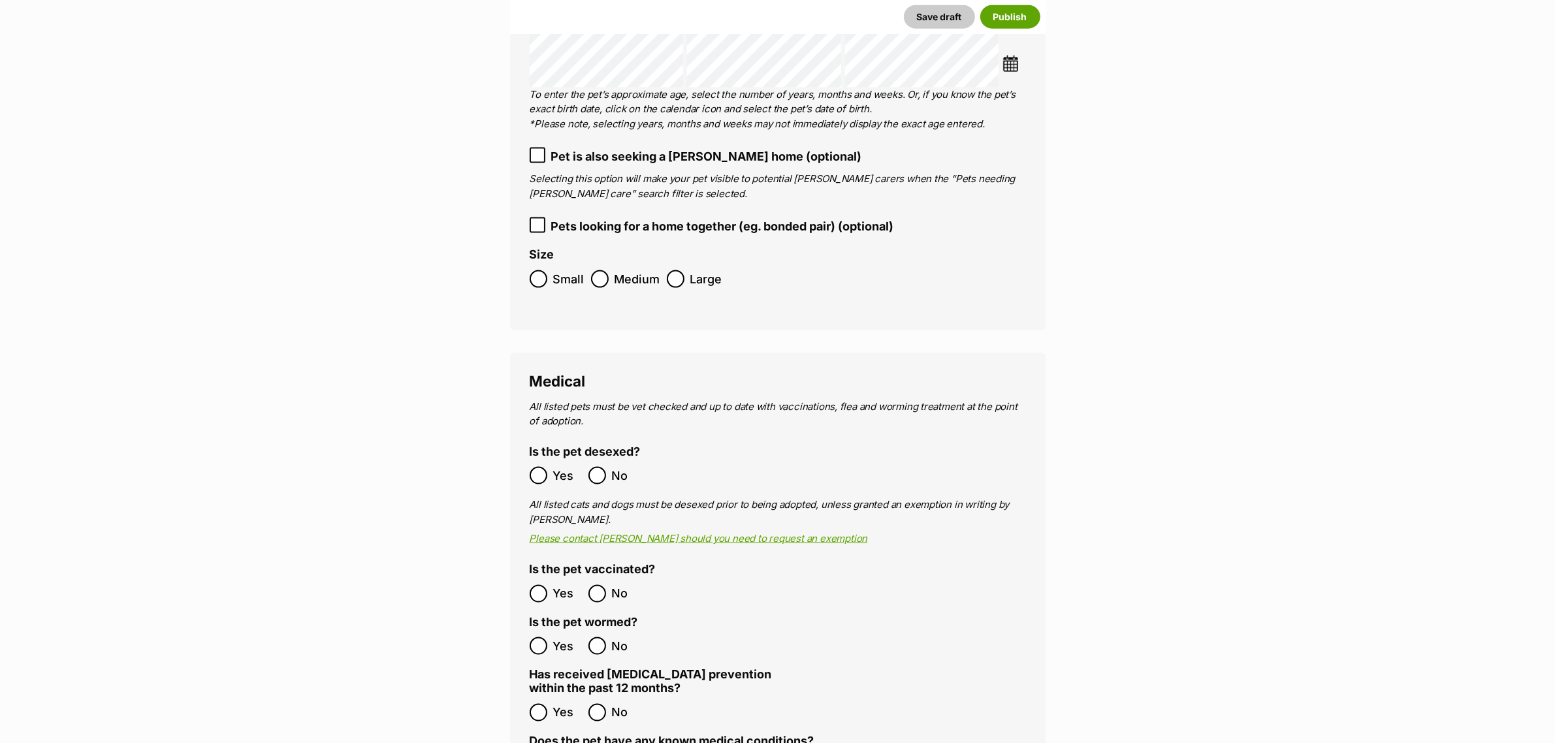
scroll to position [2369, 0]
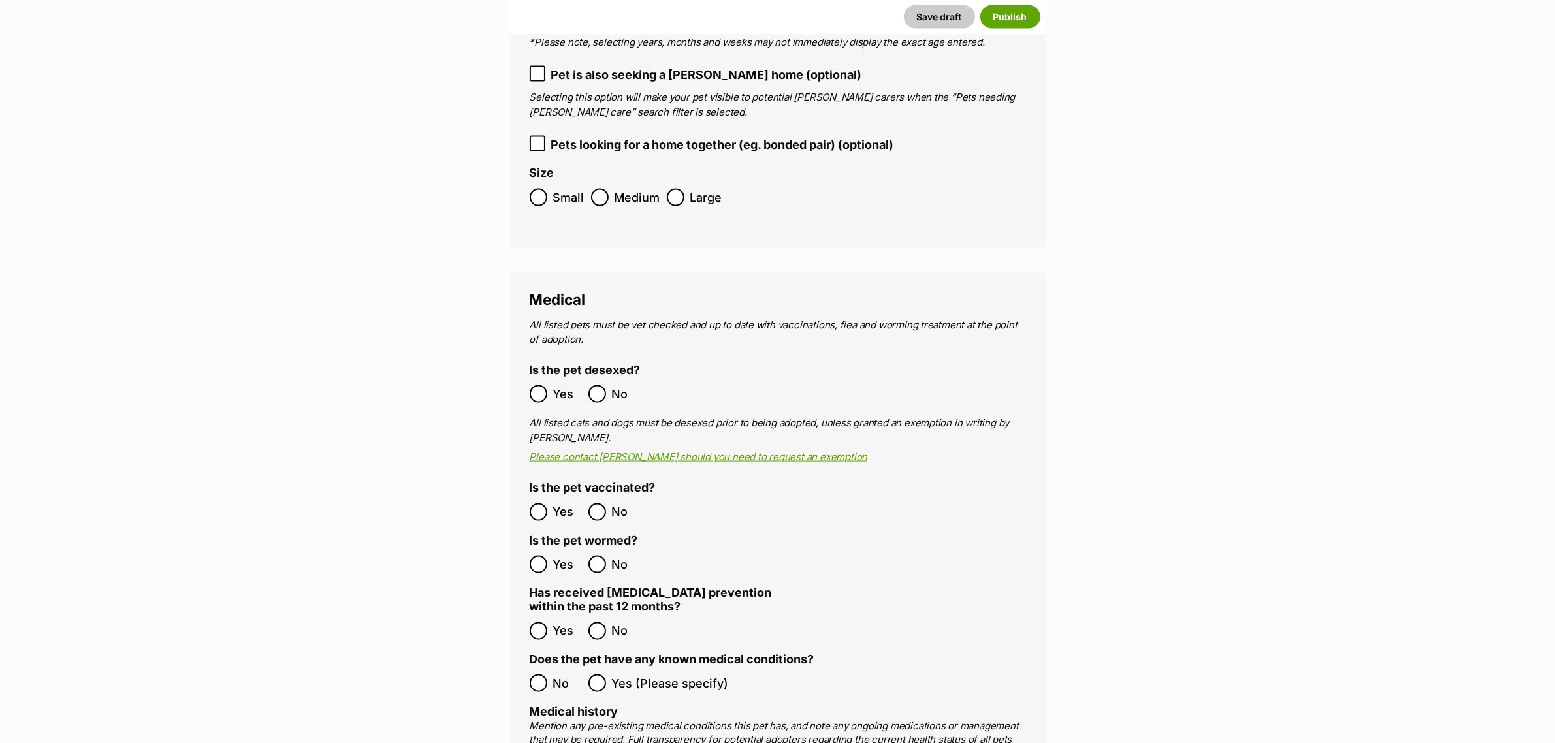
click at [547, 497] on ol "Yes No" at bounding box center [654, 512] width 248 height 31
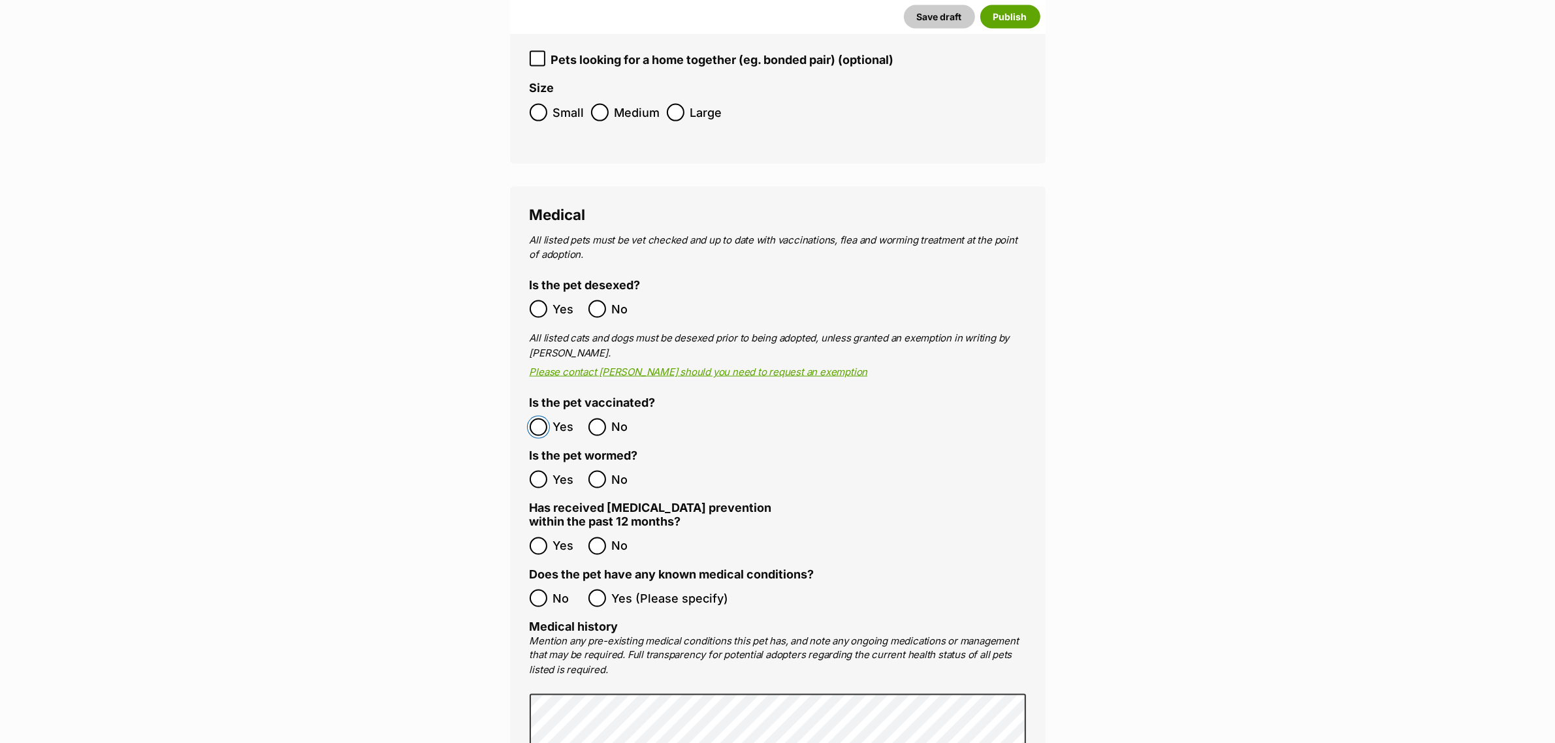
scroll to position [2532, 0]
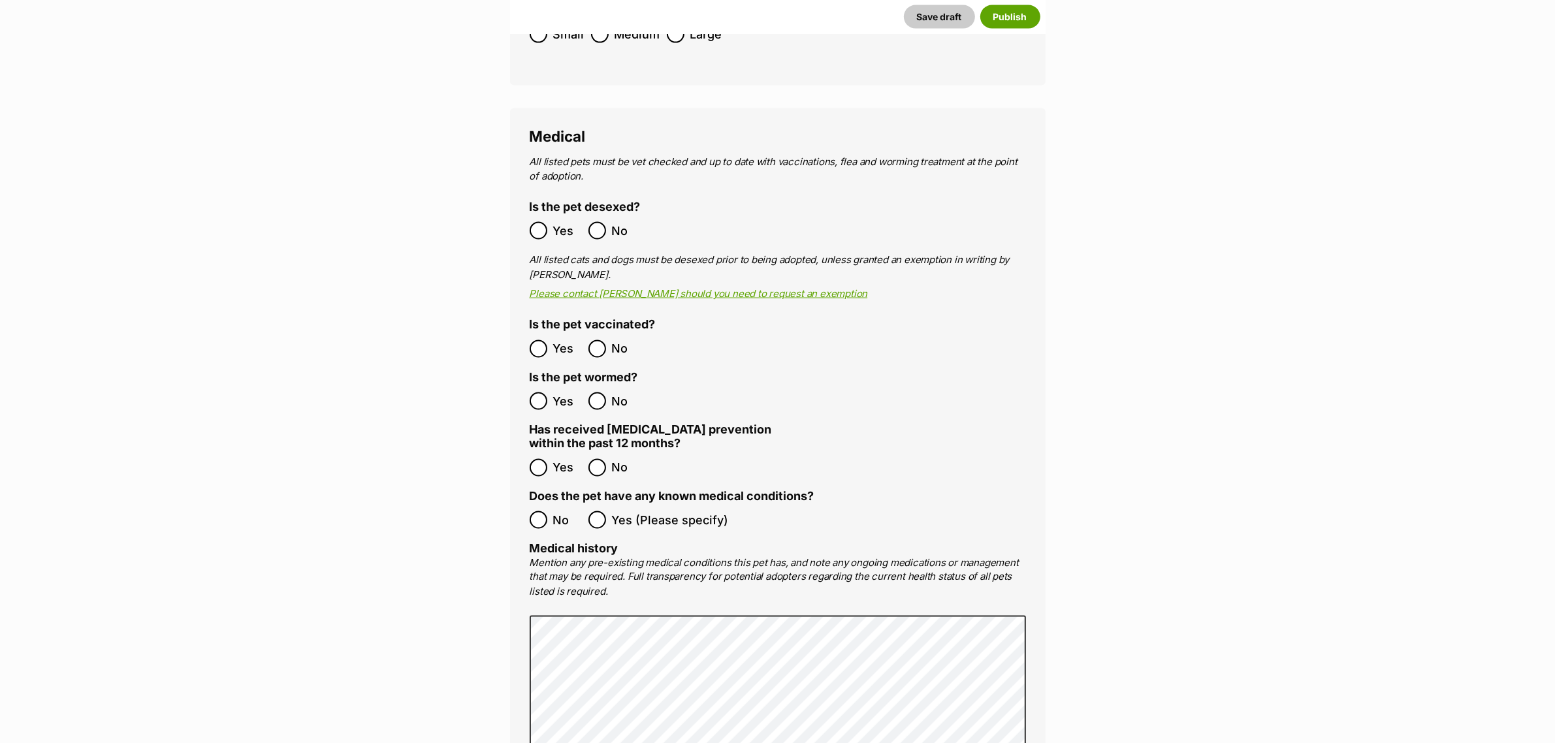
click at [530, 445] on div "Medical All listed pets must be vet checked and up to date with vaccinations, f…" at bounding box center [777, 522] width 535 height 829
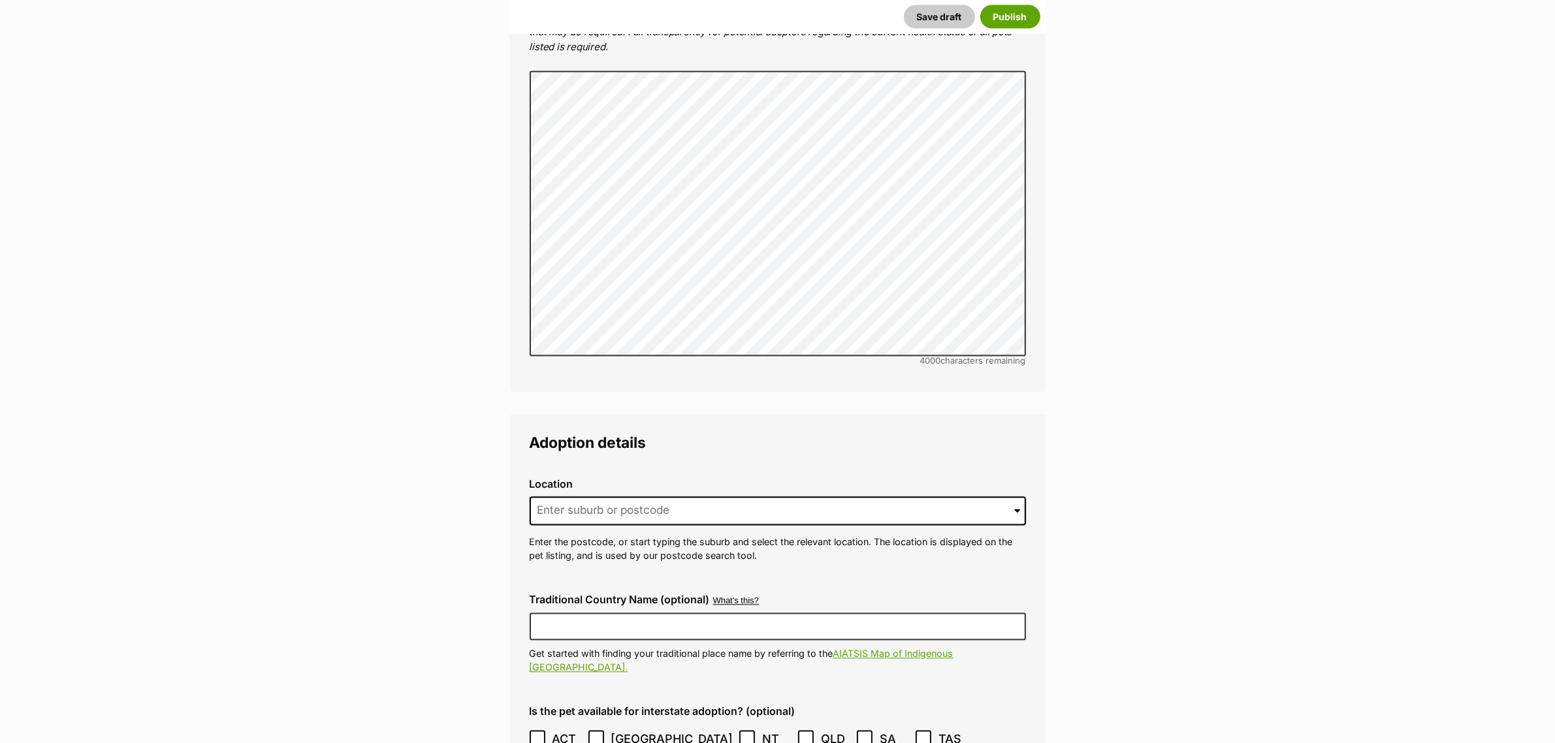
scroll to position [3185, 0]
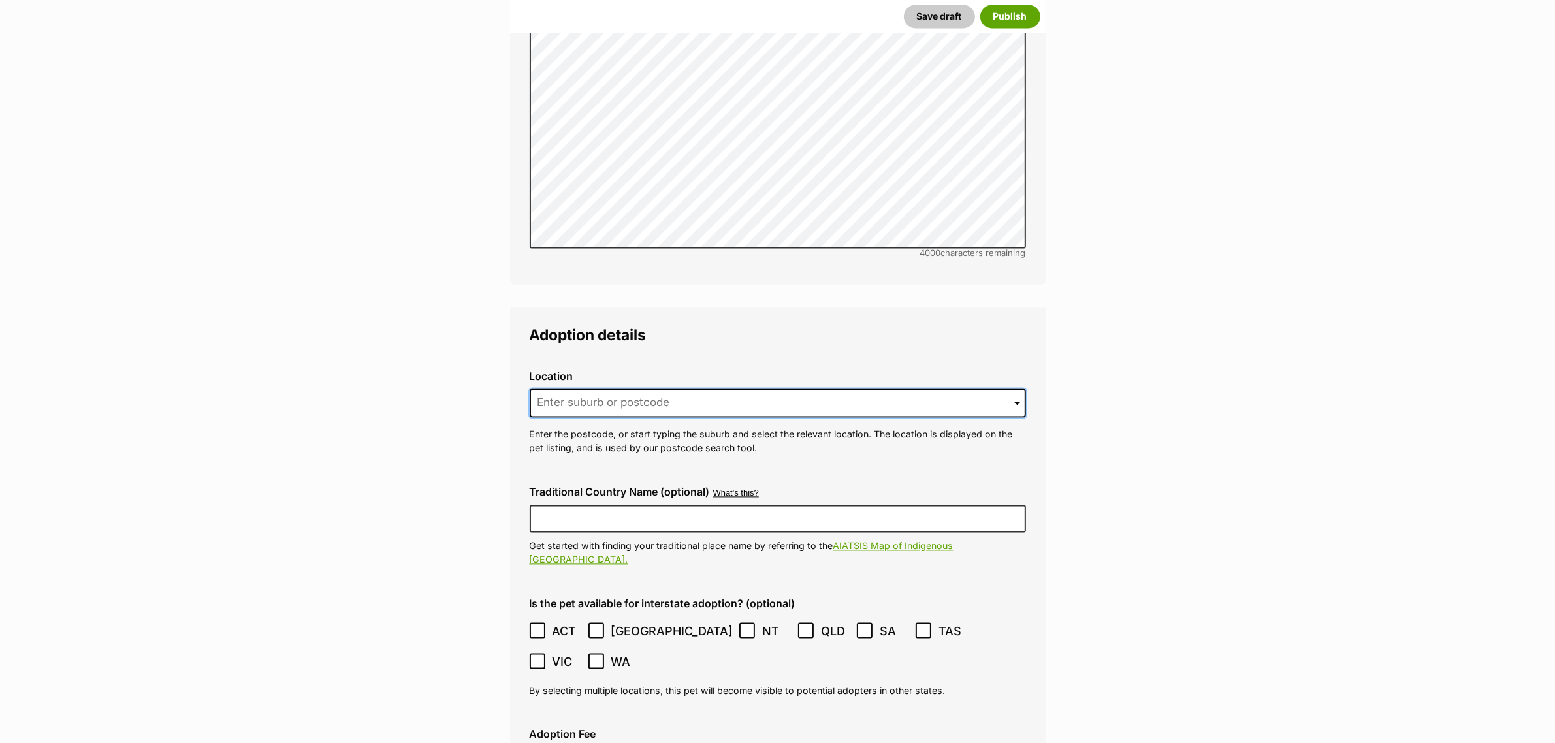
click at [818, 389] on input at bounding box center [778, 403] width 496 height 29
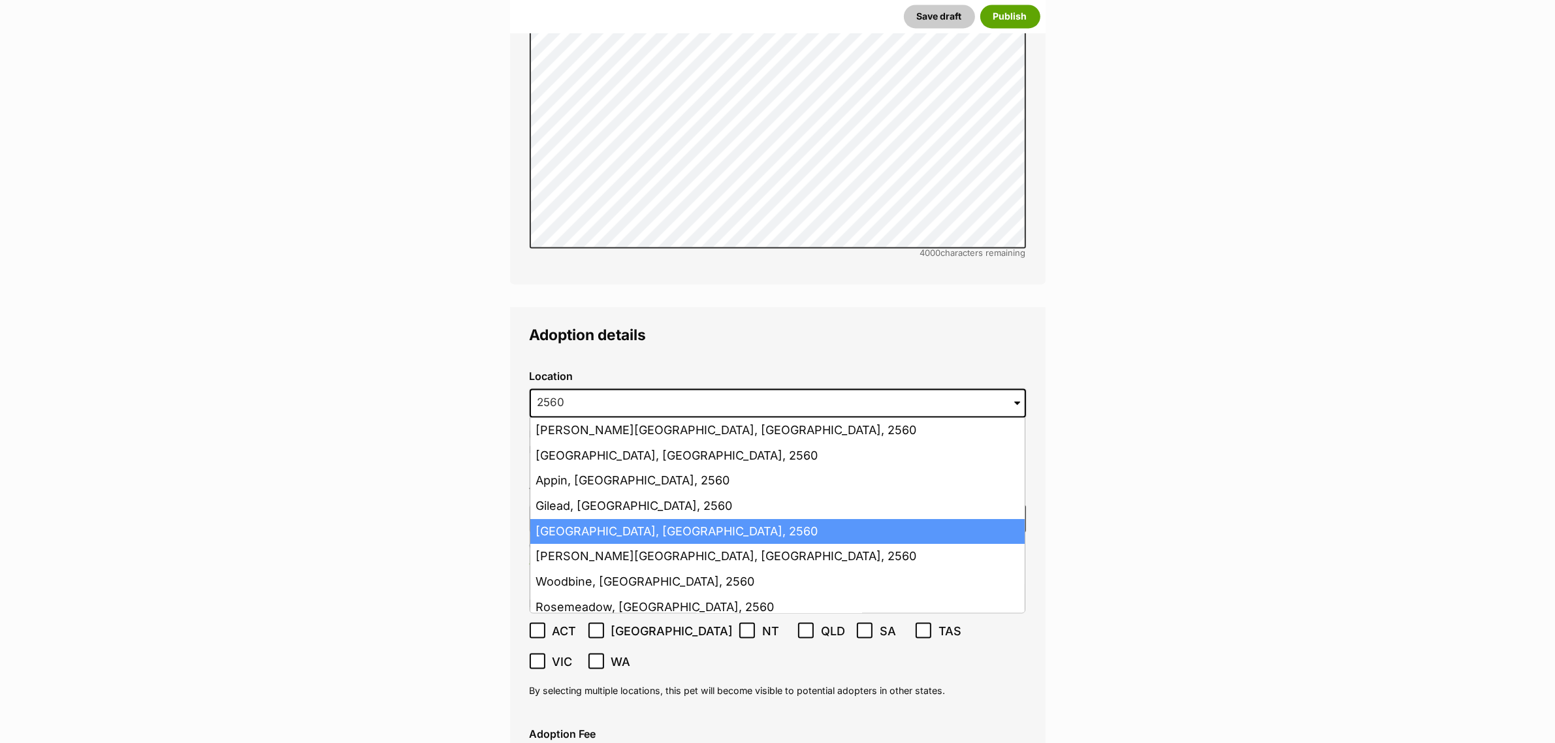
click at [699, 519] on li "Campbelltown, New South Wales, 2560" at bounding box center [777, 531] width 494 height 25
type input "Campbelltown, New South Wales, 2560"
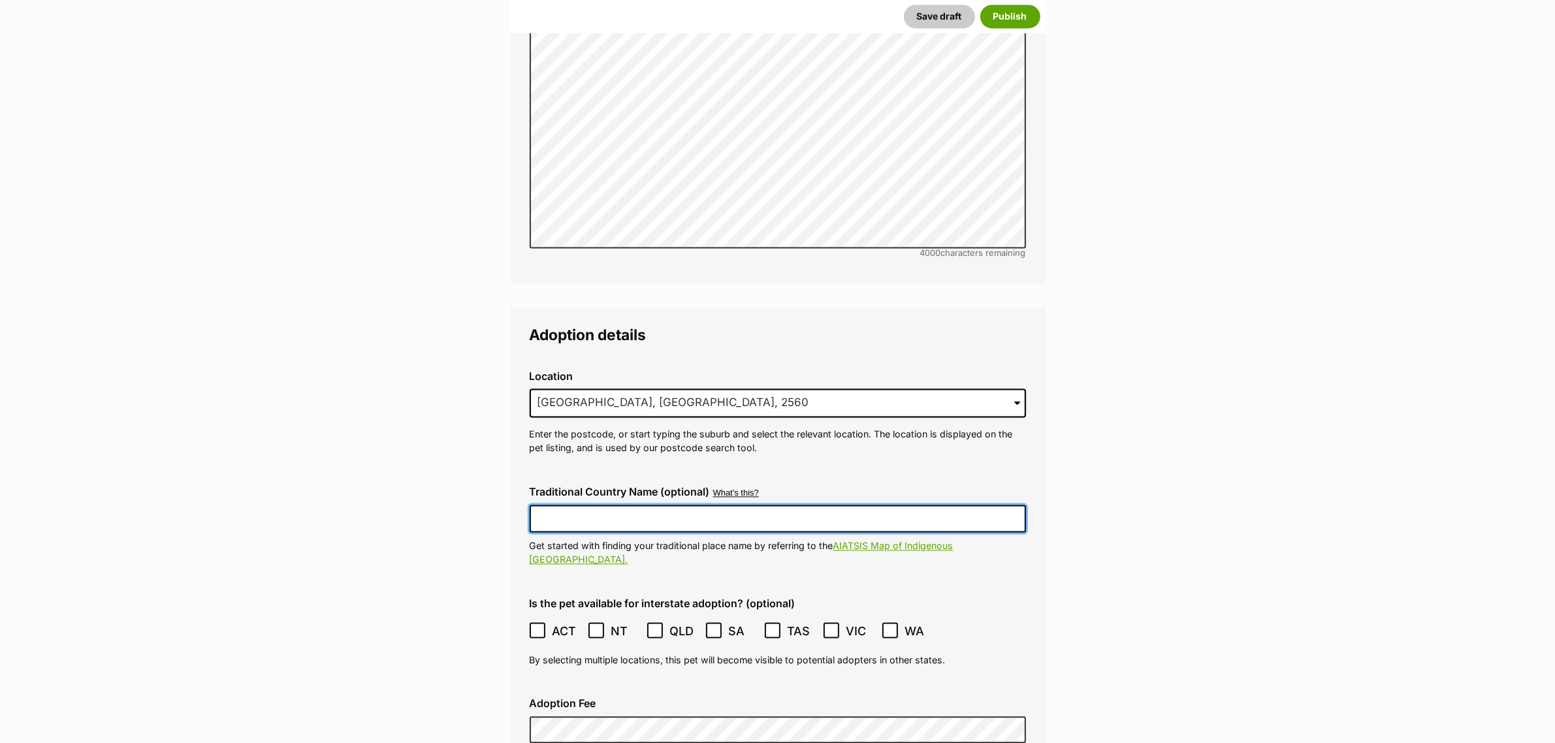
click at [673, 505] on input "Traditional Country Name (optional)" at bounding box center [778, 518] width 496 height 27
type input "Dharawal"
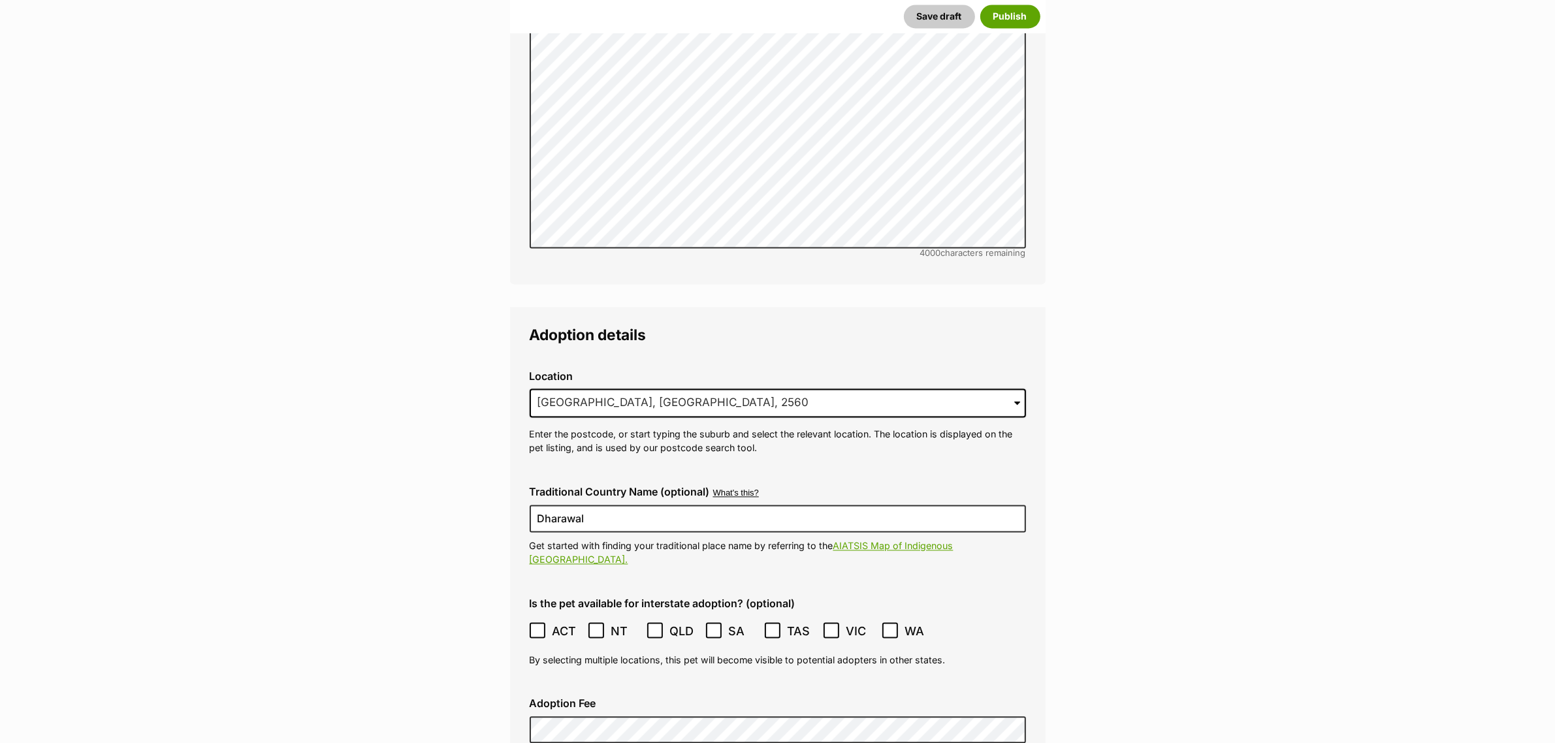
click at [534, 626] on icon at bounding box center [537, 630] width 9 height 9
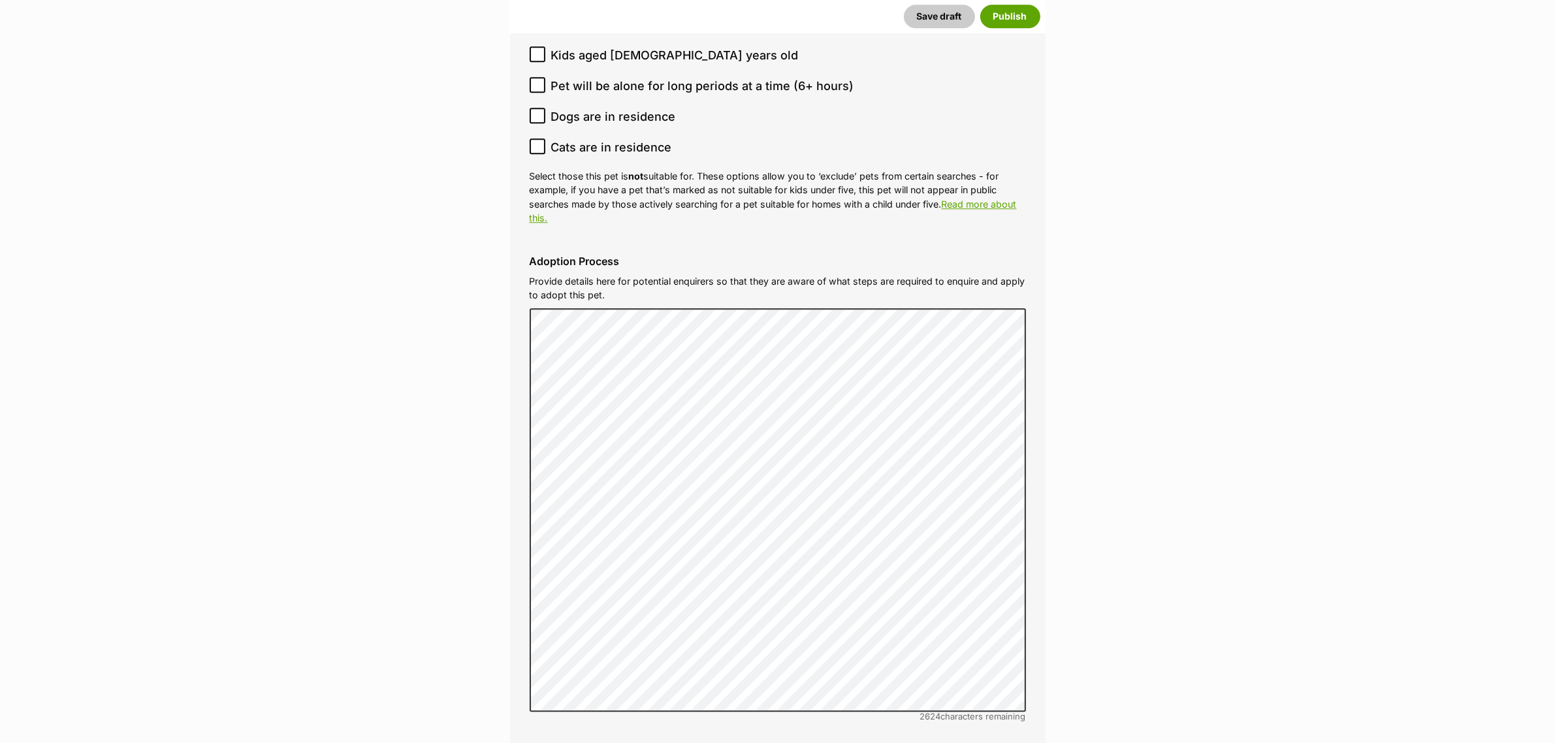
scroll to position [4164, 0]
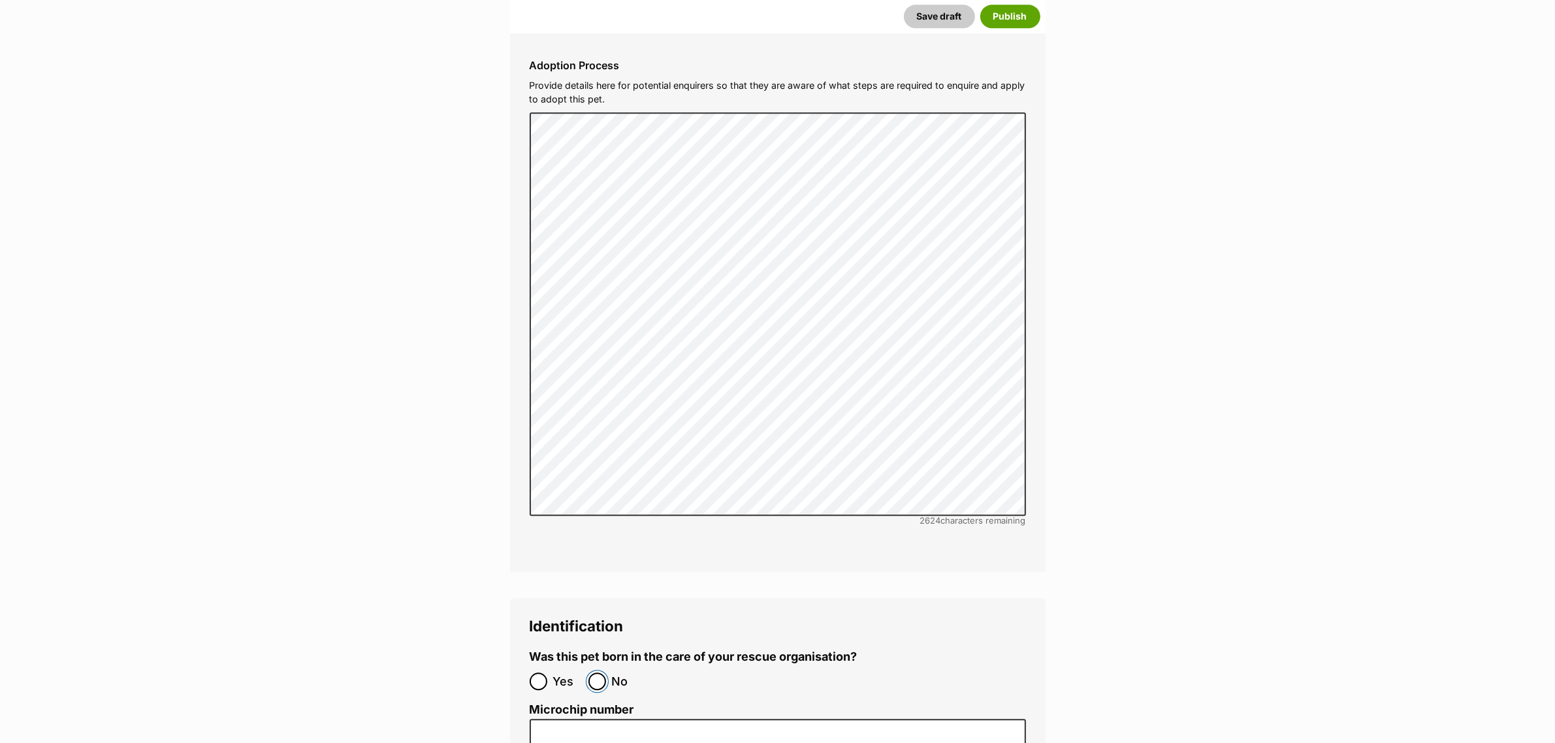
click at [595, 673] on input "No" at bounding box center [597, 682] width 18 height 18
radio input "true"
click at [1019, 14] on button "Publish" at bounding box center [1010, 17] width 60 height 24
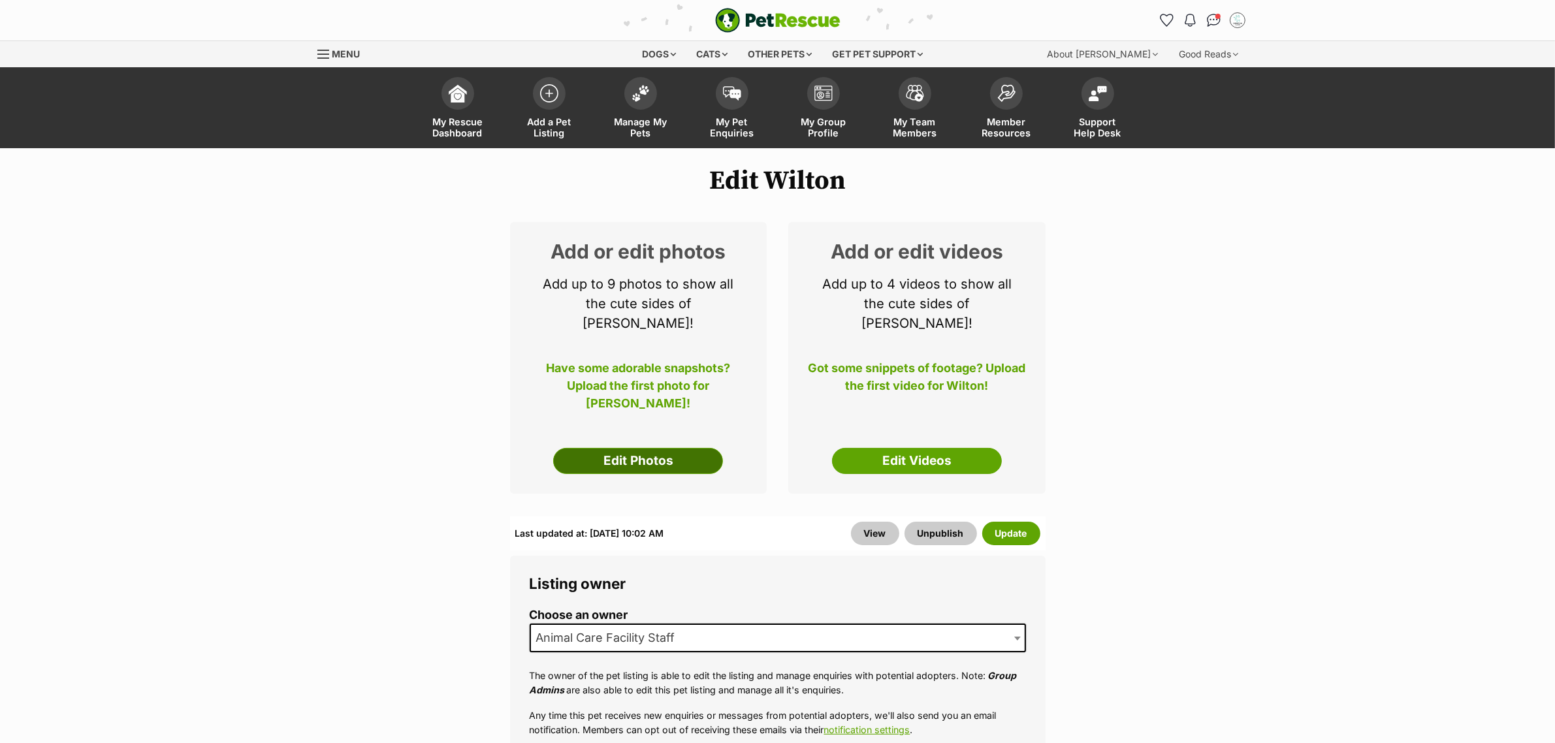
click at [618, 451] on link "Edit Photos" at bounding box center [638, 461] width 170 height 26
click at [631, 448] on link "Edit Photos" at bounding box center [638, 461] width 170 height 26
click at [638, 448] on link "Edit Photos" at bounding box center [638, 461] width 170 height 26
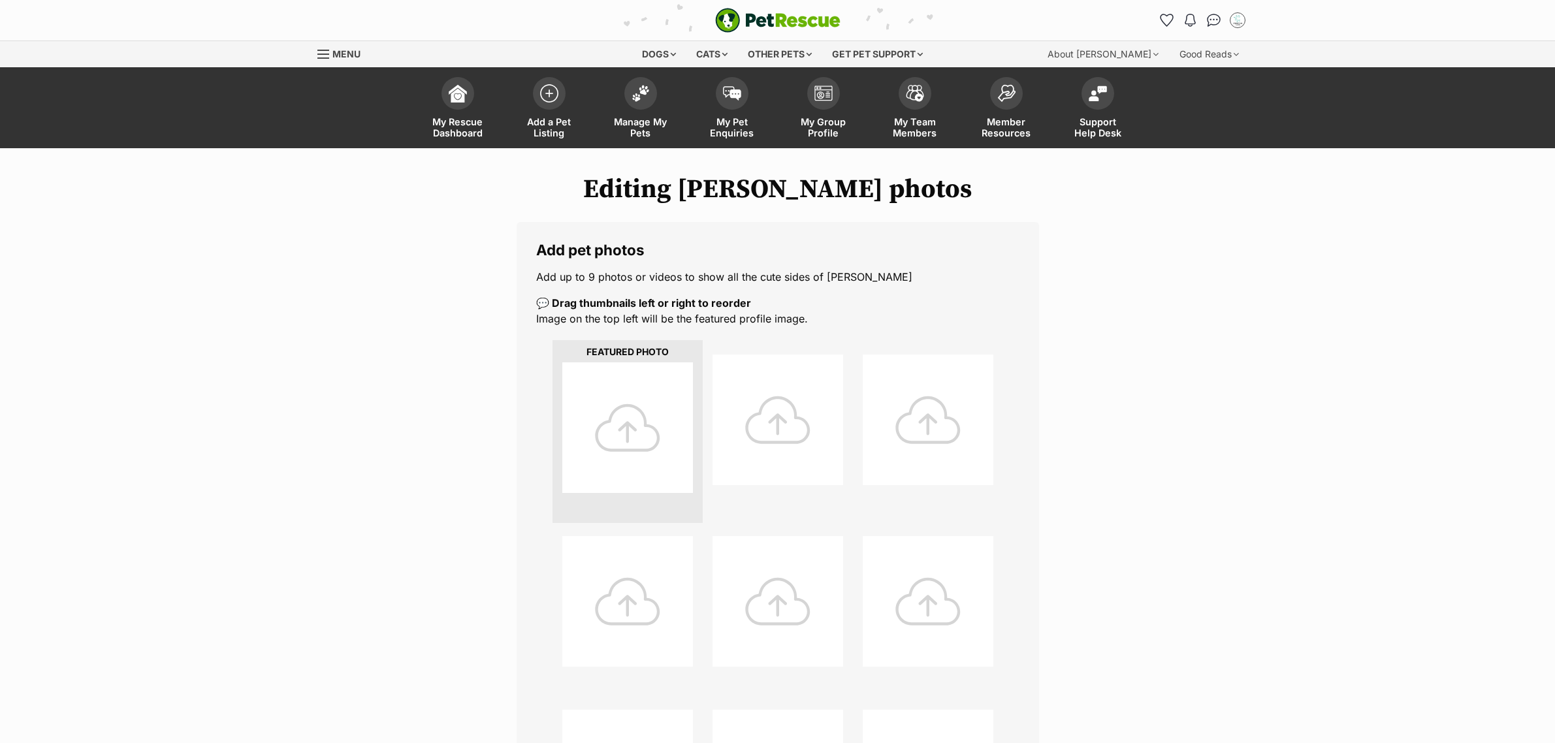
click at [641, 420] on div at bounding box center [627, 427] width 131 height 131
click at [611, 445] on div at bounding box center [627, 427] width 131 height 131
click at [611, 446] on div at bounding box center [627, 427] width 131 height 131
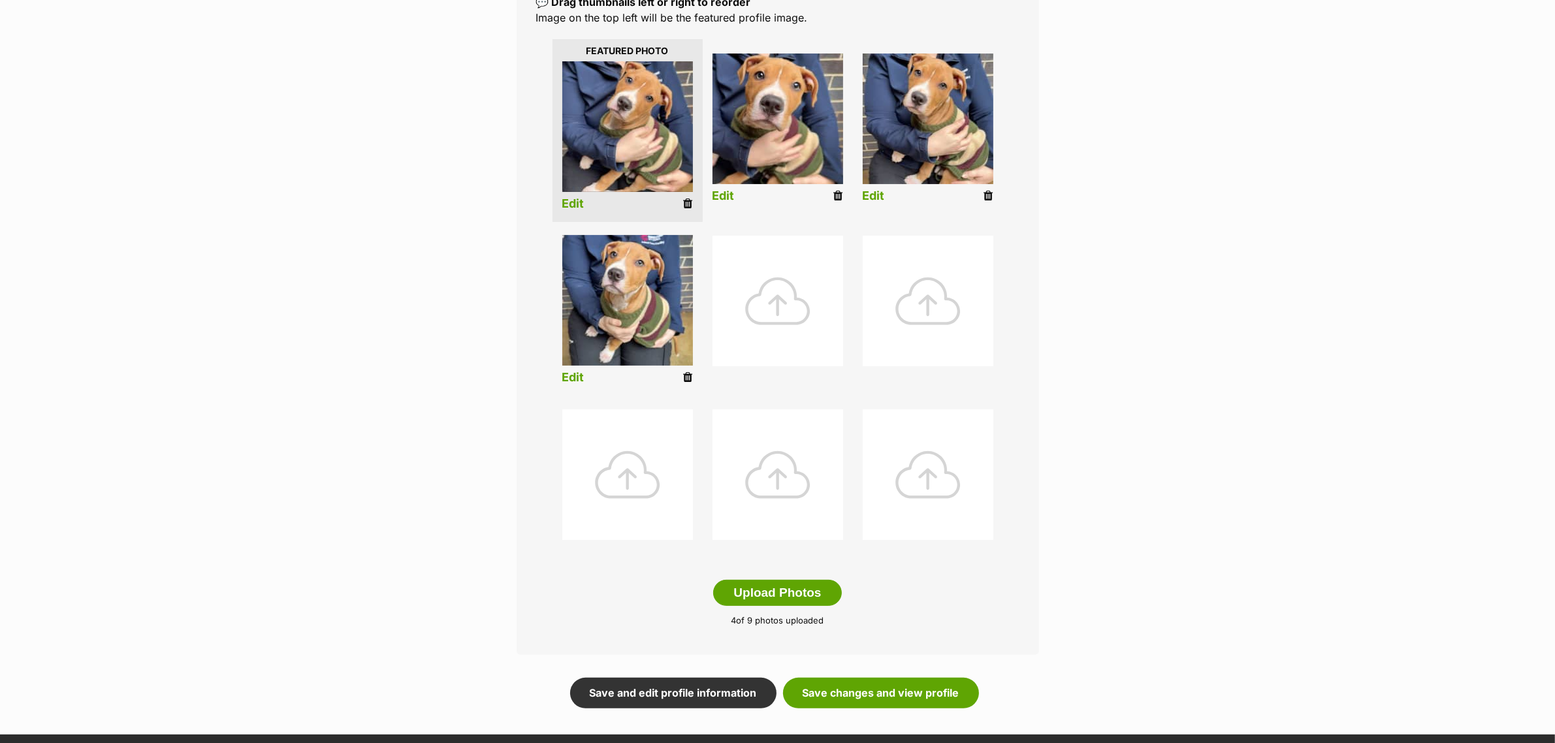
scroll to position [490, 0]
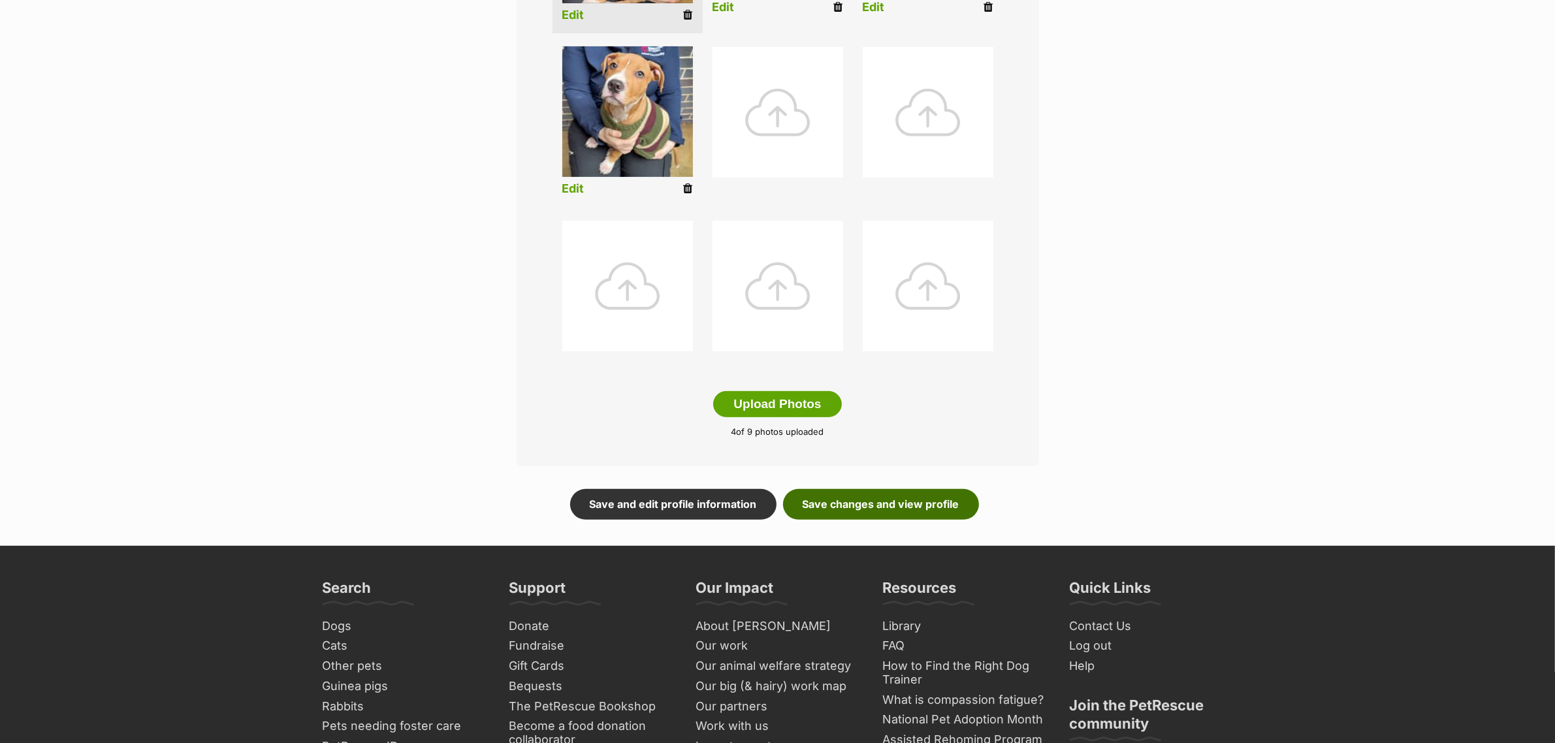
click at [899, 503] on link "Save changes and view profile" at bounding box center [881, 504] width 196 height 30
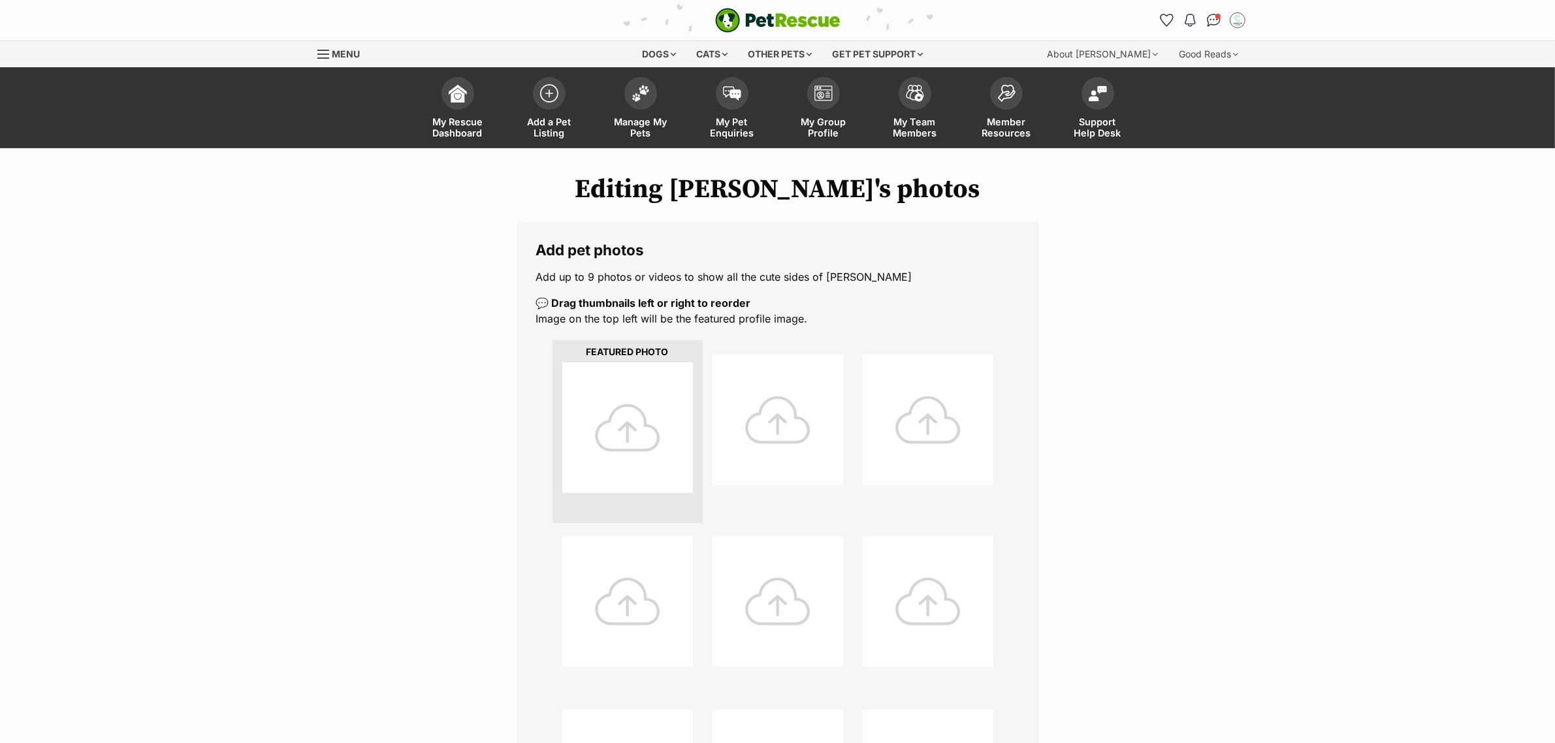
click at [627, 426] on div at bounding box center [627, 427] width 131 height 131
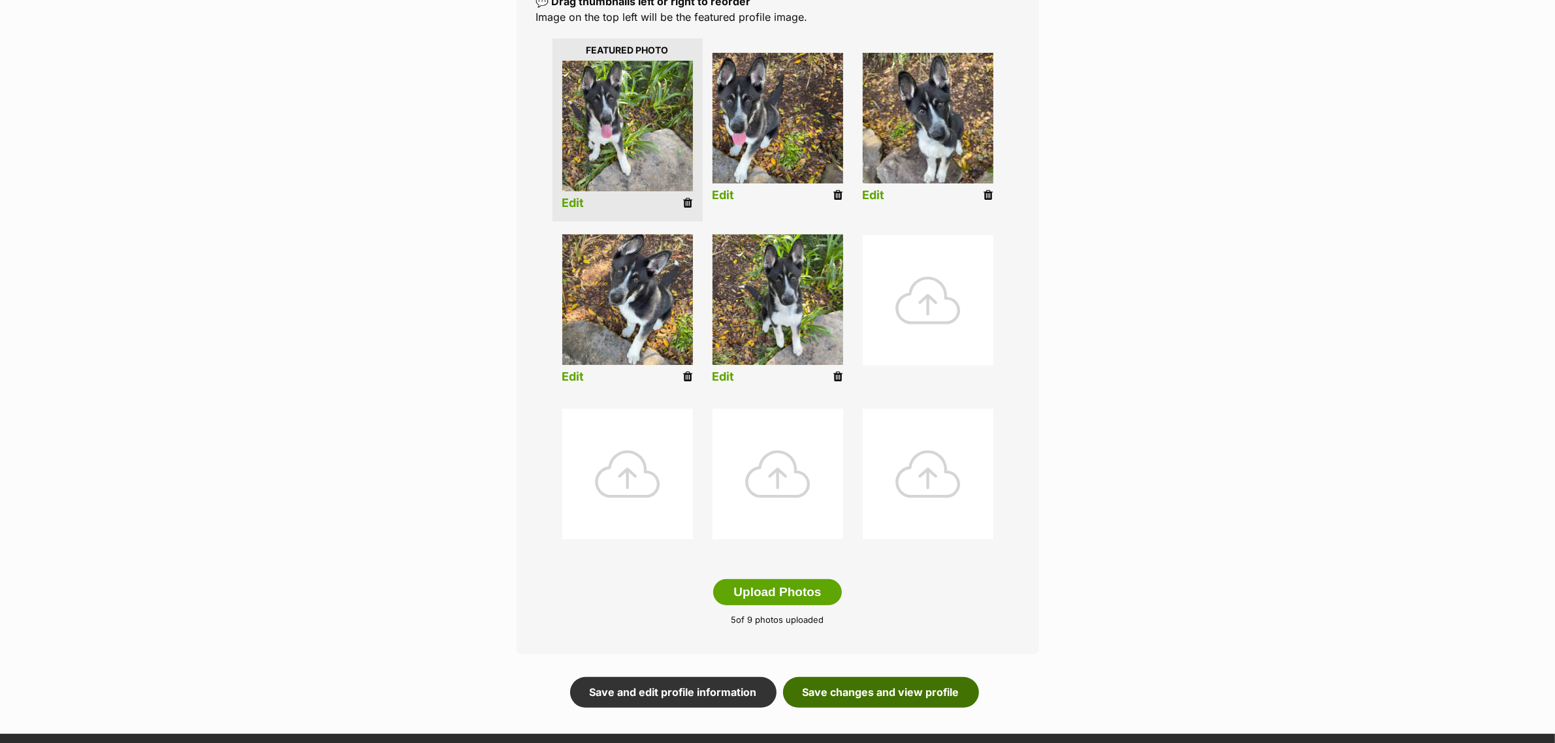
scroll to position [408, 0]
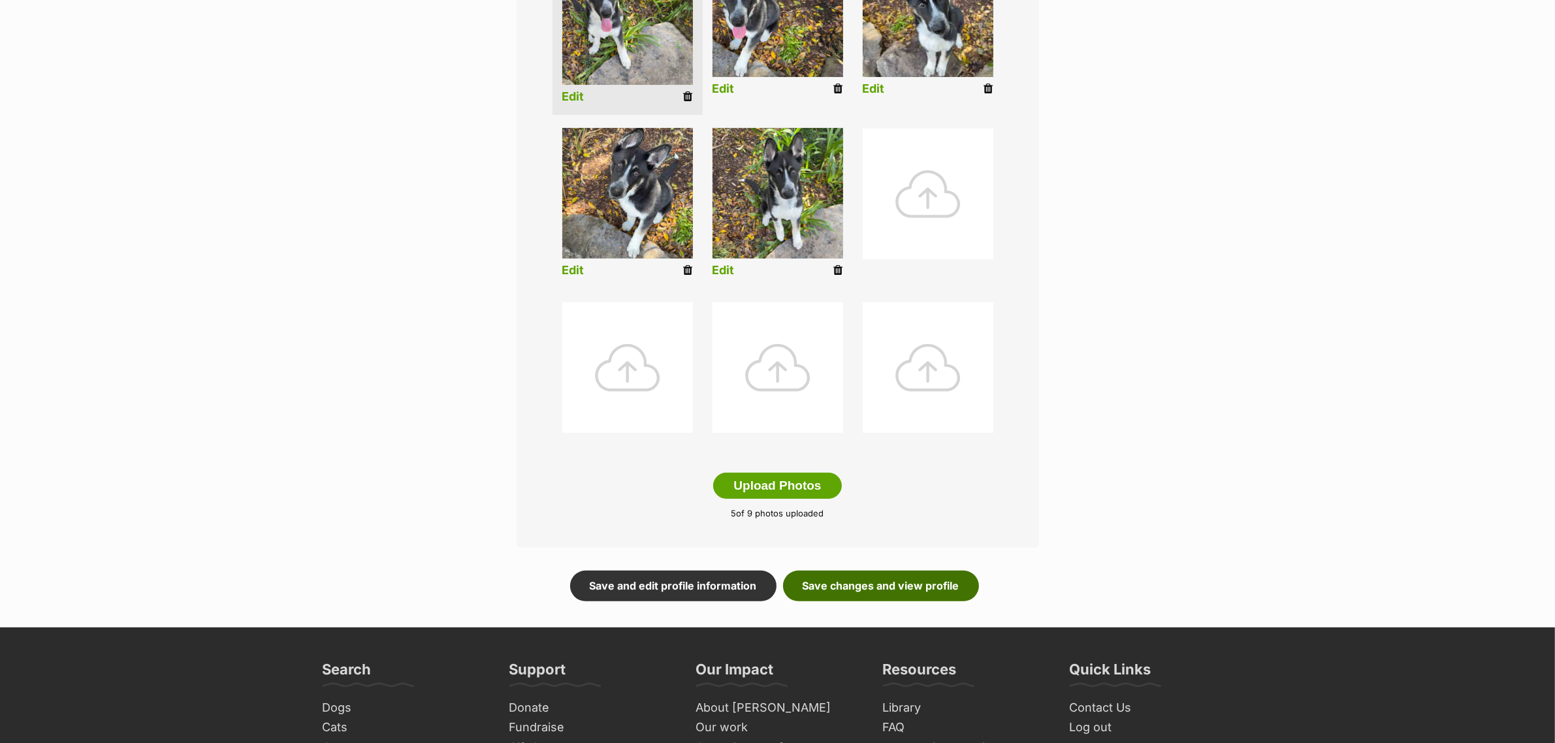
click at [945, 586] on link "Save changes and view profile" at bounding box center [881, 586] width 196 height 30
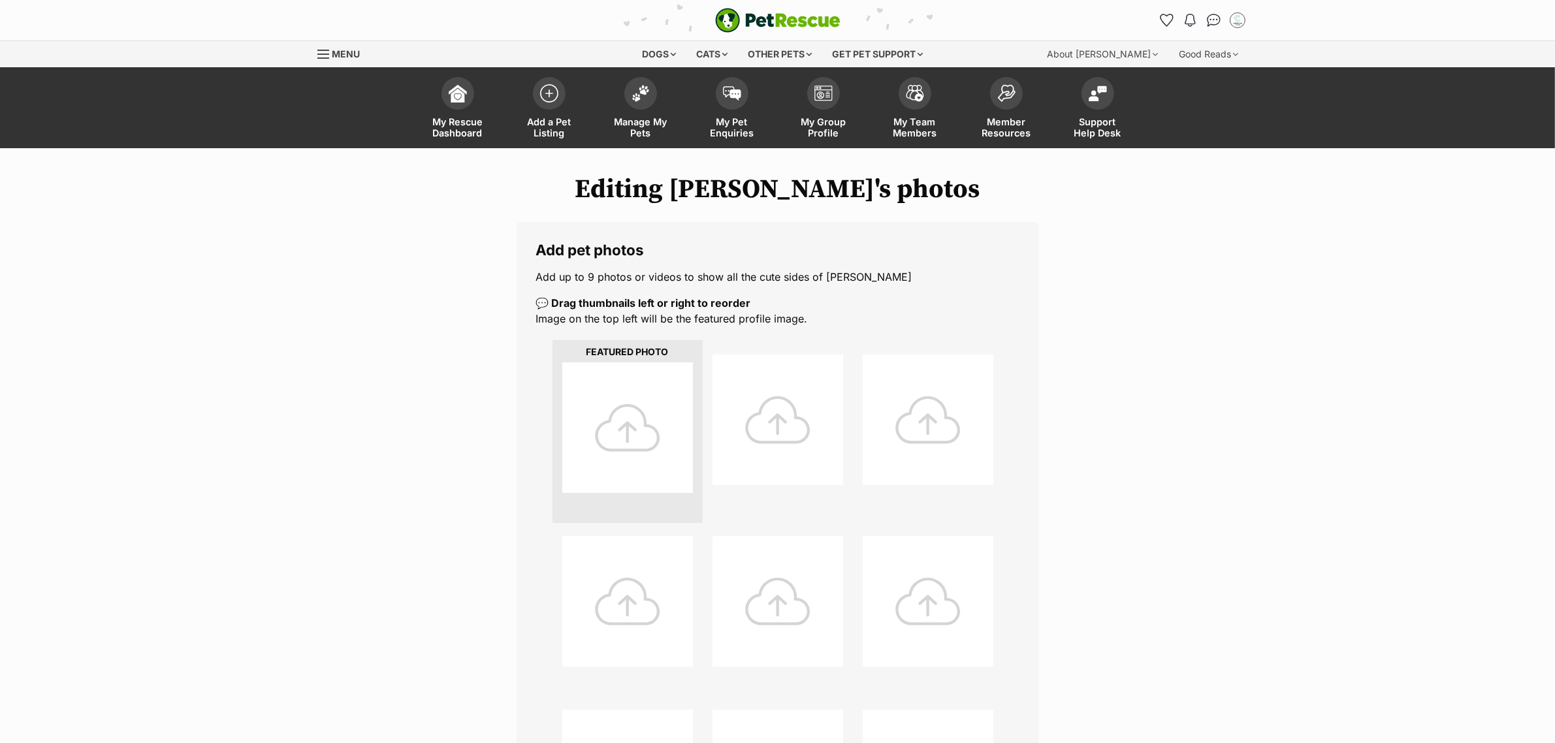
click at [618, 447] on div at bounding box center [627, 427] width 131 height 131
click at [615, 423] on div at bounding box center [627, 427] width 131 height 131
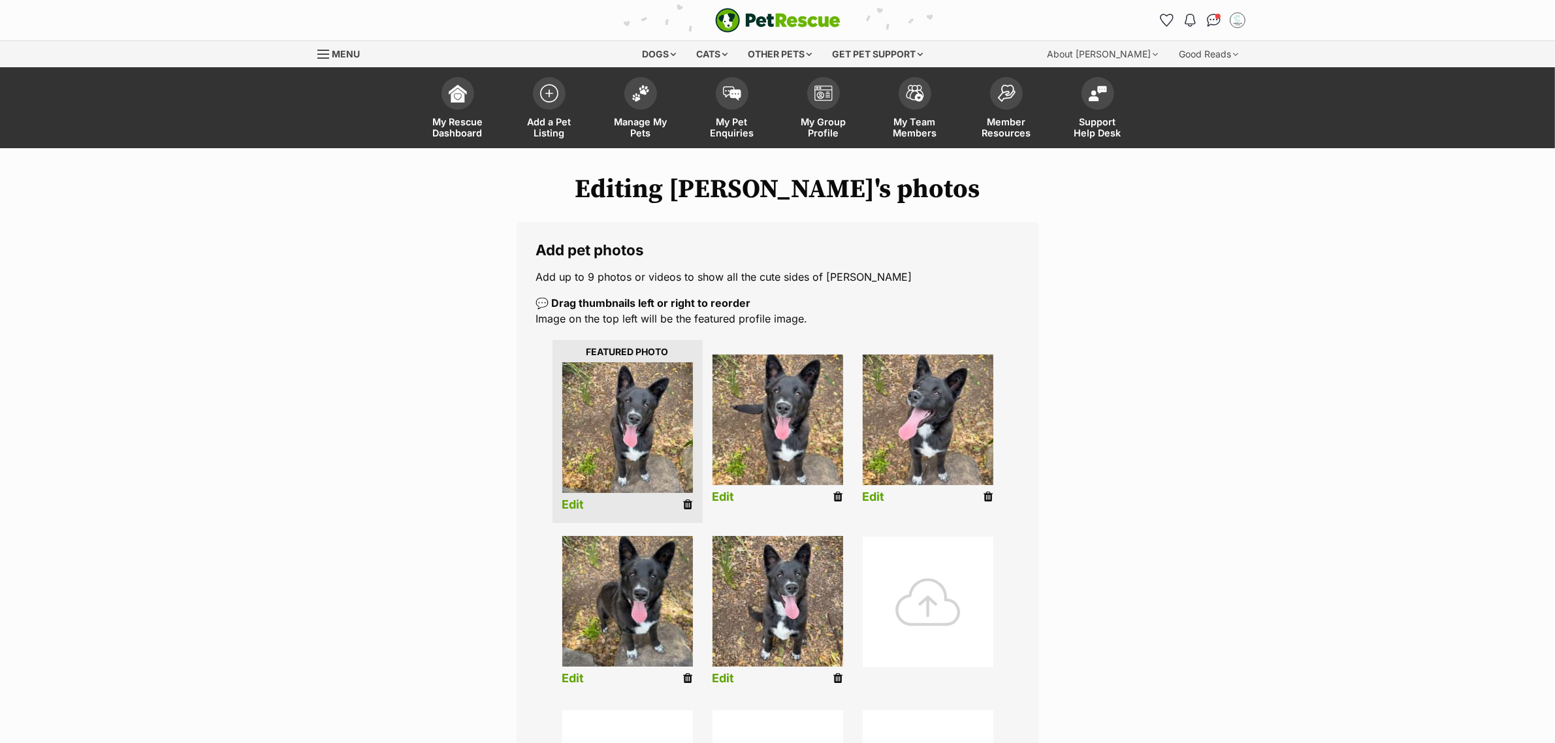
scroll to position [327, 0]
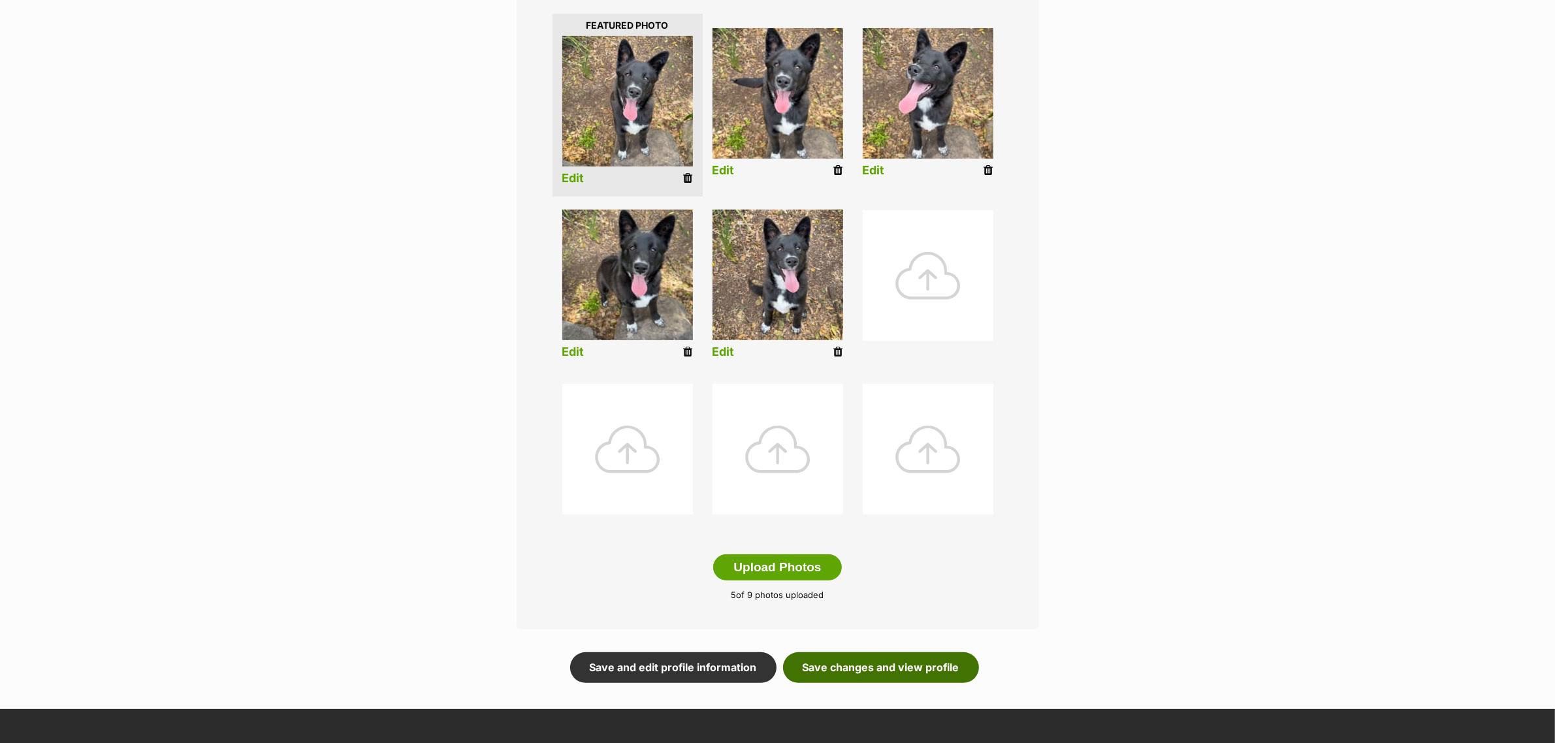
click at [940, 663] on link "Save changes and view profile" at bounding box center [881, 667] width 196 height 30
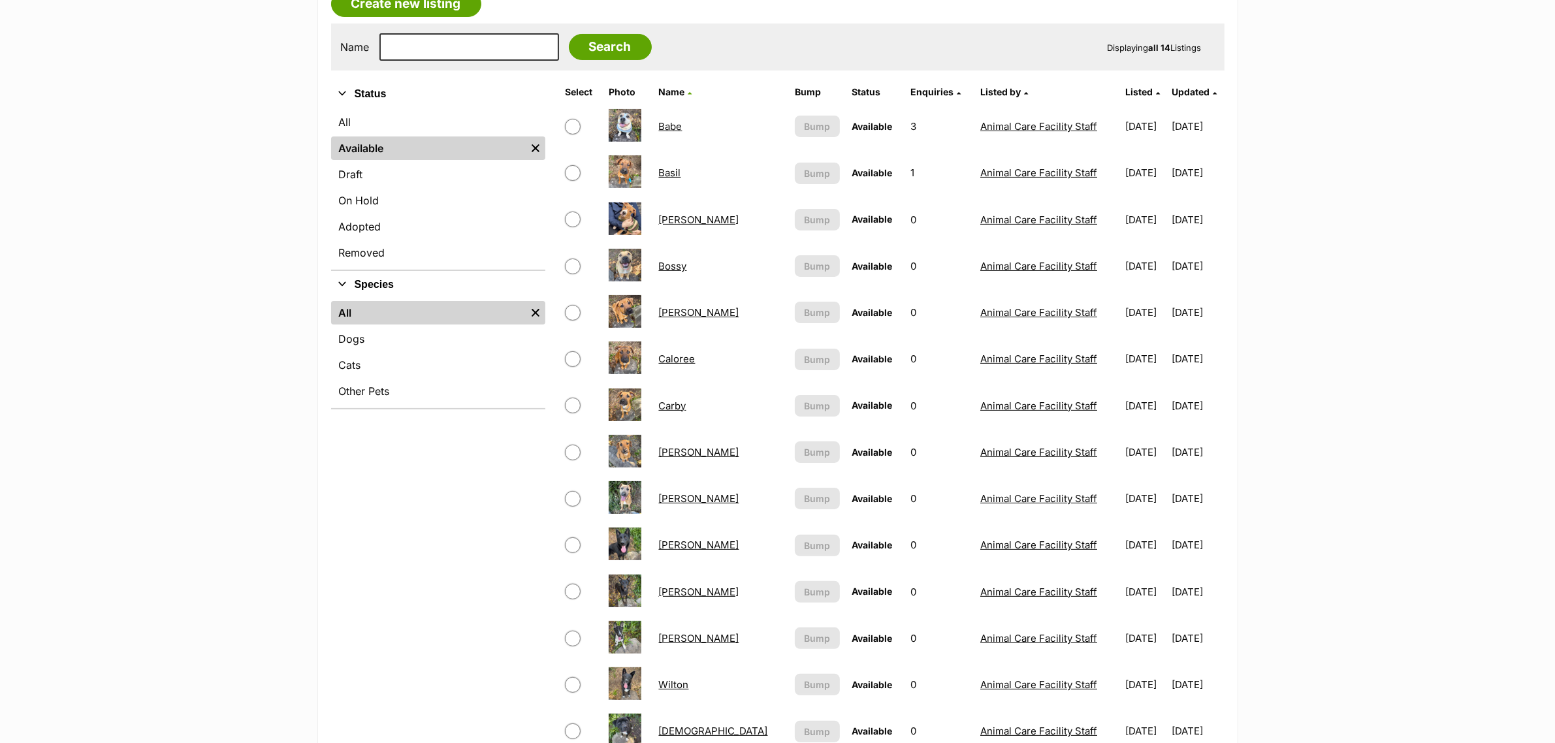
scroll to position [327, 0]
